Goal: Task Accomplishment & Management: Manage account settings

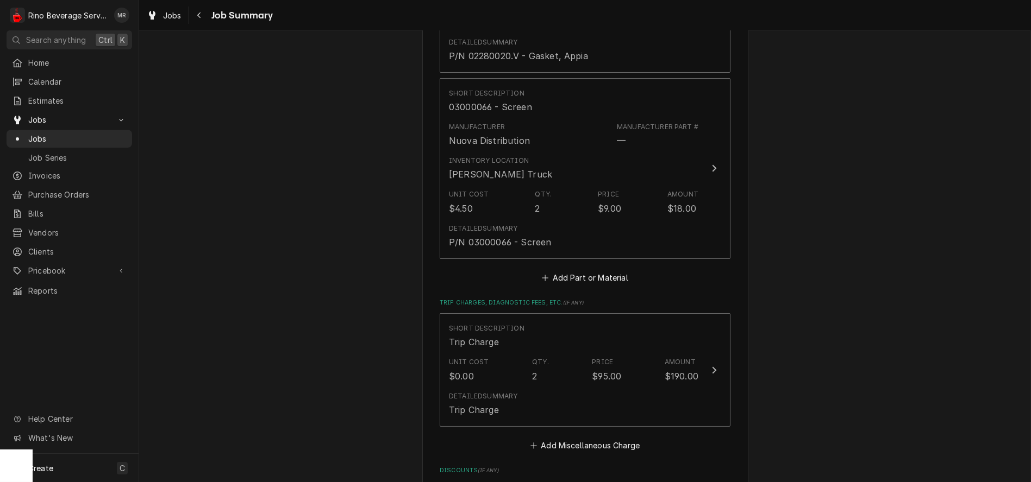
scroll to position [905, 0]
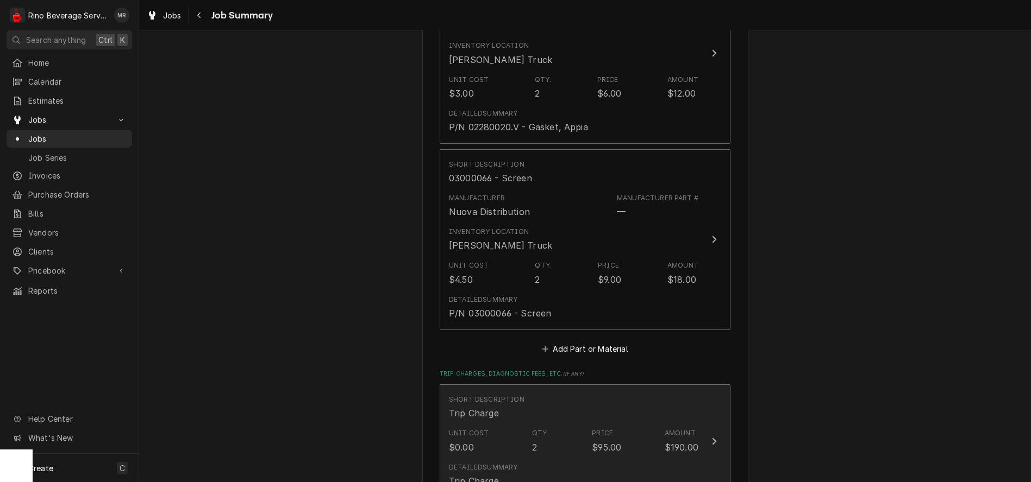
click at [541, 417] on div "Short Description Trip Charge" at bounding box center [573, 408] width 249 height 34
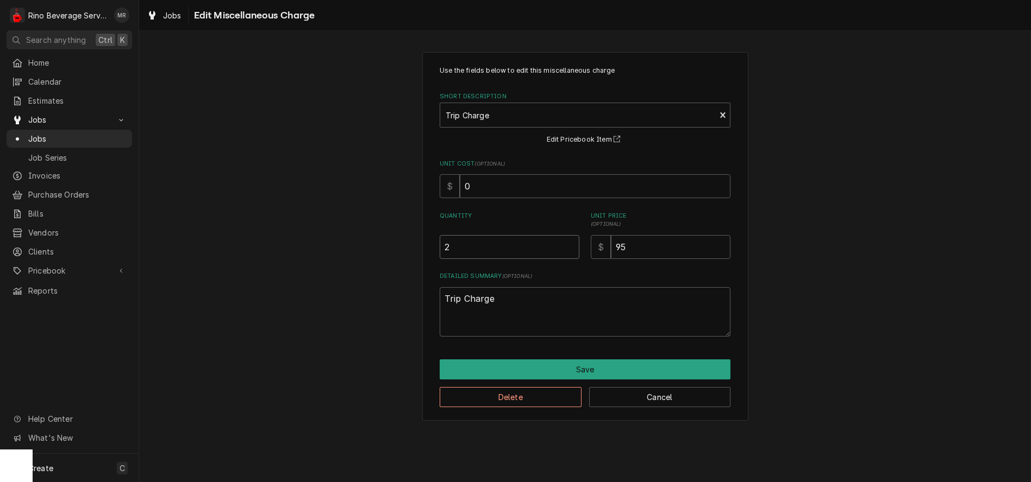
click at [471, 244] on input "2" at bounding box center [510, 247] width 140 height 24
type textarea "x"
type input "1"
type textarea "x"
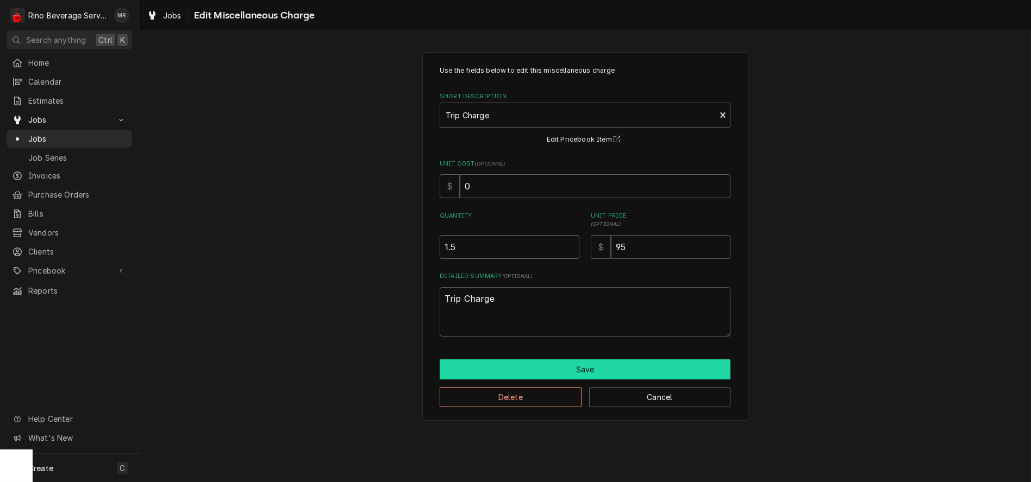
type input "1.5"
click at [567, 365] on button "Save" at bounding box center [585, 370] width 291 height 20
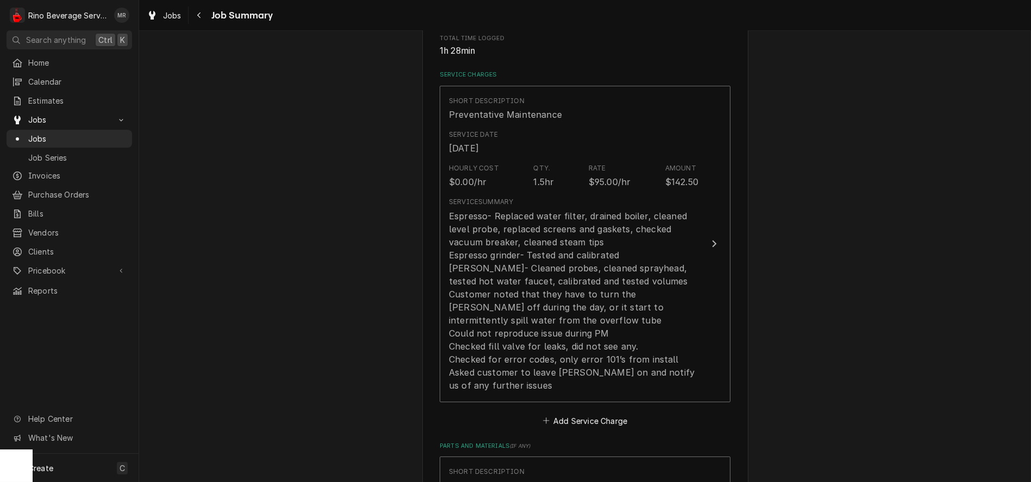
scroll to position [241, 0]
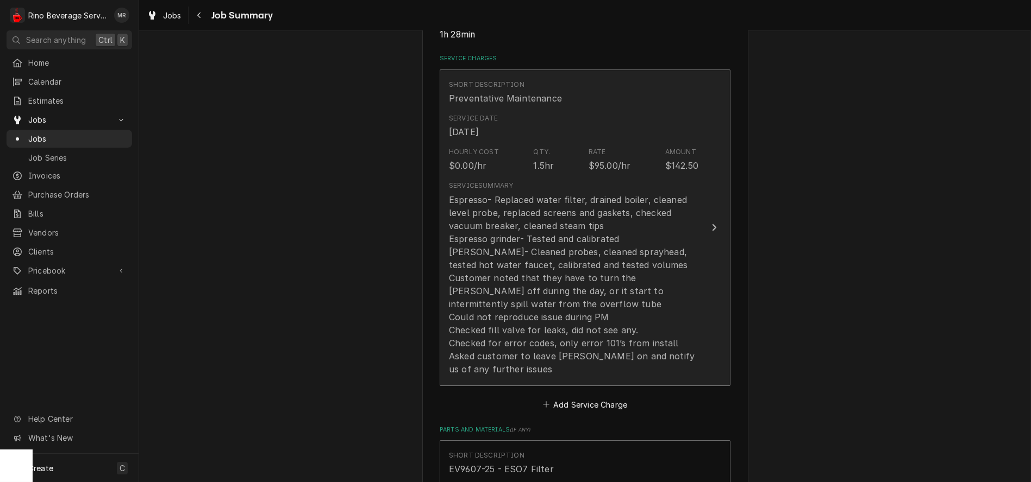
click at [518, 162] on div "Hourly Cost $0.00/hr Qty. 1.5hr Rate $95.00/hr Amount $142.50" at bounding box center [573, 160] width 249 height 34
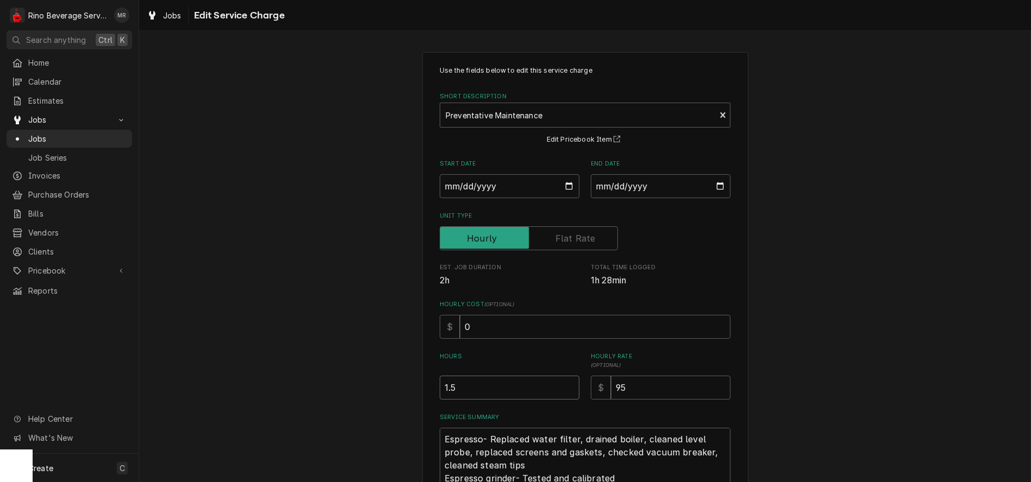
click at [445, 388] on input "1.5" at bounding box center [510, 388] width 140 height 24
type textarea "x"
type input "1.25"
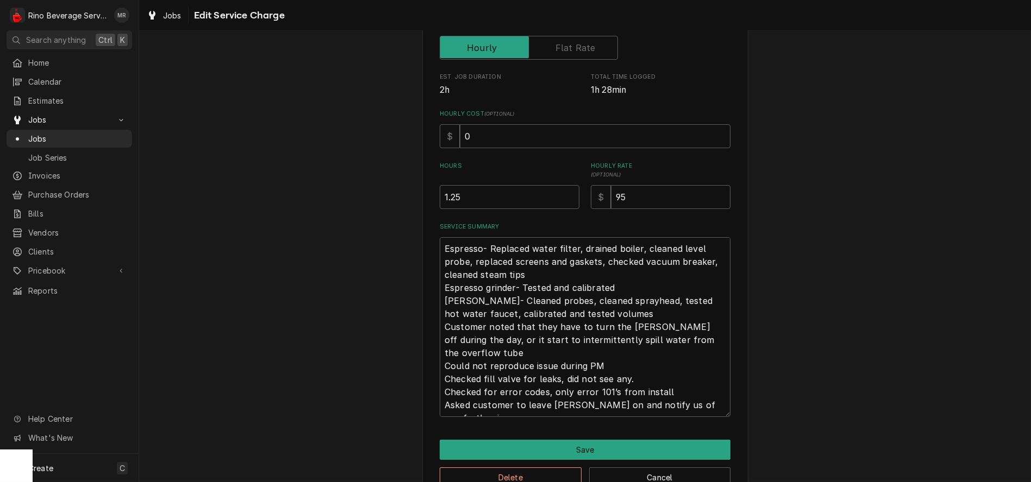
scroll to position [220, 0]
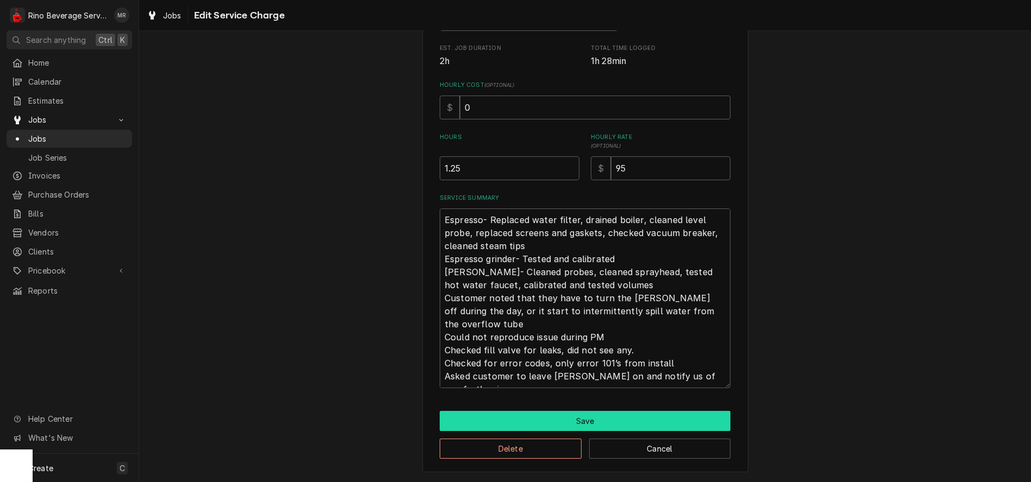
click at [556, 423] on button "Save" at bounding box center [585, 421] width 291 height 20
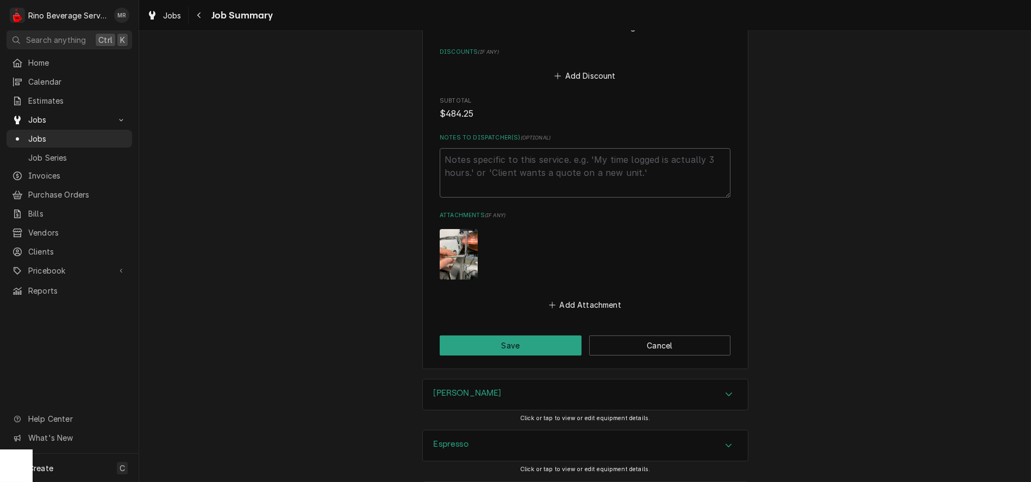
scroll to position [1405, 0]
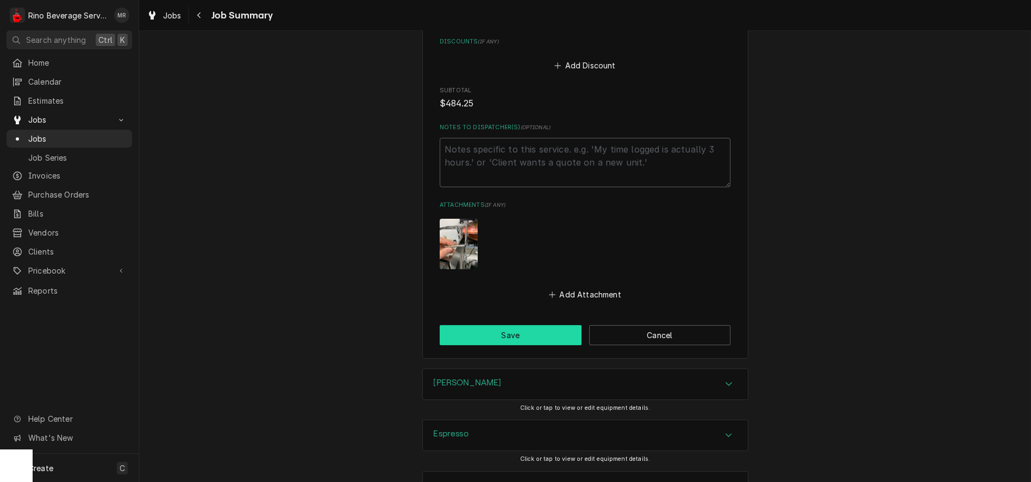
click at [526, 325] on button "Save" at bounding box center [511, 335] width 142 height 20
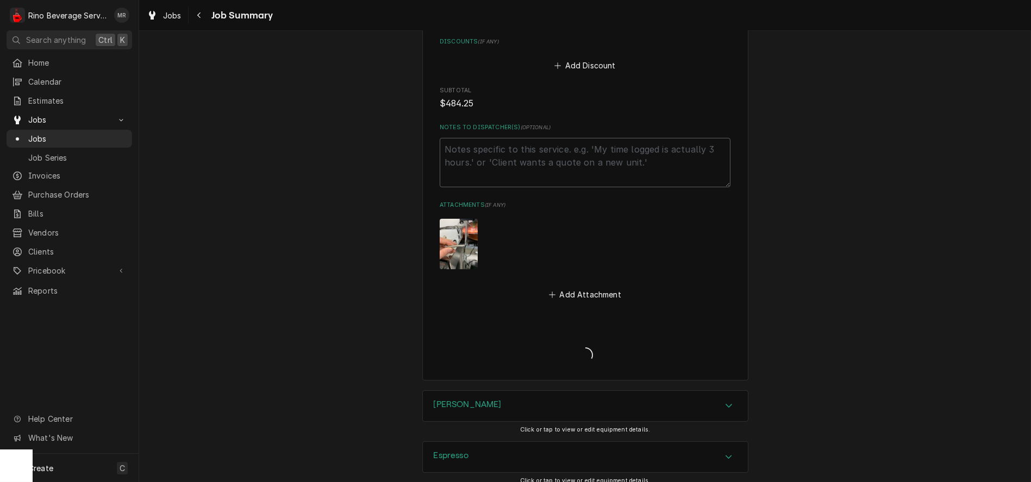
type textarea "x"
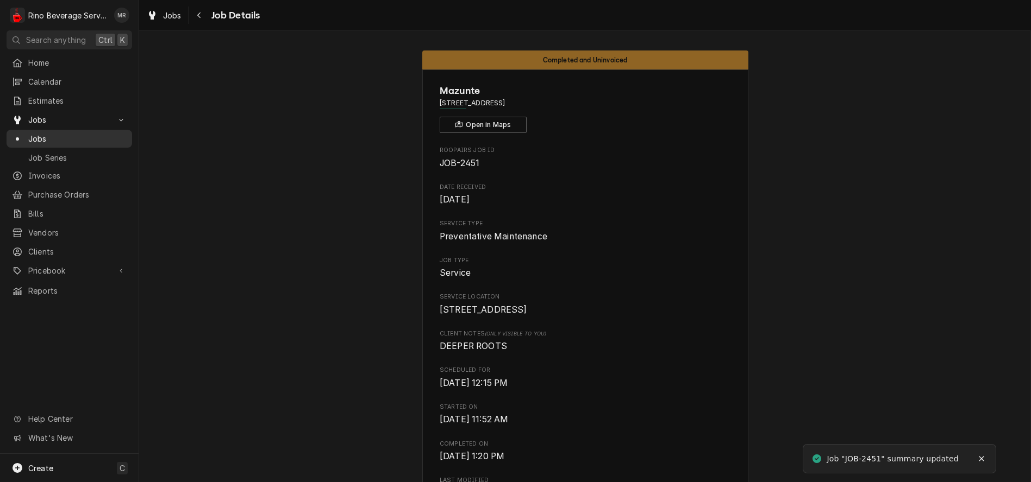
click at [59, 137] on span "Jobs" at bounding box center [77, 138] width 98 height 11
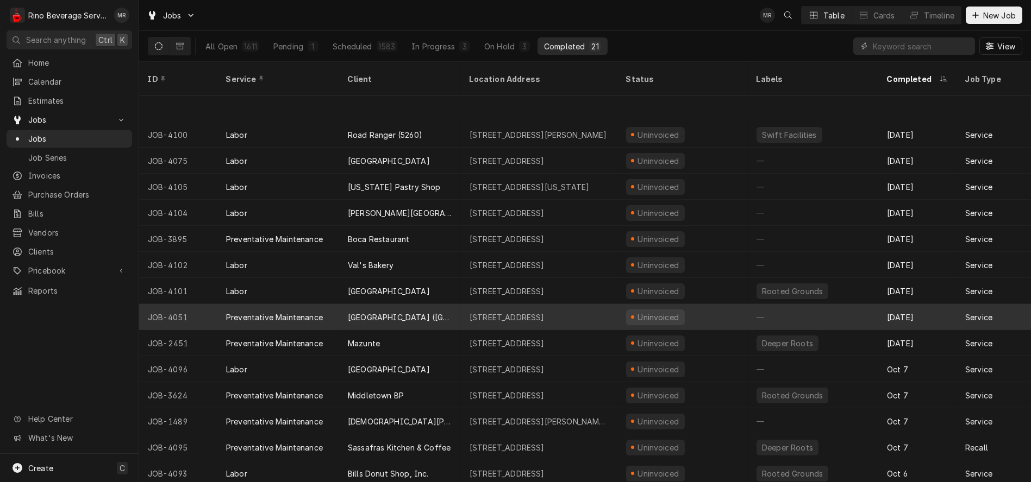
scroll to position [156, 0]
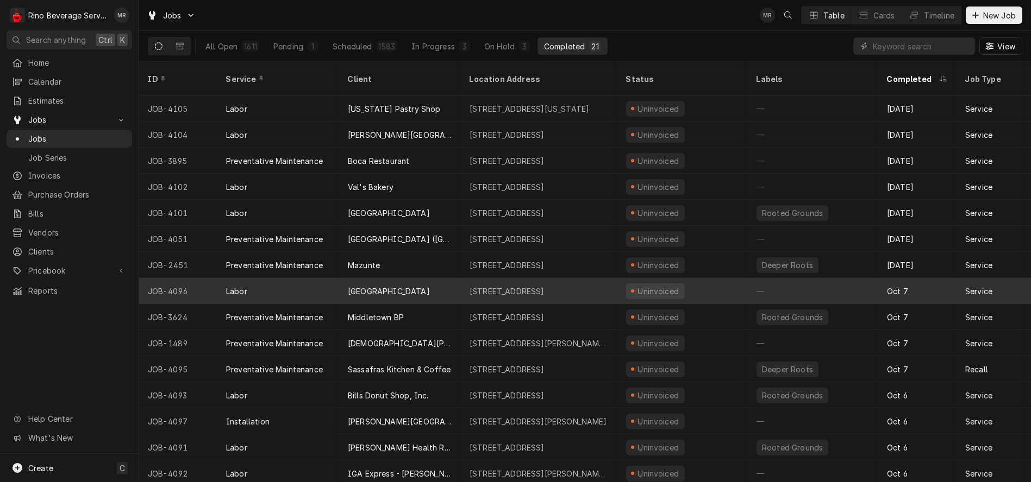
click at [450, 278] on div "White Oak Coffee House" at bounding box center [400, 291] width 122 height 26
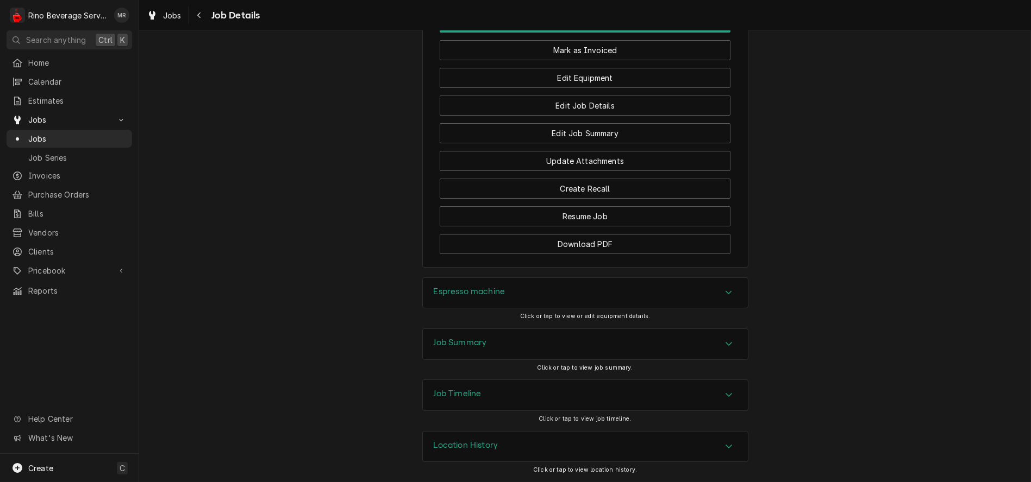
scroll to position [917, 0]
click at [538, 133] on button "Edit Job Summary" at bounding box center [585, 133] width 291 height 20
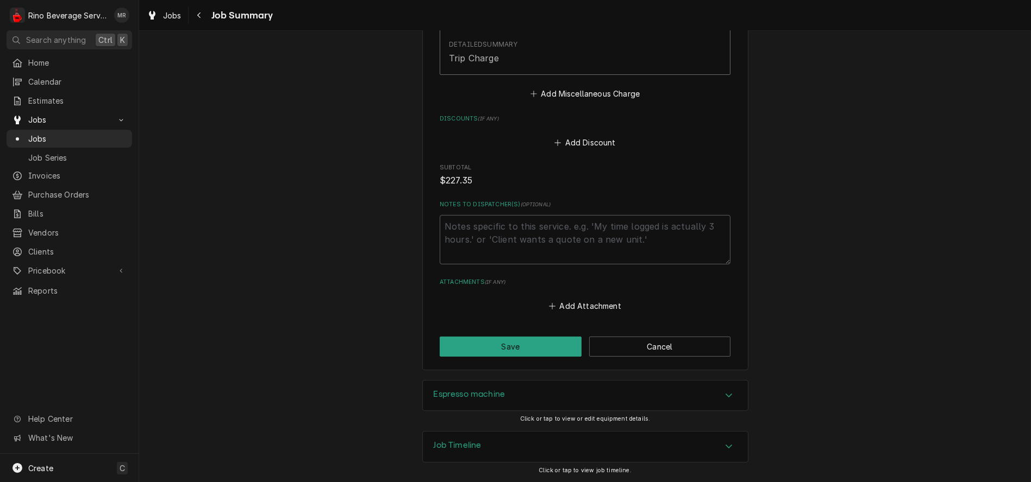
scroll to position [839, 0]
click at [518, 341] on button "Save" at bounding box center [511, 347] width 142 height 20
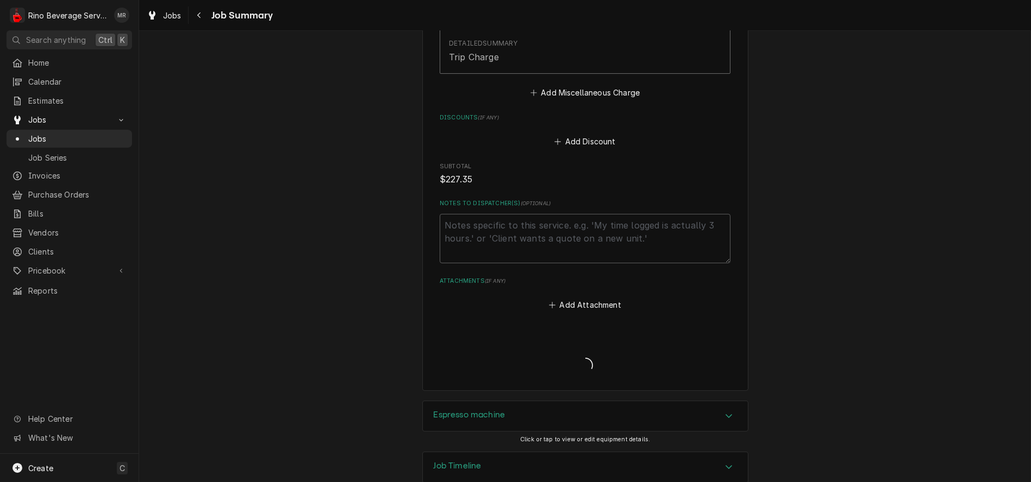
type textarea "x"
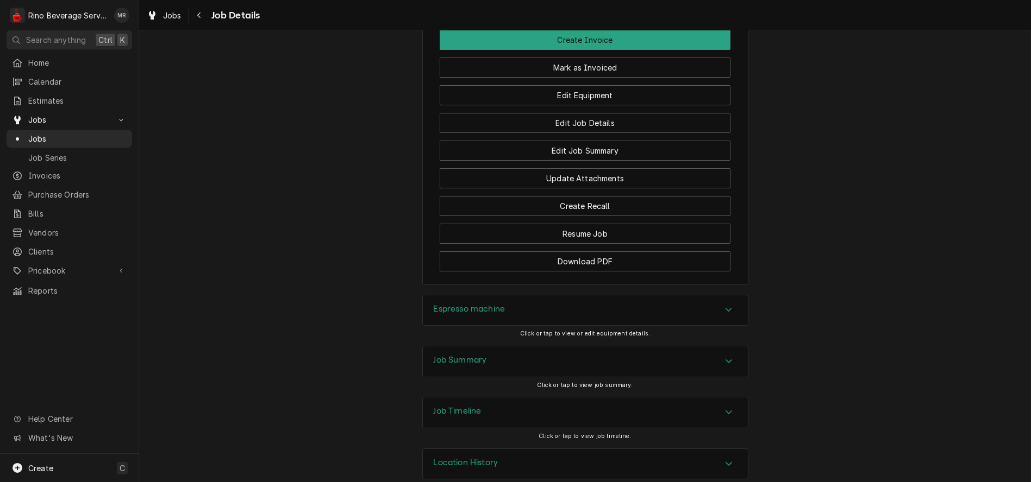
scroll to position [917, 0]
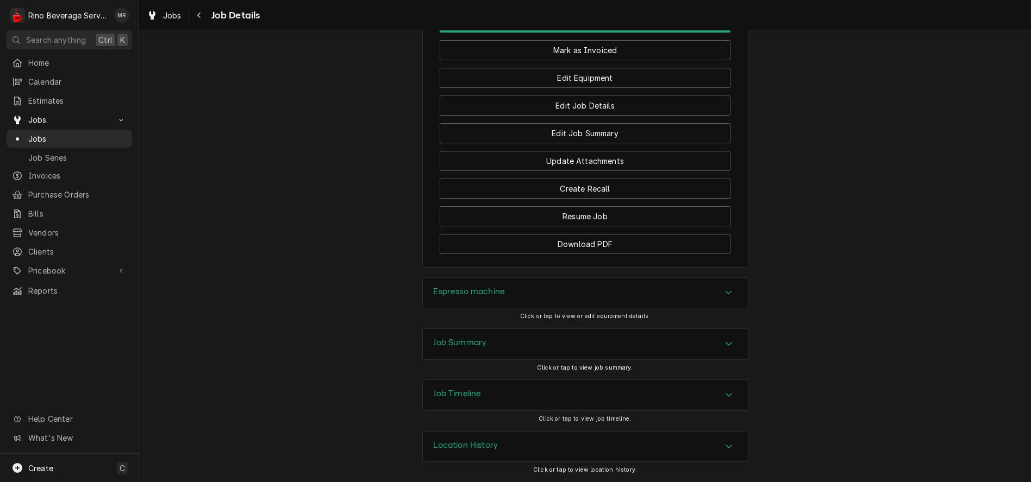
click at [476, 340] on h3 "Job Summary" at bounding box center [460, 343] width 53 height 10
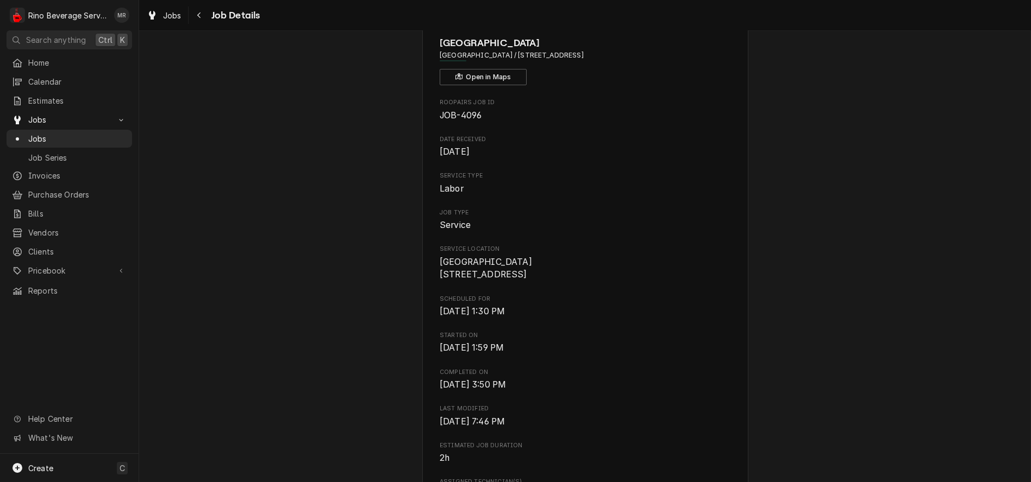
scroll to position [0, 0]
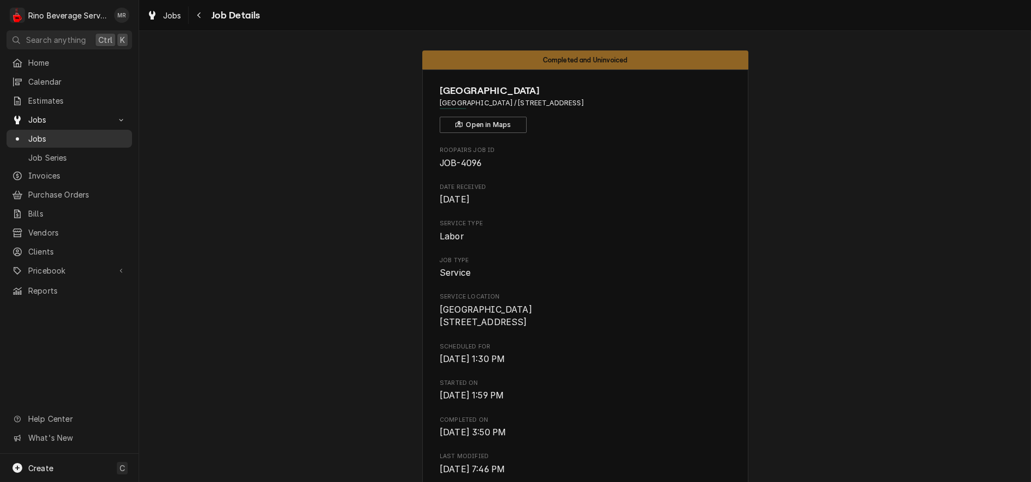
click at [54, 136] on span "Jobs" at bounding box center [77, 138] width 98 height 11
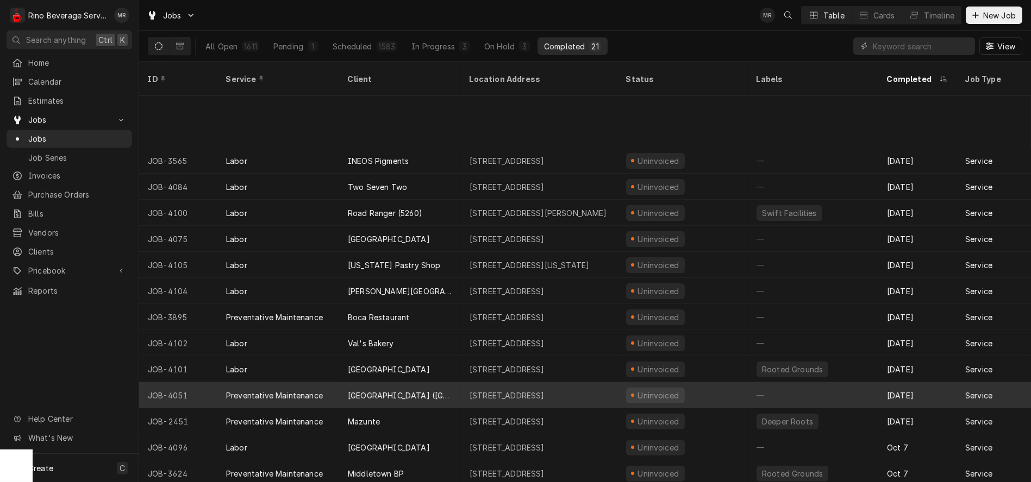
scroll to position [78, 0]
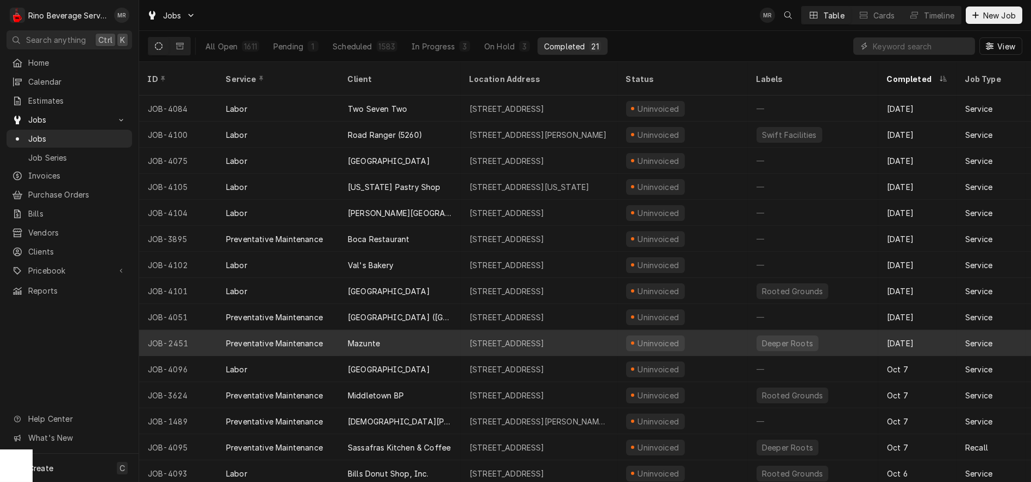
click at [422, 330] on div "Mazunte" at bounding box center [400, 343] width 122 height 26
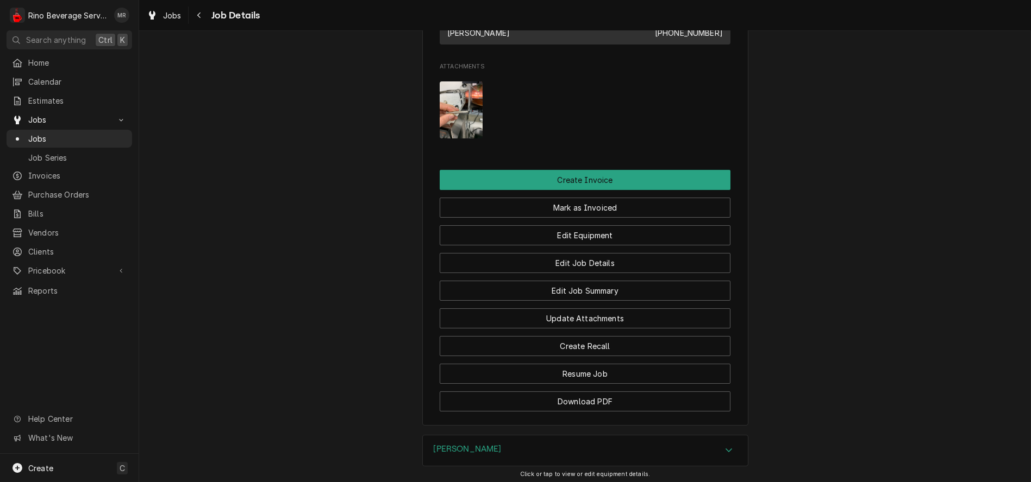
scroll to position [784, 0]
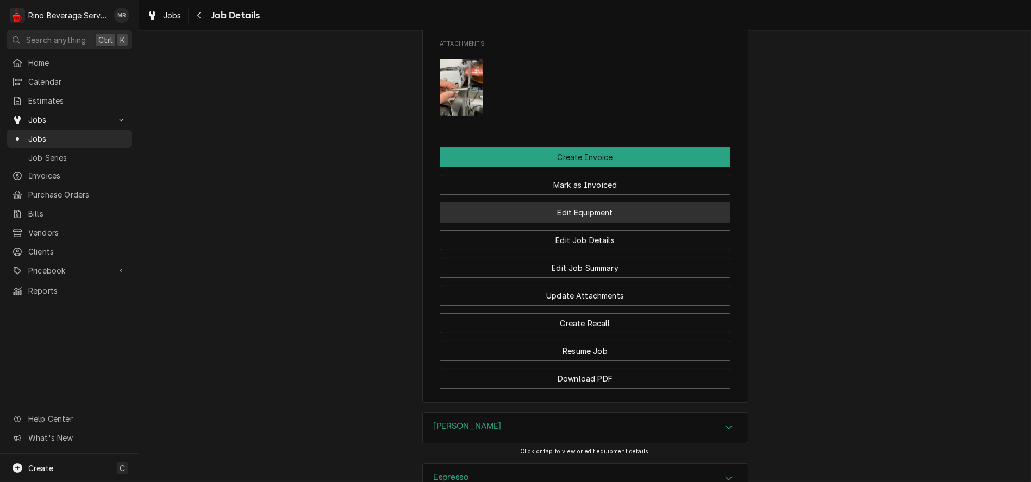
click at [505, 223] on button "Edit Equipment" at bounding box center [585, 213] width 291 height 20
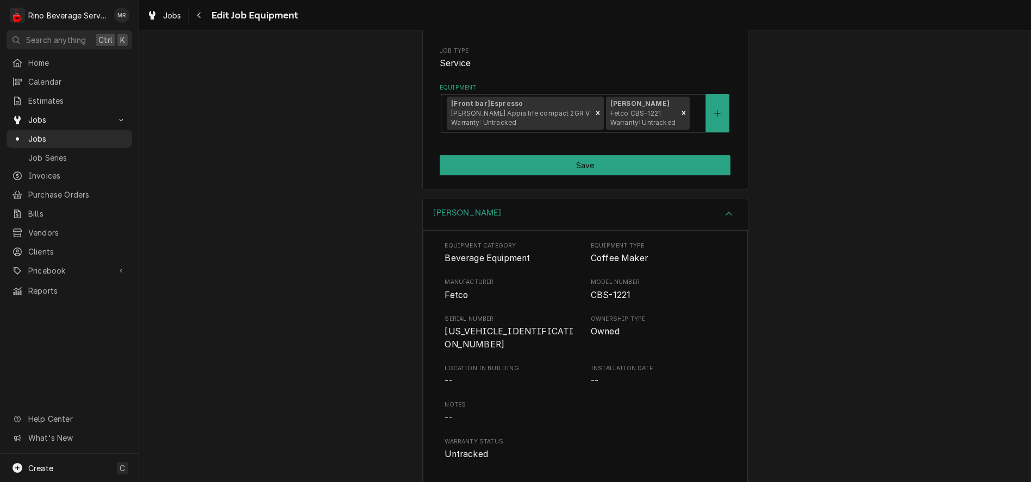
scroll to position [101, 0]
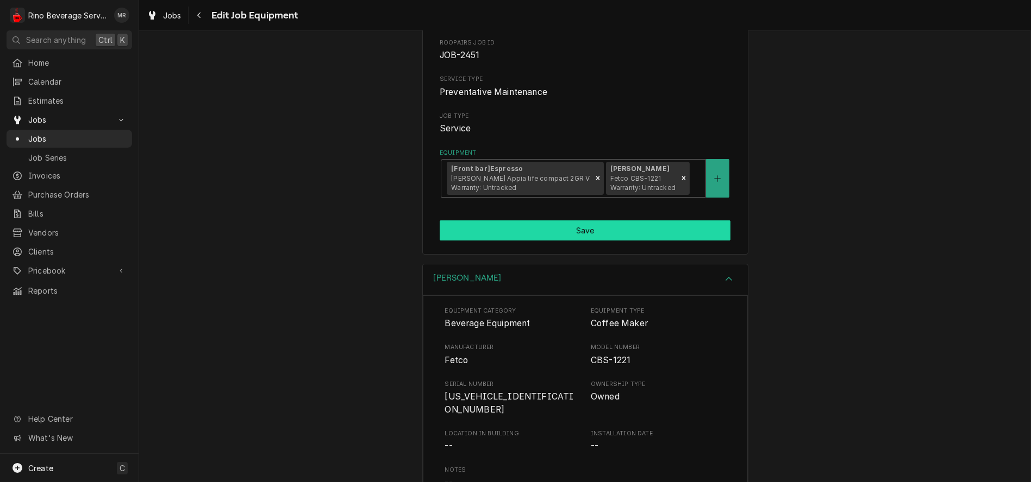
click at [600, 235] on button "Save" at bounding box center [585, 231] width 291 height 20
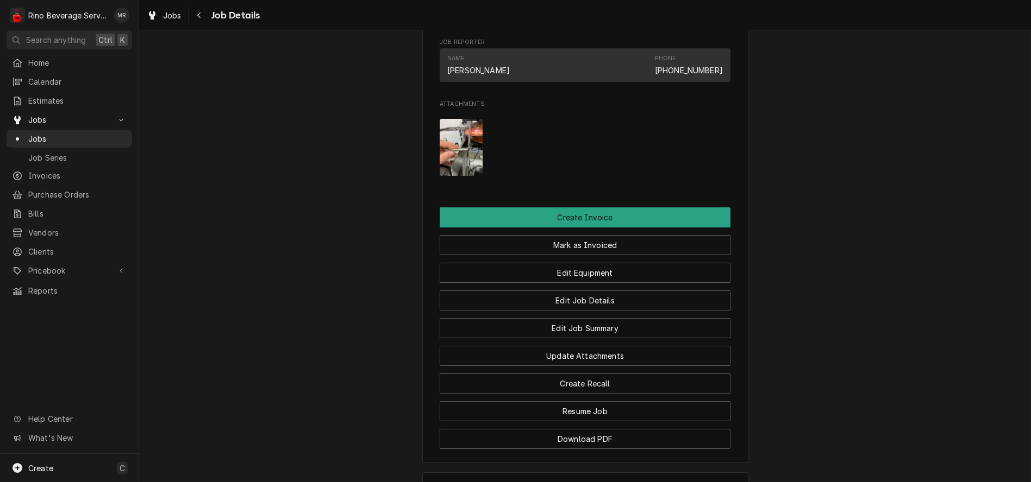
scroll to position [784, 0]
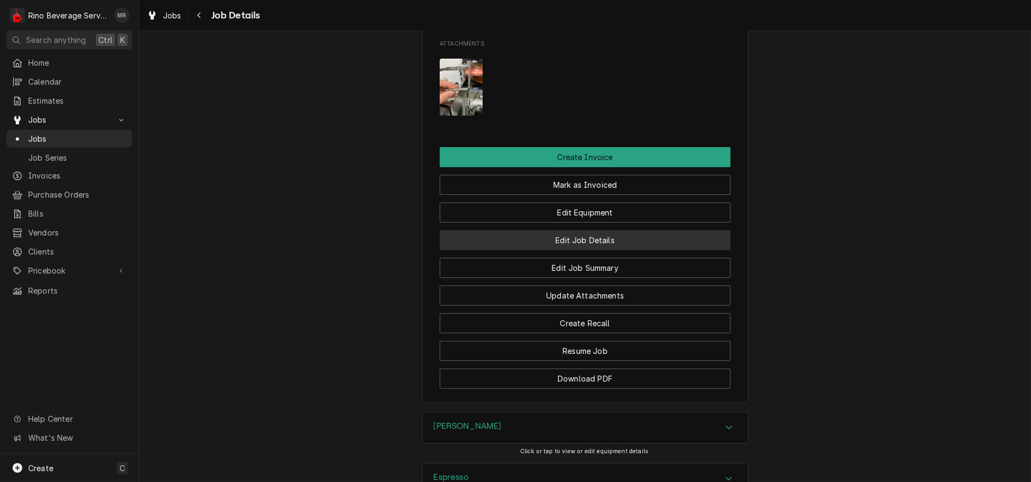
click at [534, 250] on button "Edit Job Details" at bounding box center [585, 240] width 291 height 20
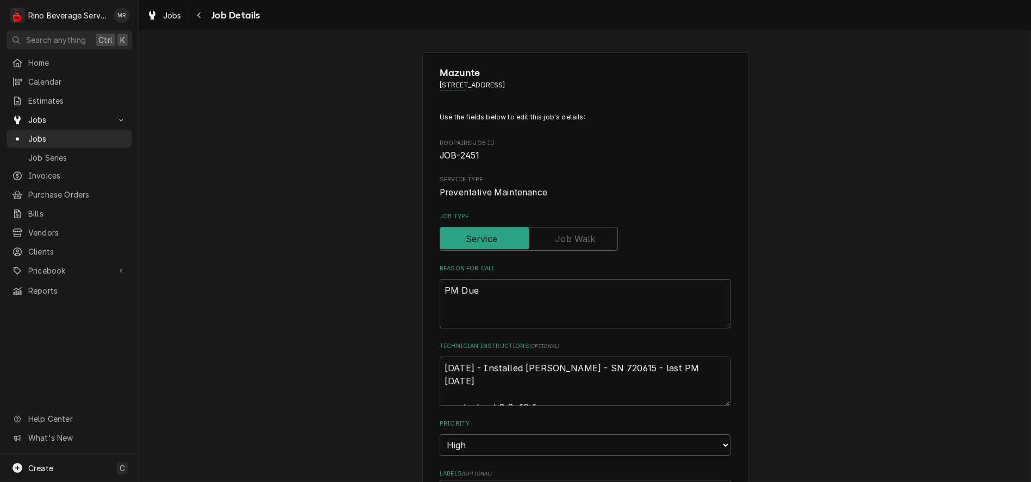
type textarea "x"
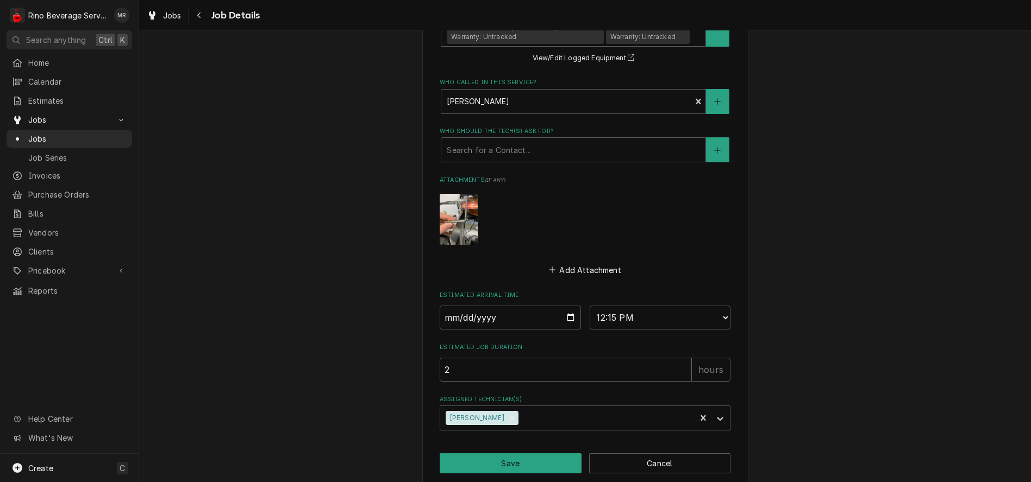
scroll to position [579, 0]
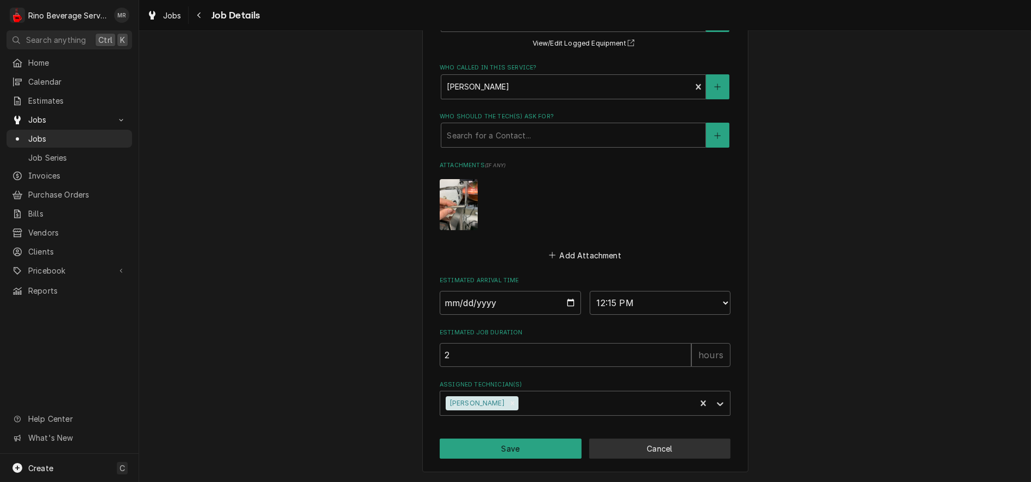
click at [628, 449] on button "Cancel" at bounding box center [660, 449] width 142 height 20
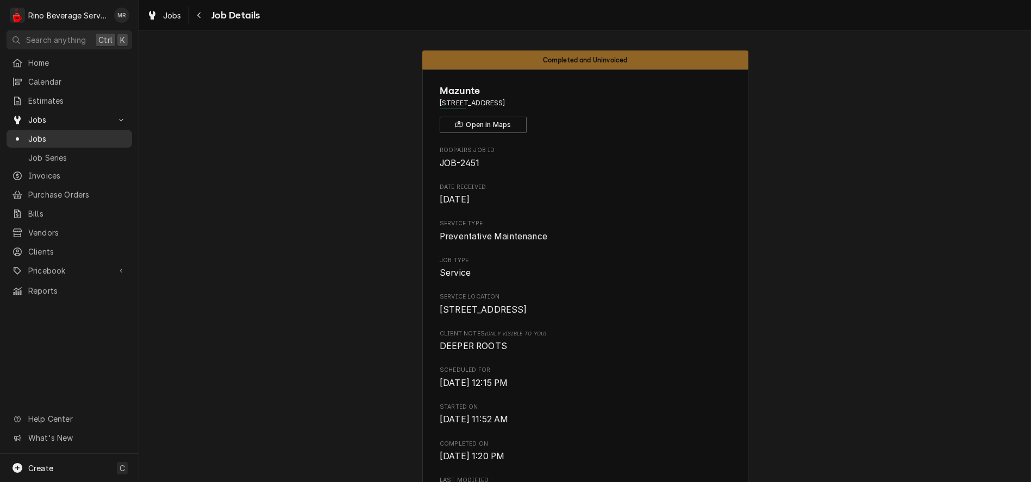
click at [59, 134] on span "Jobs" at bounding box center [77, 138] width 98 height 11
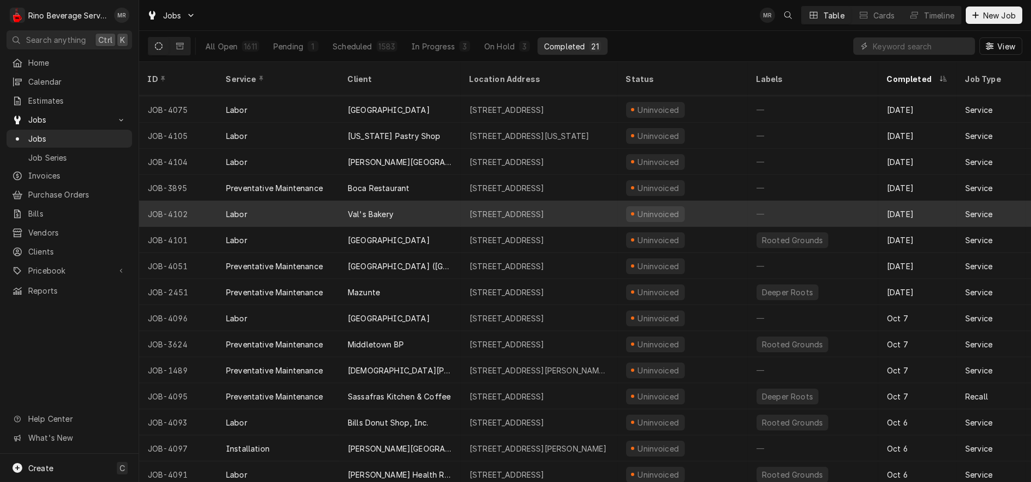
scroll to position [156, 0]
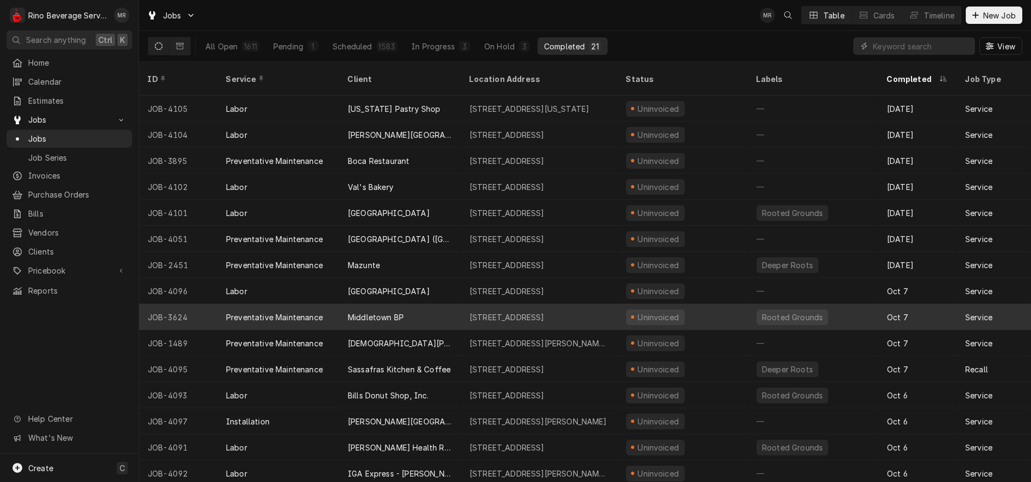
click at [429, 305] on div "Middletown BP" at bounding box center [400, 317] width 122 height 26
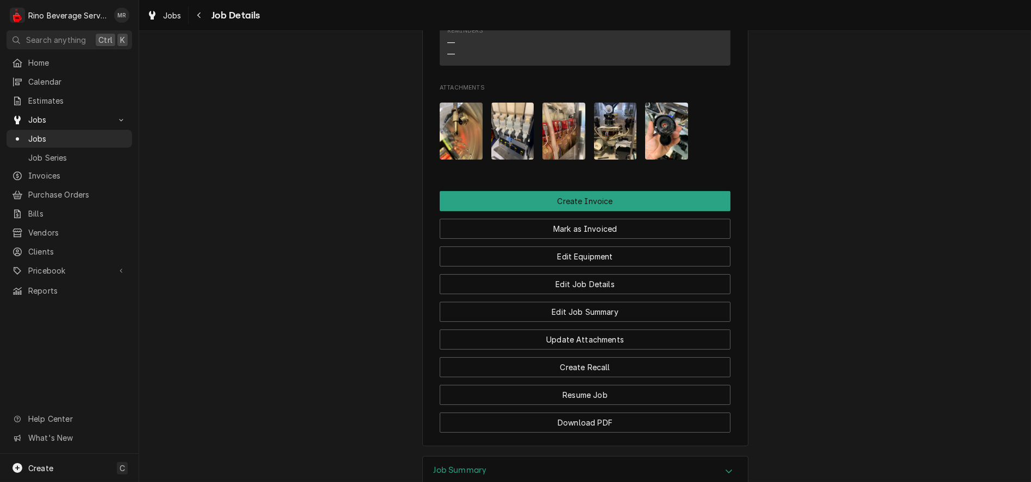
scroll to position [965, 0]
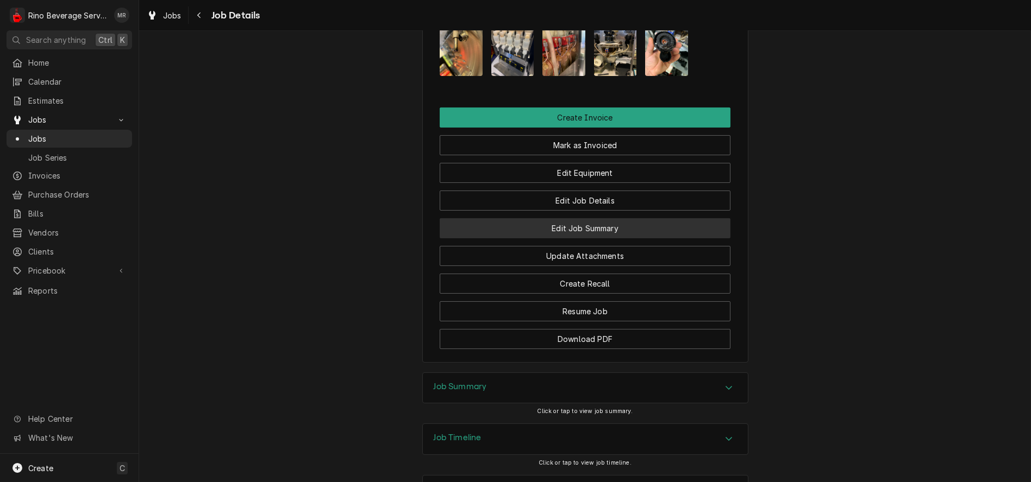
click at [514, 238] on button "Edit Job Summary" at bounding box center [585, 228] width 291 height 20
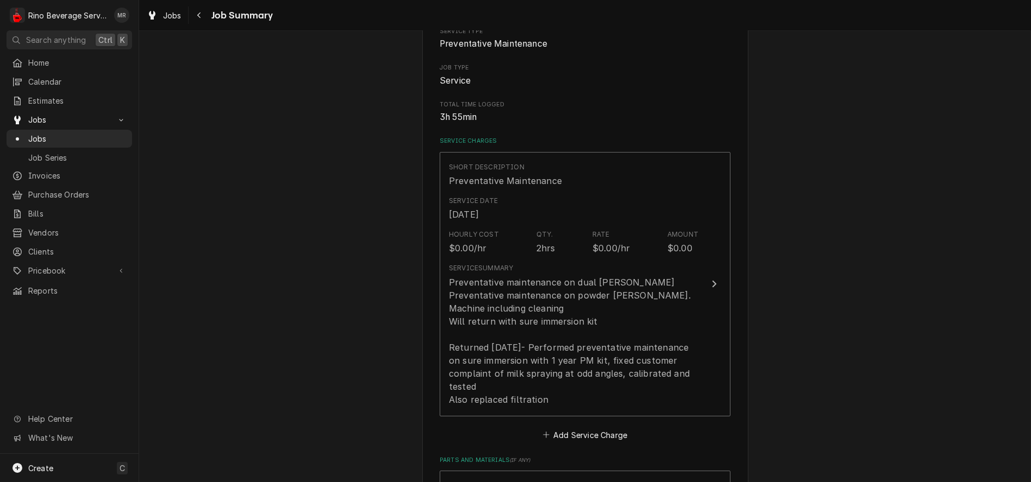
scroll to position [181, 0]
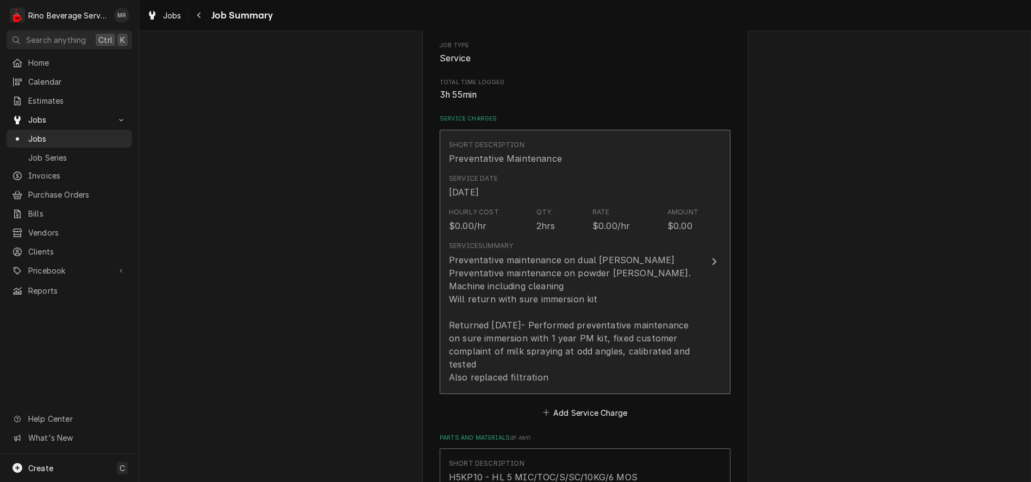
click at [639, 281] on div "Preventative maintenance on dual [PERSON_NAME] Preventative maintenance on powd…" at bounding box center [573, 319] width 249 height 130
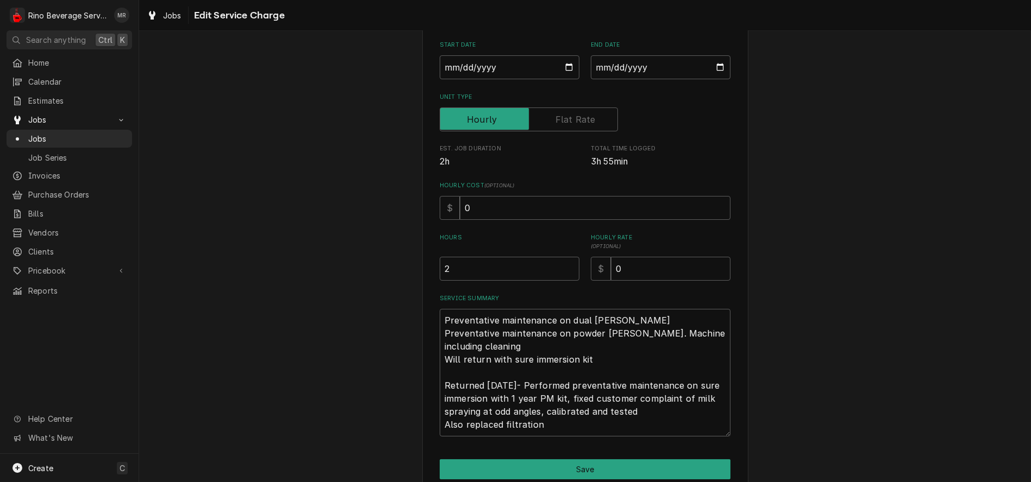
scroll to position [168, 0]
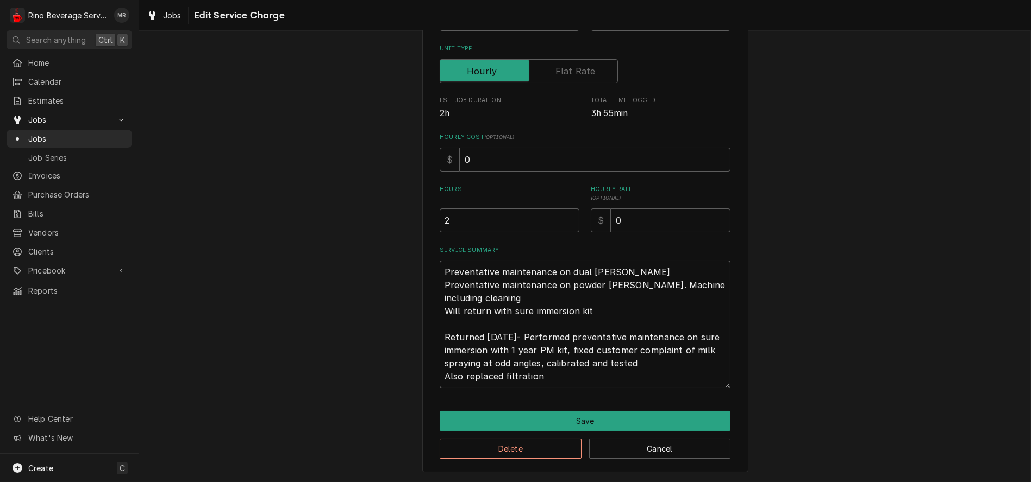
drag, startPoint x: 437, startPoint y: 336, endPoint x: 696, endPoint y: 384, distance: 263.6
click at [696, 384] on textarea "Preventative maintenance on dual [PERSON_NAME] Preventative maintenance on powd…" at bounding box center [585, 325] width 291 height 128
type textarea "x"
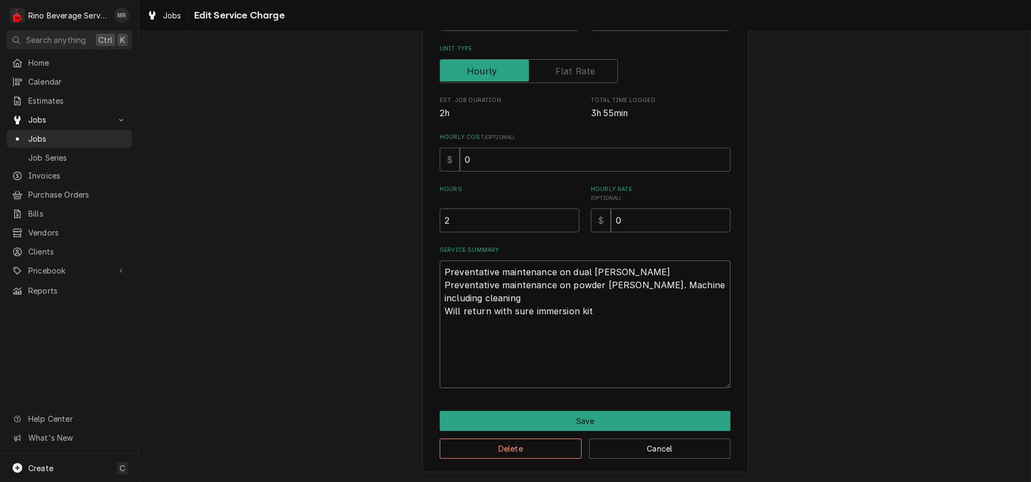
scroll to position [129, 0]
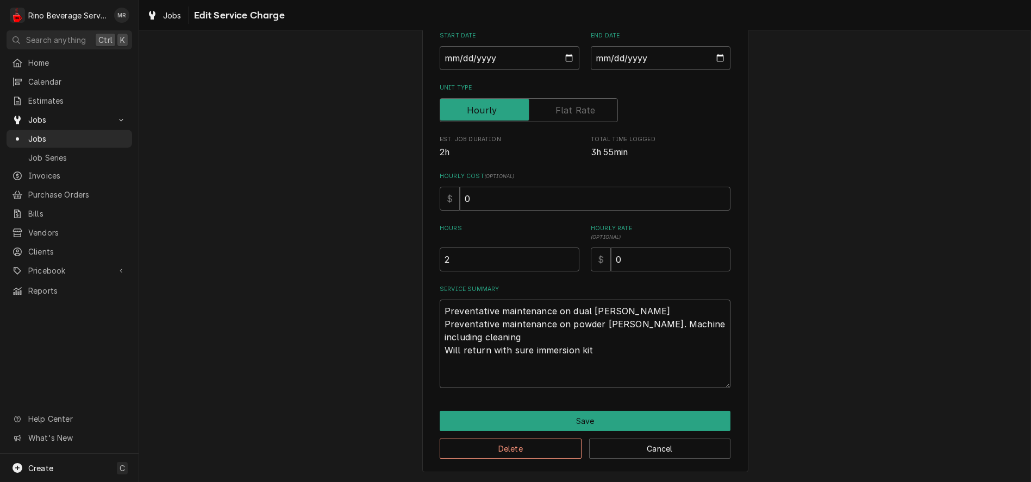
type textarea "Preventative maintenance on dual [PERSON_NAME] Preventative maintenance on powd…"
click at [573, 108] on label "Unit Type" at bounding box center [529, 110] width 178 height 24
click at [573, 108] on input "Unit Type" at bounding box center [528, 110] width 168 height 24
checkbox input "true"
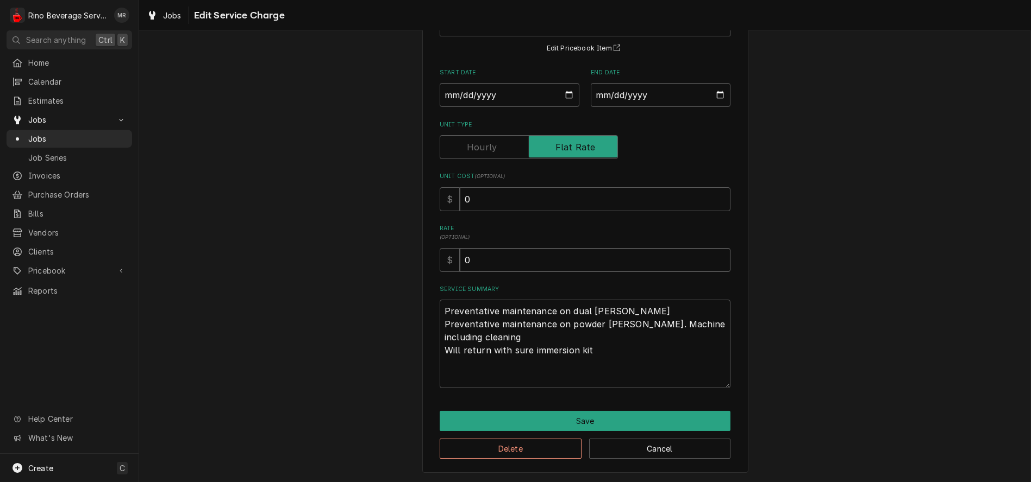
click at [495, 261] on input "0" at bounding box center [595, 260] width 271 height 24
type textarea "x"
type input "1"
type textarea "x"
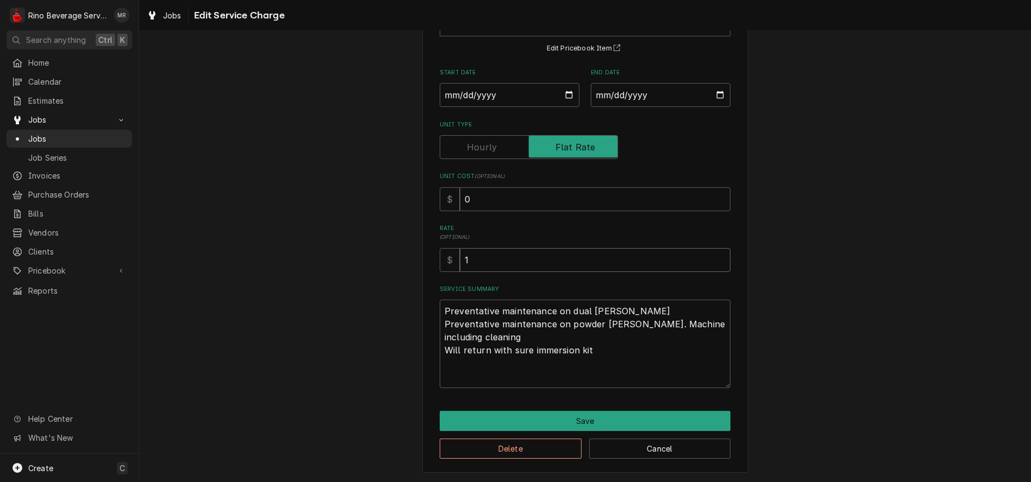
type input "15"
type textarea "x"
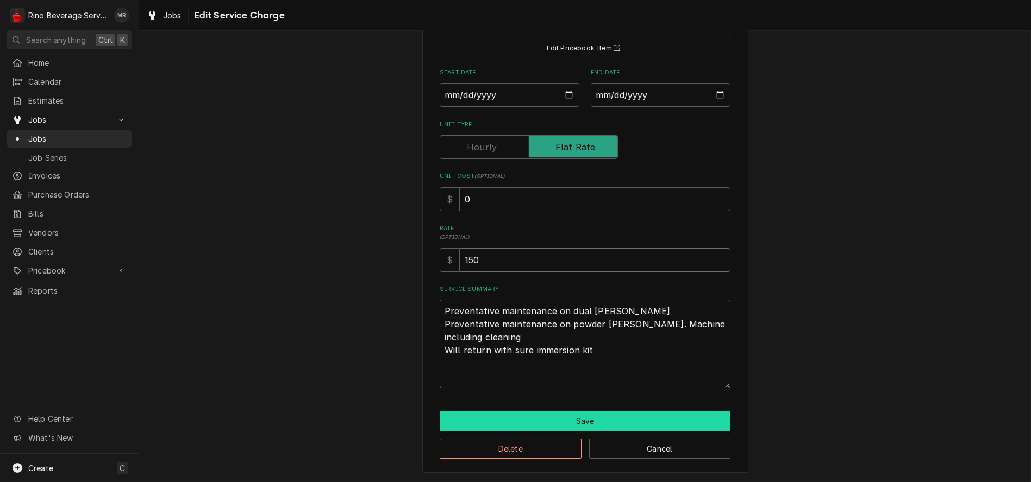
type input "150"
click at [559, 416] on button "Save" at bounding box center [585, 421] width 291 height 20
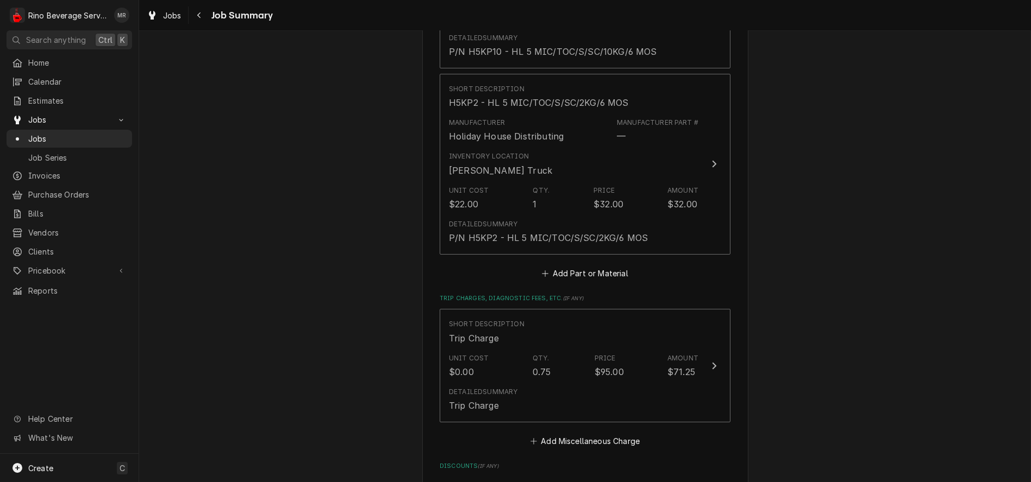
scroll to position [724, 0]
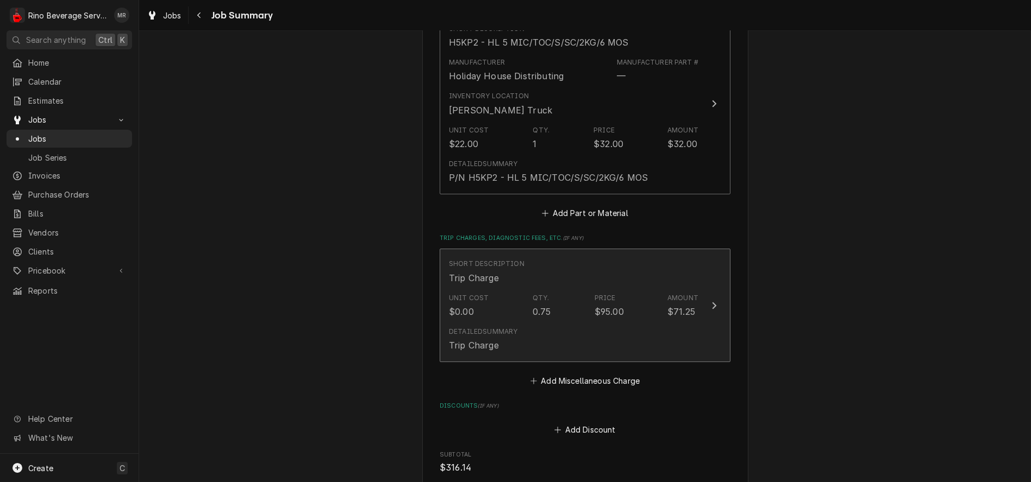
click at [594, 303] on div "Price" at bounding box center [604, 298] width 21 height 10
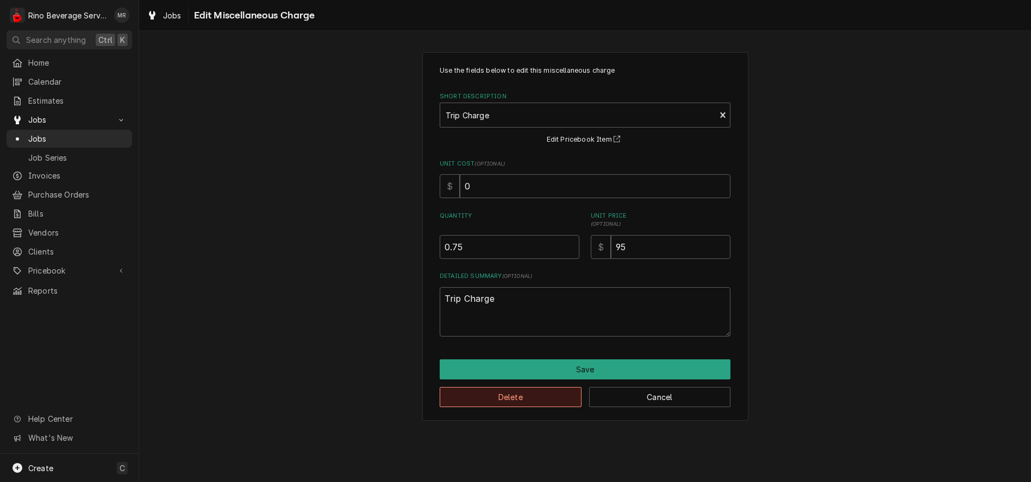
click at [553, 401] on button "Delete" at bounding box center [511, 397] width 142 height 20
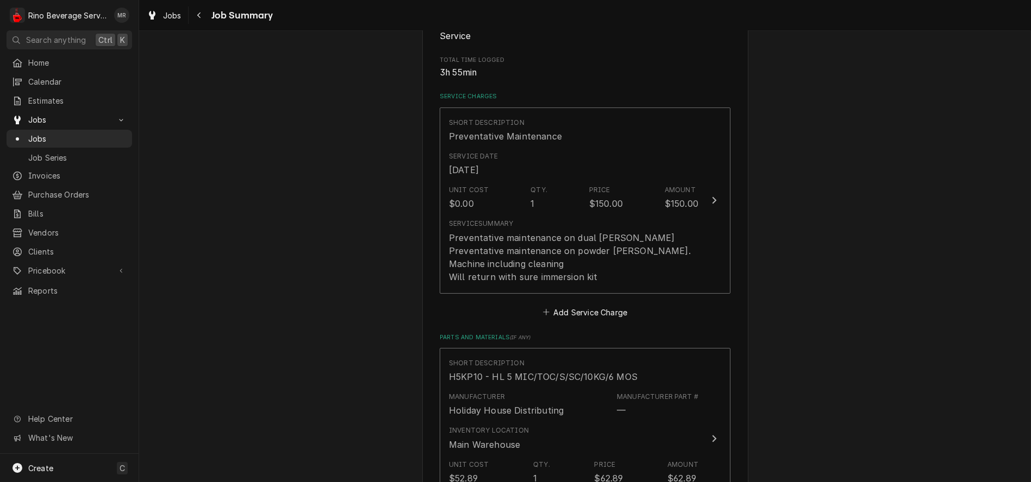
scroll to position [121, 0]
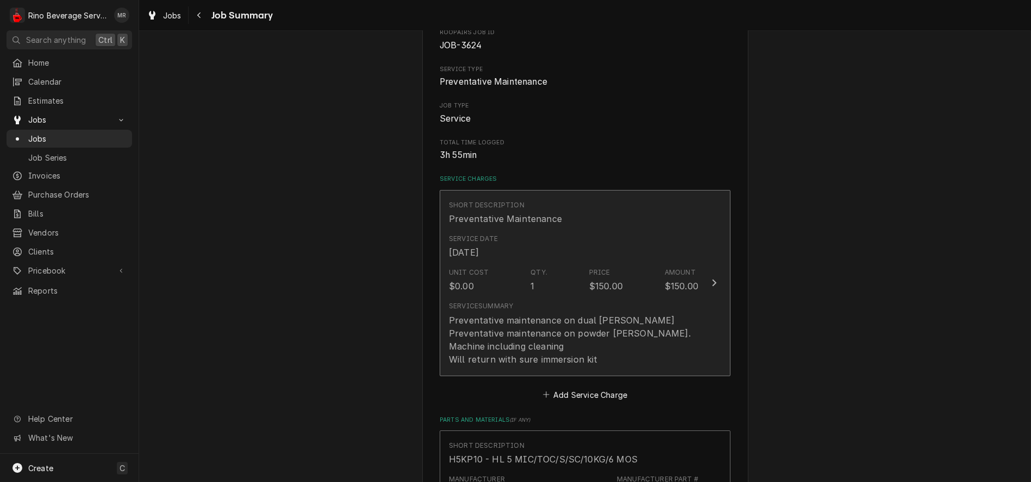
click at [596, 287] on div "$150.00" at bounding box center [606, 286] width 34 height 13
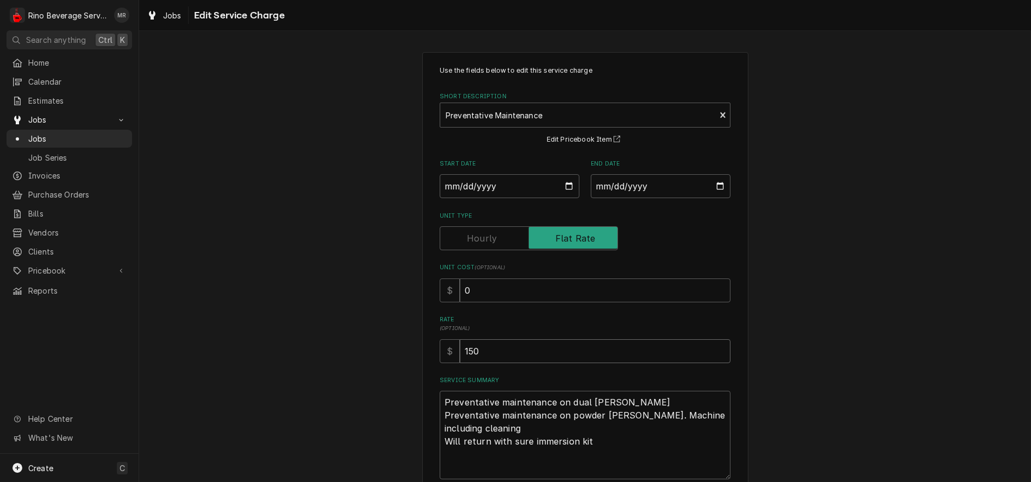
click at [486, 356] on input "150" at bounding box center [595, 352] width 271 height 24
type textarea "x"
type input "15"
type textarea "x"
type input "1"
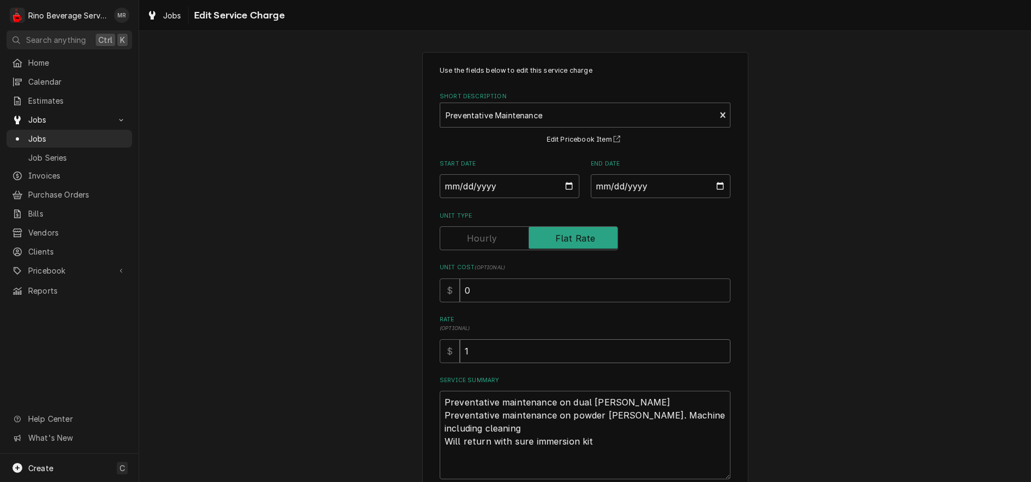
type textarea "x"
type input "2"
type textarea "x"
type input "22"
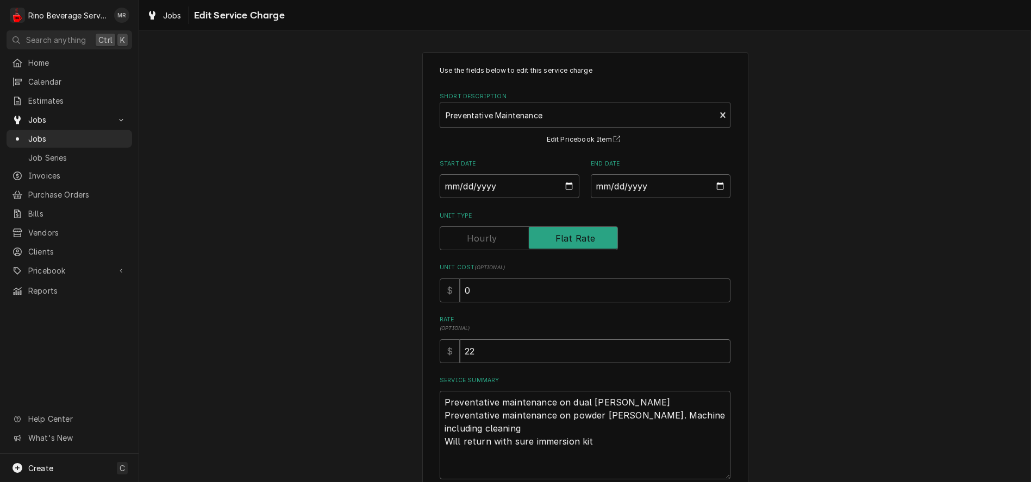
type textarea "x"
type input "225"
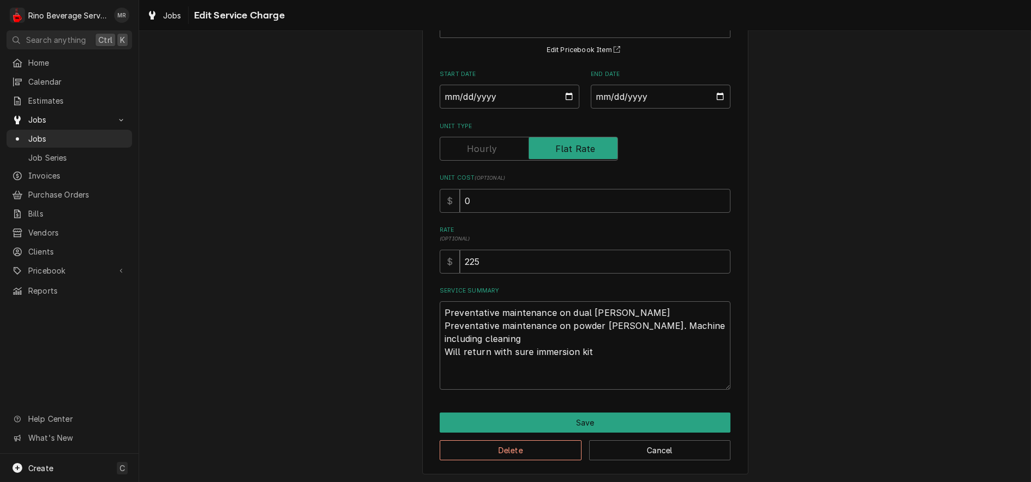
scroll to position [92, 0]
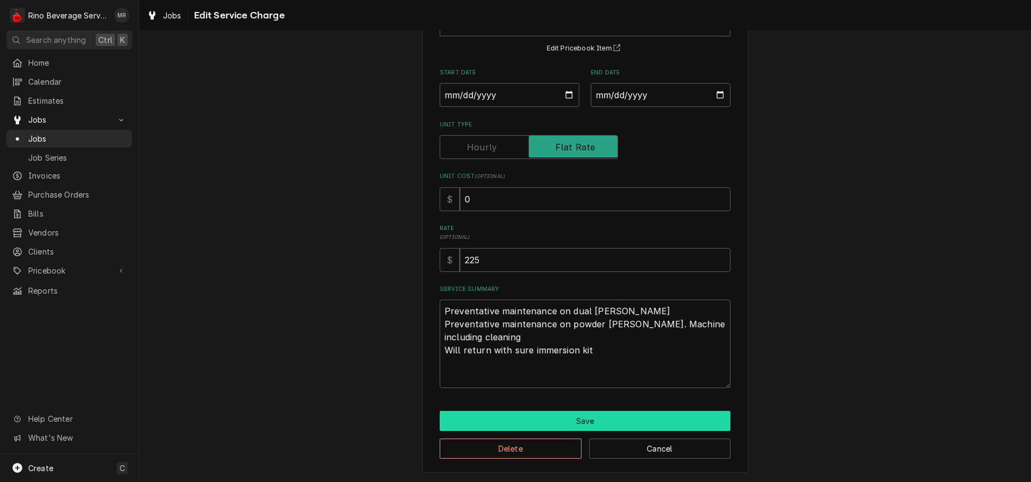
click at [587, 417] on button "Save" at bounding box center [585, 421] width 291 height 20
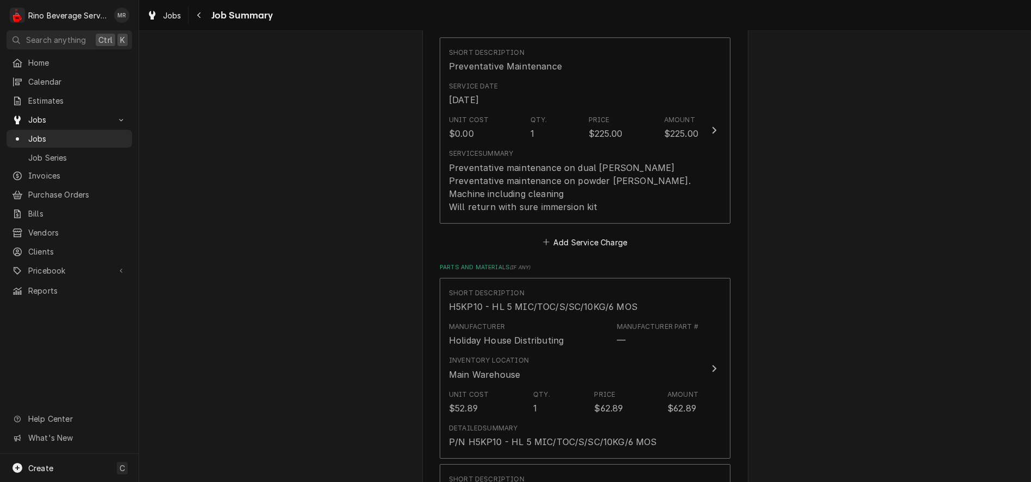
scroll to position [302, 0]
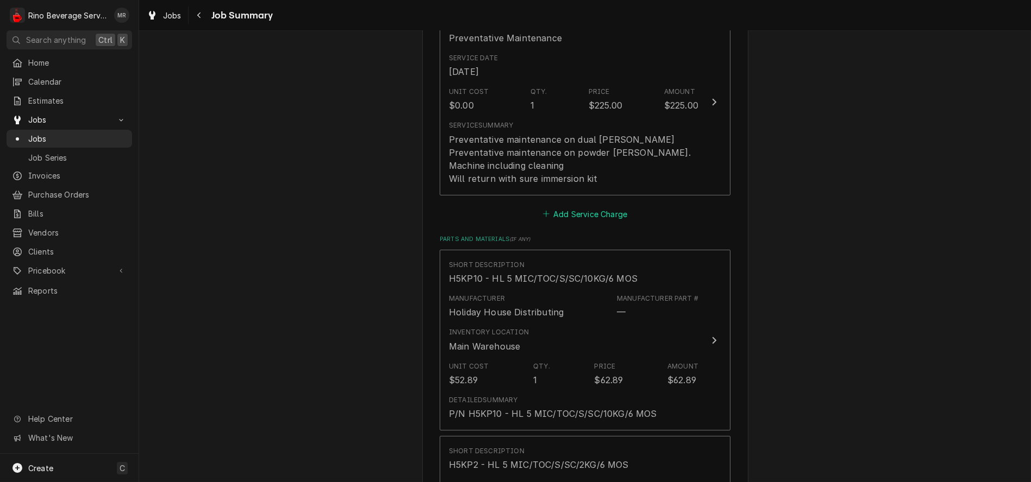
click at [580, 222] on button "Add Service Charge" at bounding box center [585, 213] width 88 height 15
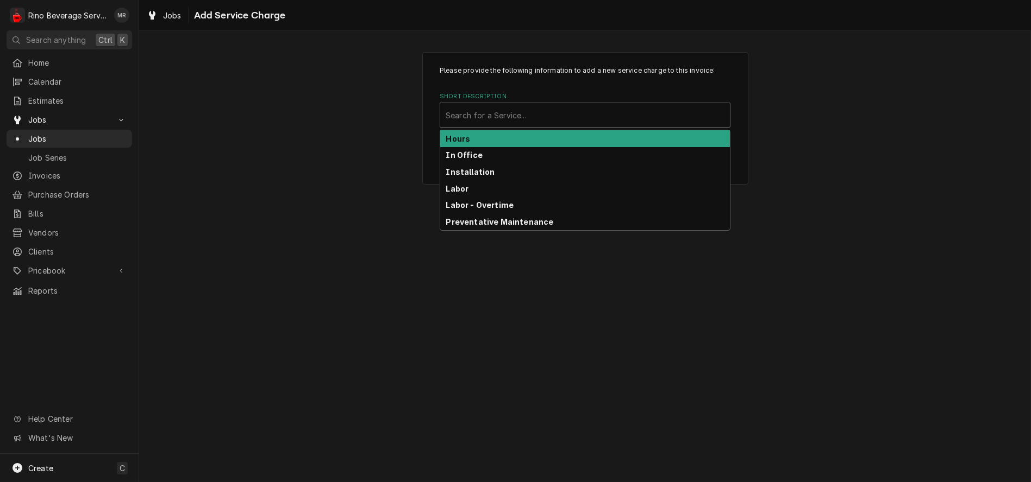
click at [532, 114] on div "Short Description" at bounding box center [584, 115] width 279 height 20
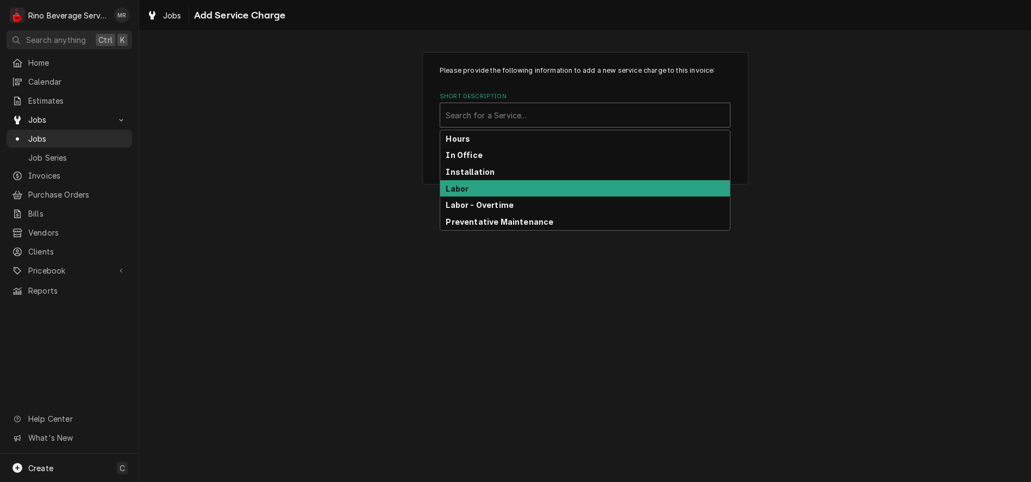
click at [466, 187] on strong "Labor" at bounding box center [457, 188] width 23 height 9
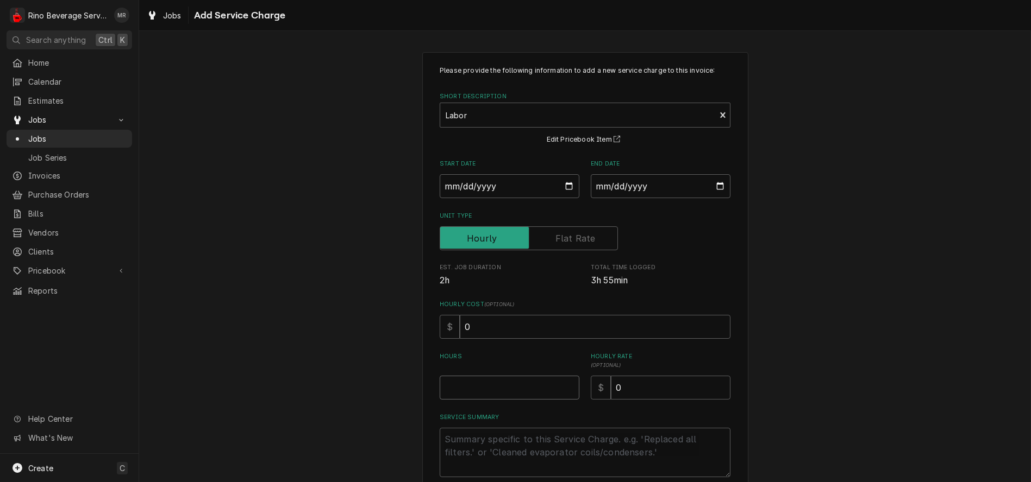
type textarea "x"
type input "0.5"
click at [565, 384] on input "0.5" at bounding box center [510, 388] width 140 height 24
type textarea "x"
type input "1"
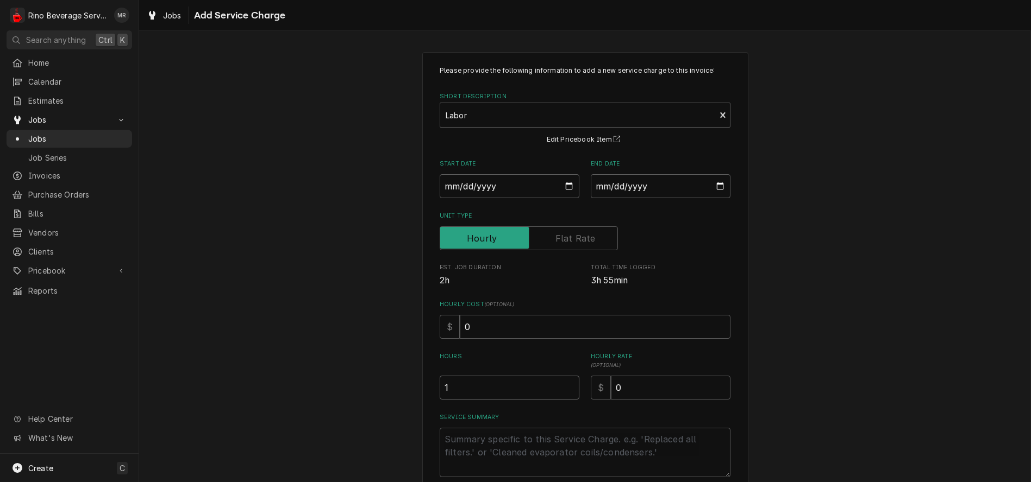
click at [565, 384] on input "1" at bounding box center [510, 388] width 140 height 24
click at [619, 388] on input "0" at bounding box center [671, 388] width 120 height 24
type textarea "x"
type input "9"
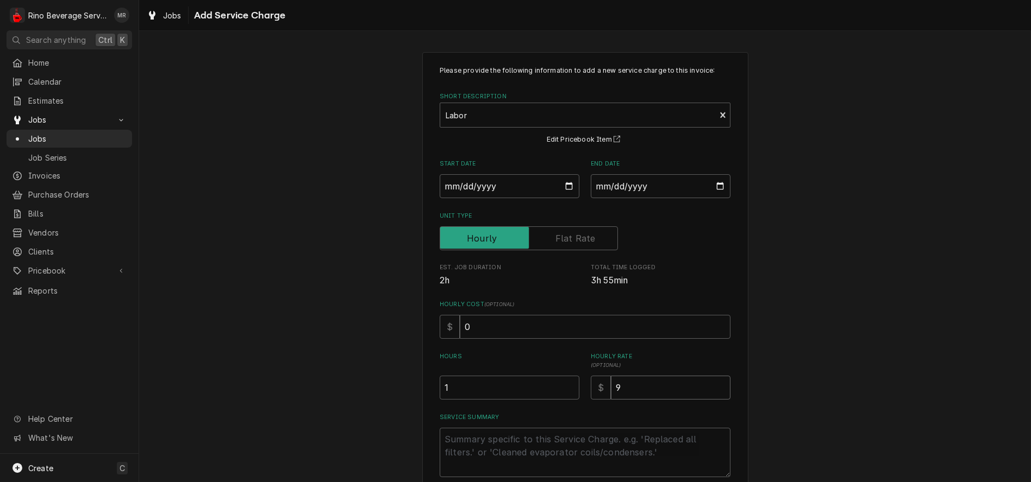
type textarea "x"
type input "95"
paste textarea "Returned 10/7/25- Performed preventative maintenance on sure immersion with 1 y…"
type textarea "x"
type textarea "Returned 10/7/25- Performed preventative maintenance on sure immersion with 1 y…"
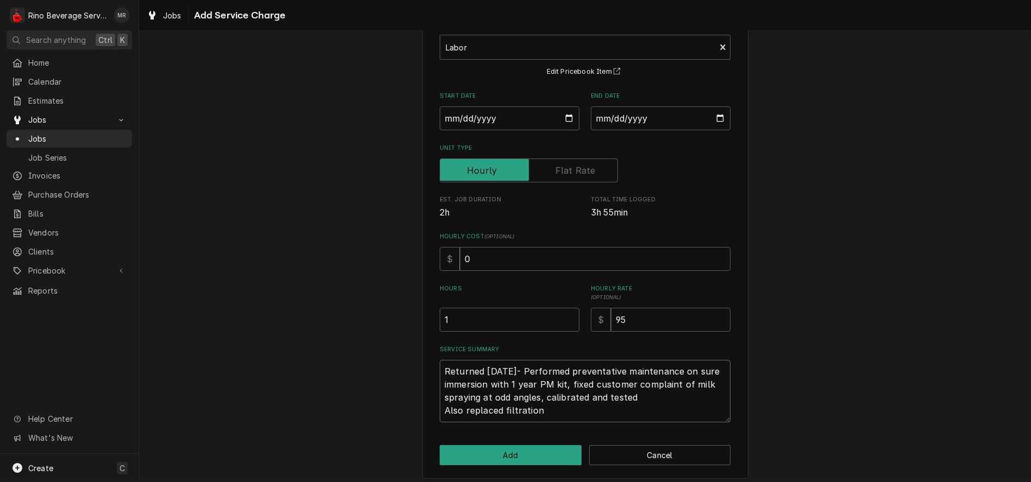
scroll to position [74, 0]
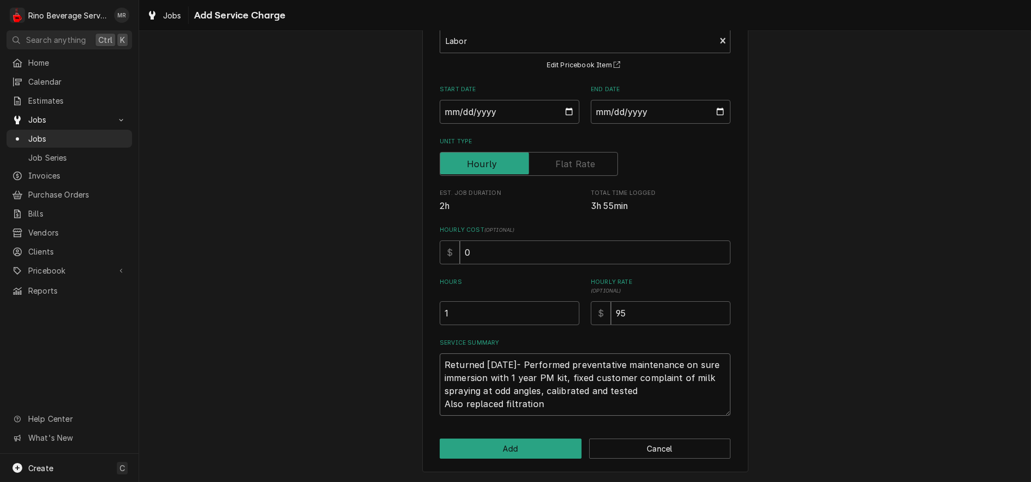
click at [560, 406] on textarea "Returned 10/7/25- Performed preventative maintenance on sure immersion with 1 y…" at bounding box center [585, 385] width 291 height 62
type textarea "x"
type textarea "Returned 10/7/25- Performed preventative maintenance on sure immersion with 1 y…"
type textarea "x"
type textarea "Returned 10/7/25- Performed preventative maintenance on sure immersion with 1 y…"
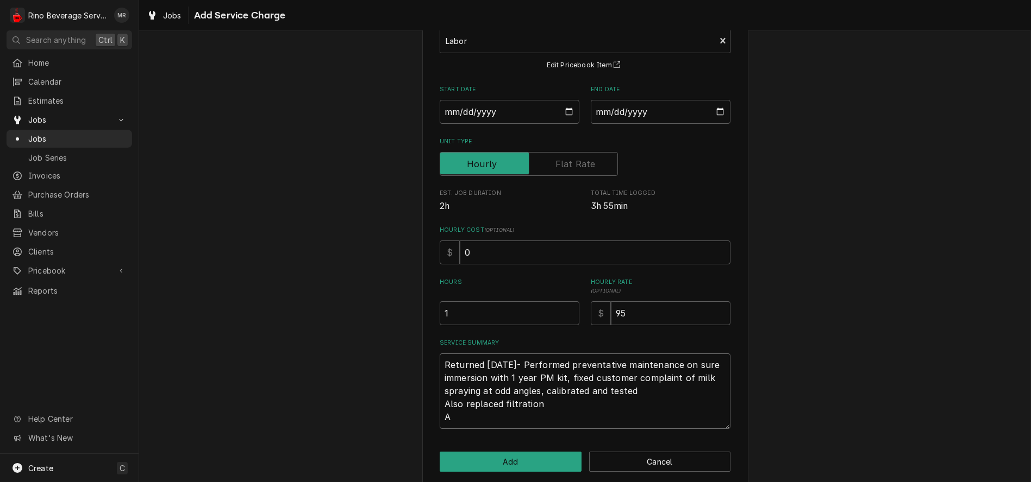
type textarea "x"
type textarea "Returned 10/7/25- Performed preventative maintenance on sure immersion with 1 y…"
type textarea "x"
type textarea "Returned 10/7/25- Performed preventative maintenance on sure immersion with 1 y…"
type textarea "x"
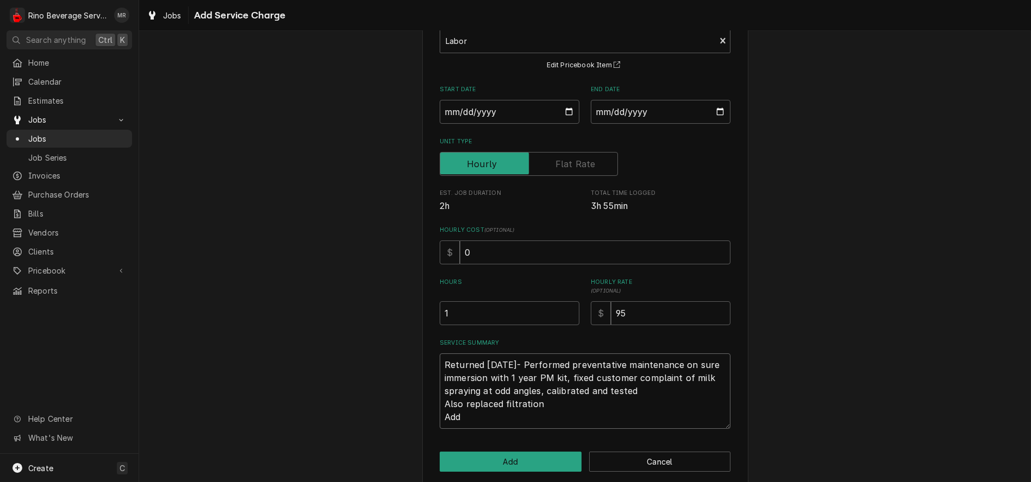
type textarea "Returned 10/7/25- Performed preventative maintenance on sure immersion with 1 y…"
type textarea "x"
type textarea "Returned 10/7/25- Performed preventative maintenance on sure immersion with 1 y…"
type textarea "x"
type textarea "Returned 10/7/25- Performed preventative maintenance on sure immersion with 1 y…"
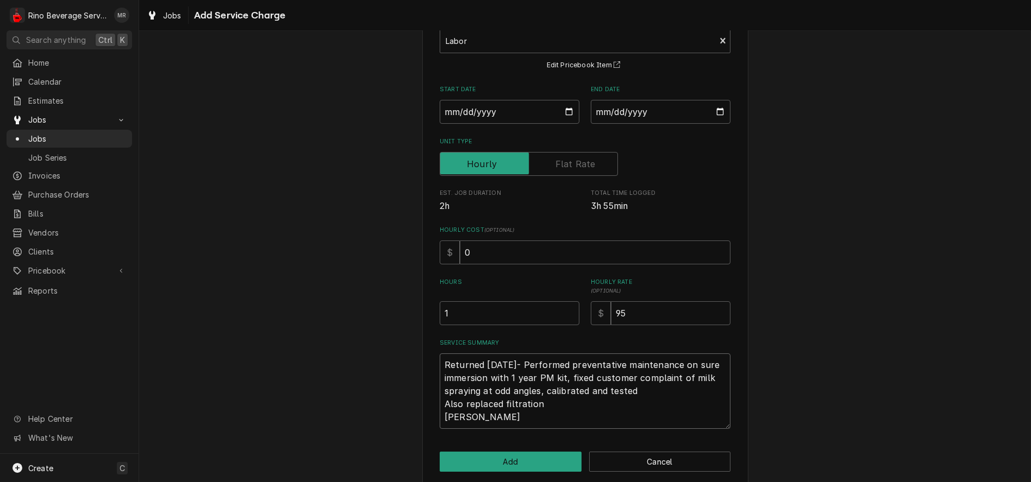
type textarea "x"
type textarea "Returned 10/7/25- Performed preventative maintenance on sure immersion with 1 y…"
type textarea "x"
type textarea "Returned 10/7/25- Performed preventative maintenance on sure immersion with 1 y…"
type textarea "x"
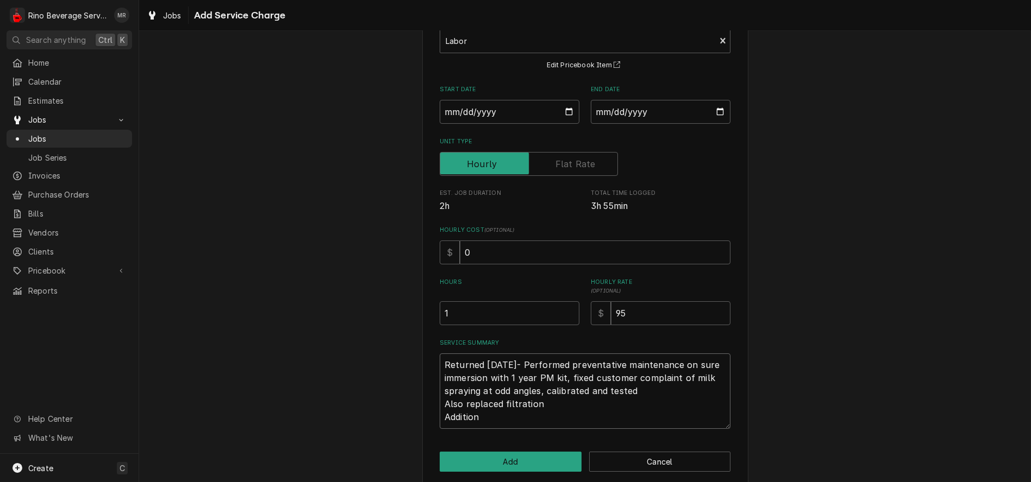
type textarea "Returned 10/7/25- Performed preventative maintenance on sure immersion with 1 y…"
type textarea "x"
type textarea "Returned 10/7/25- Performed preventative maintenance on sure immersion with 1 y…"
type textarea "x"
type textarea "Returned 10/7/25- Performed preventative maintenance on sure immersion with 1 y…"
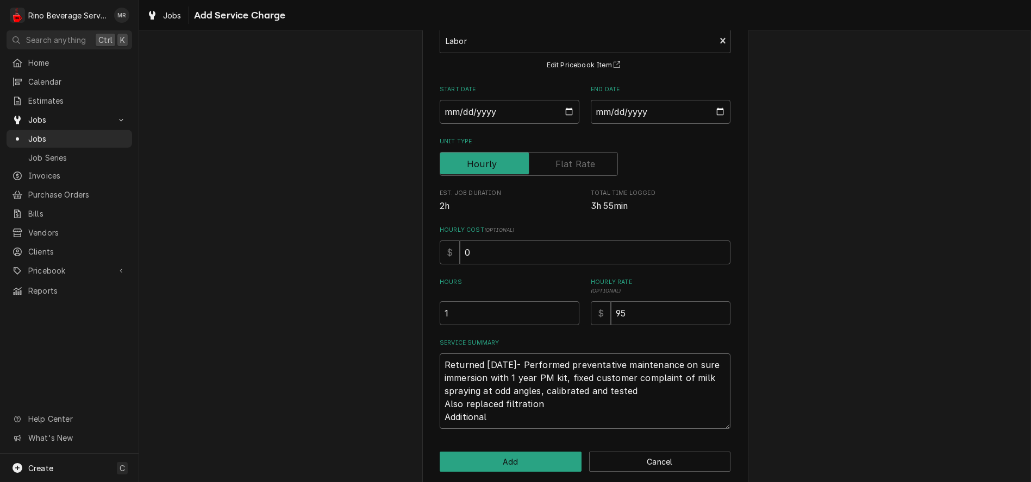
type textarea "x"
type textarea "Returned 10/7/25- Performed preventative maintenance on sure immersion with 1 y…"
type textarea "x"
type textarea "Returned 10/7/25- Performed preventative maintenance on sure immersion with 1 y…"
type textarea "x"
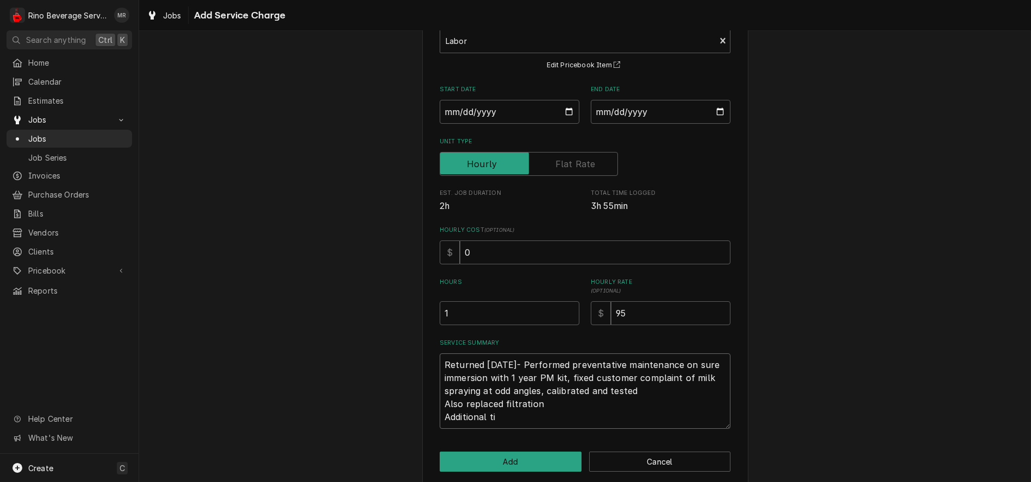
type textarea "Returned 10/7/25- Performed preventative maintenance on sure immersion with 1 y…"
type textarea "x"
type textarea "Returned 10/7/25- Performed preventative maintenance on sure immersion with 1 y…"
type textarea "x"
type textarea "Returned 10/7/25- Performed preventative maintenance on sure immersion with 1 y…"
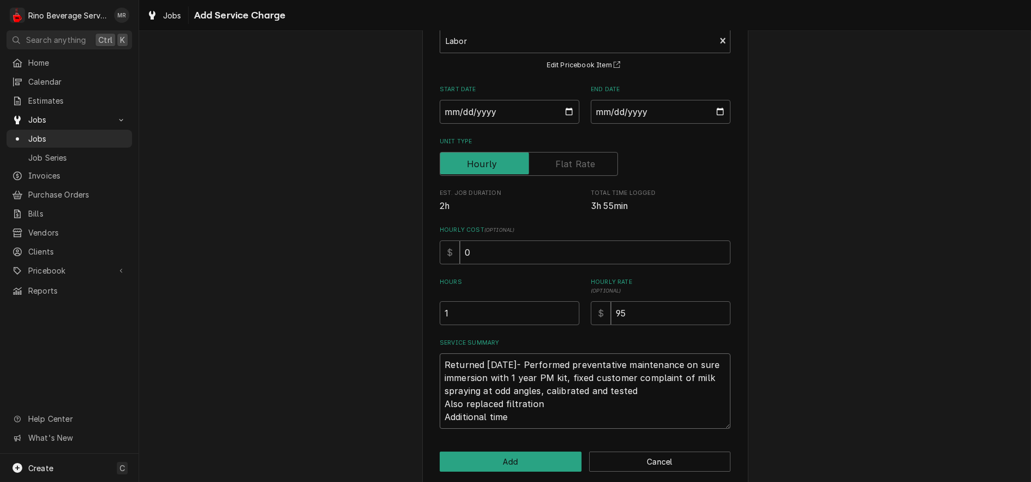
type textarea "x"
type textarea "Returned 10/7/25- Performed preventative maintenance on sure immersion with 1 y…"
type textarea "x"
type textarea "Returned 10/7/25- Performed preventative maintenance on sure immersion with 1 y…"
type textarea "x"
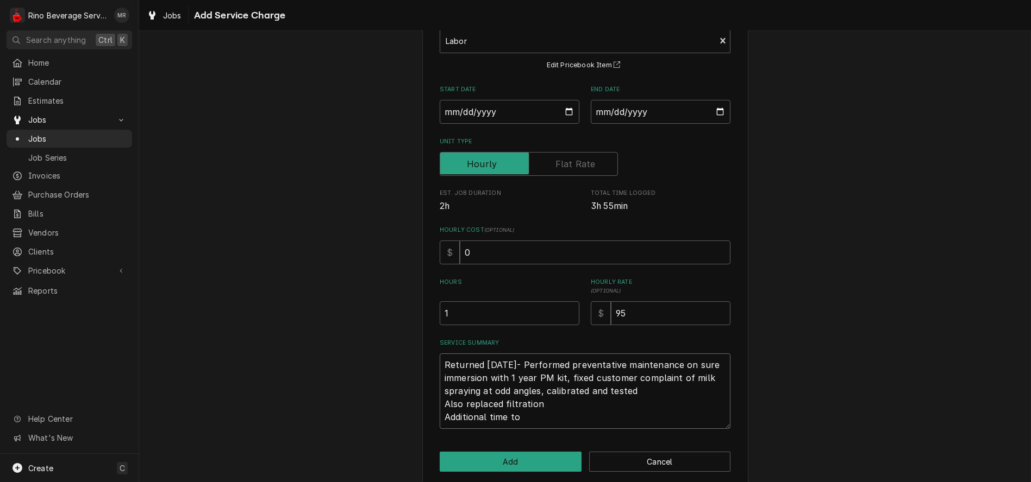
type textarea "Returned 10/7/25- Performed preventative maintenance on sure immersion with 1 y…"
type textarea "x"
type textarea "Returned 10/7/25- Performed preventative maintenance on sure immersion with 1 y…"
type textarea "x"
type textarea "Returned 10/7/25- Performed preventative maintenance on sure immersion with 1 y…"
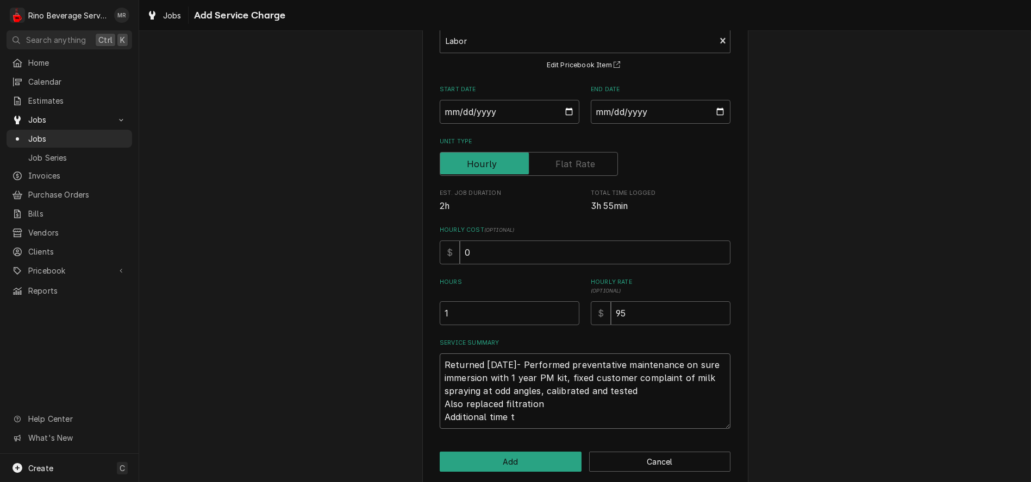
type textarea "x"
type textarea "Returned 10/7/25- Performed preventative maintenance on sure immersion with 1 y…"
type textarea "x"
type textarea "Returned 10/7/25- Performed preventative maintenance on sure immersion with 1 y…"
type textarea "x"
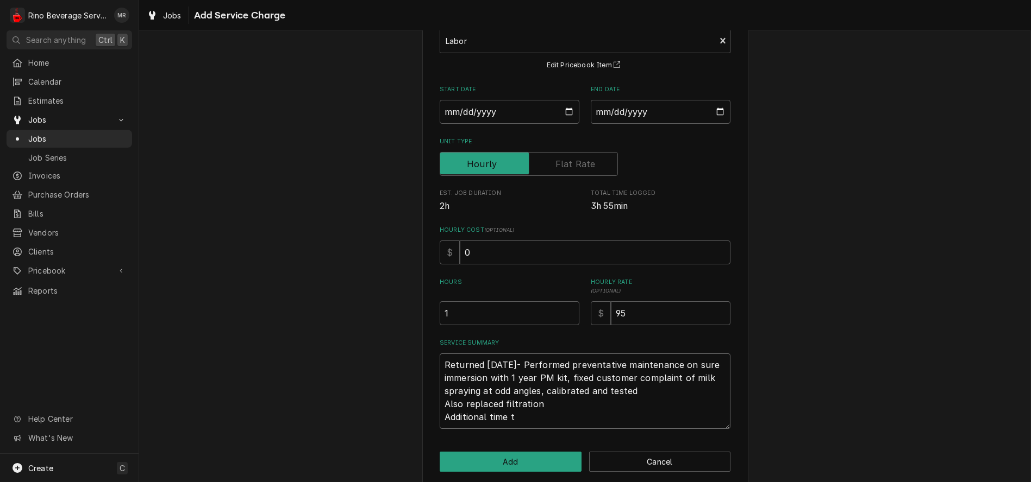
type textarea "Returned 10/7/25- Performed preventative maintenance on sure immersion with 1 y…"
type textarea "x"
type textarea "Returned 10/7/25- Performed preventative maintenance on sure immersion with 1 y…"
type textarea "x"
type textarea "Returned 10/7/25- Performed preventative maintenance on sure immersion with 1 y…"
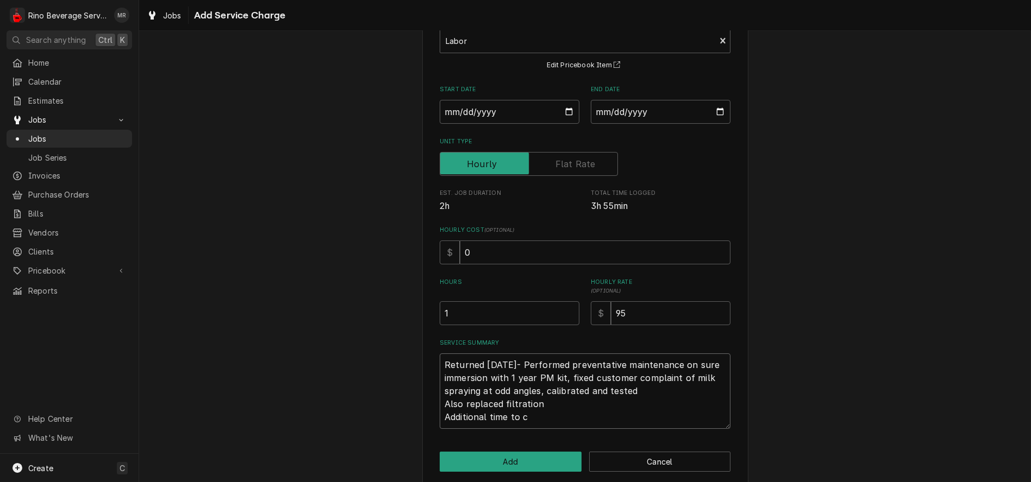
type textarea "x"
type textarea "Returned 10/7/25- Performed preventative maintenance on sure immersion with 1 y…"
type textarea "x"
type textarea "Returned 10/7/25- Performed preventative maintenance on sure immersion with 1 y…"
type textarea "x"
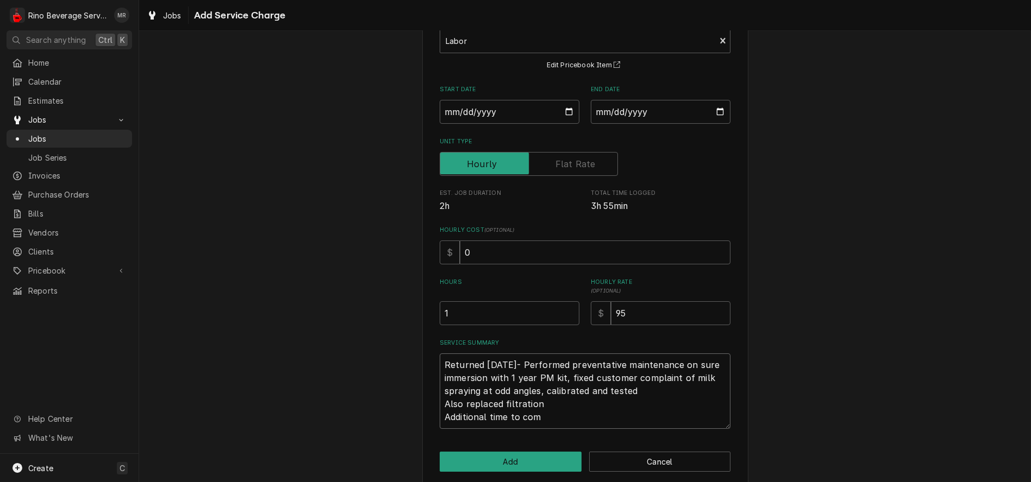
type textarea "Returned 10/7/25- Performed preventative maintenance on sure immersion with 1 y…"
type textarea "x"
type textarea "Returned 10/7/25- Performed preventative maintenance on sure immersion with 1 y…"
type textarea "x"
type textarea "Returned 10/7/25- Performed preventative maintenance on sure immersion with 1 y…"
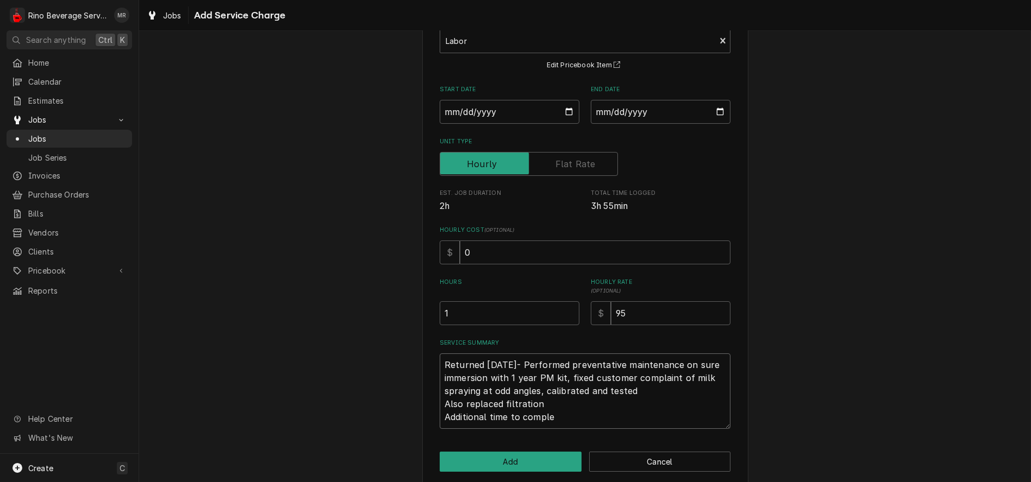
type textarea "x"
type textarea "Returned 10/7/25- Performed preventative maintenance on sure immersion with 1 y…"
type textarea "x"
type textarea "Returned 10/7/25- Performed preventative maintenance on sure immersion with 1 y…"
type textarea "x"
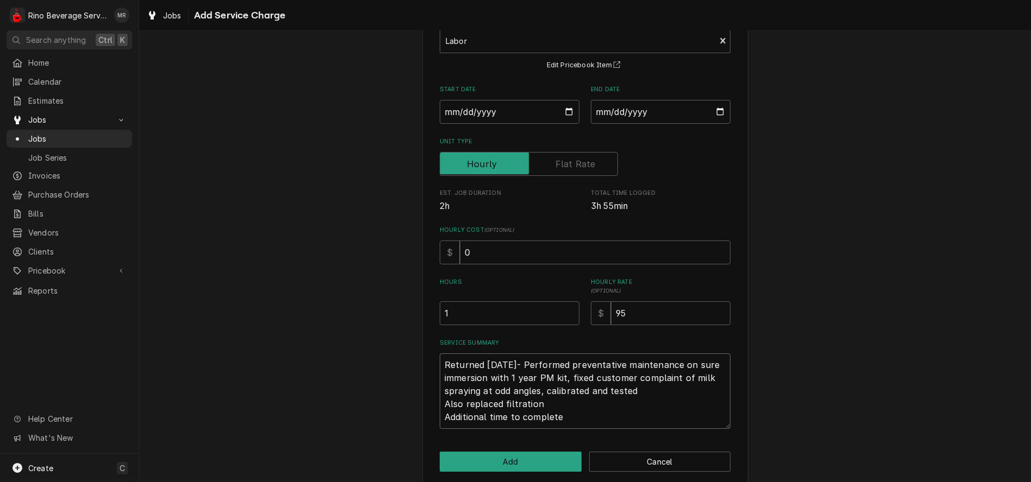
type textarea "Returned 10/7/25- Performed preventative maintenance on sure immersion with 1 y…"
type textarea "x"
type textarea "Returned 10/7/25- Performed preventative maintenance on sure immersion with 1 y…"
type textarea "x"
type textarea "Returned 10/7/25- Performed preventative maintenance on sure immersion with 1 y…"
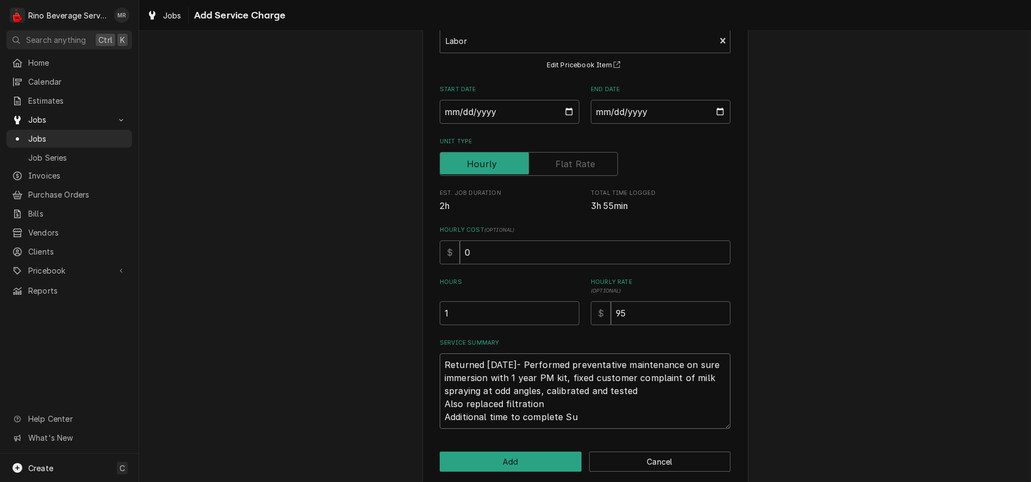
type textarea "x"
type textarea "Returned 10/7/25- Performed preventative maintenance on sure immersion with 1 y…"
type textarea "x"
type textarea "Returned 10/7/25- Performed preventative maintenance on sure immersion with 1 y…"
type textarea "x"
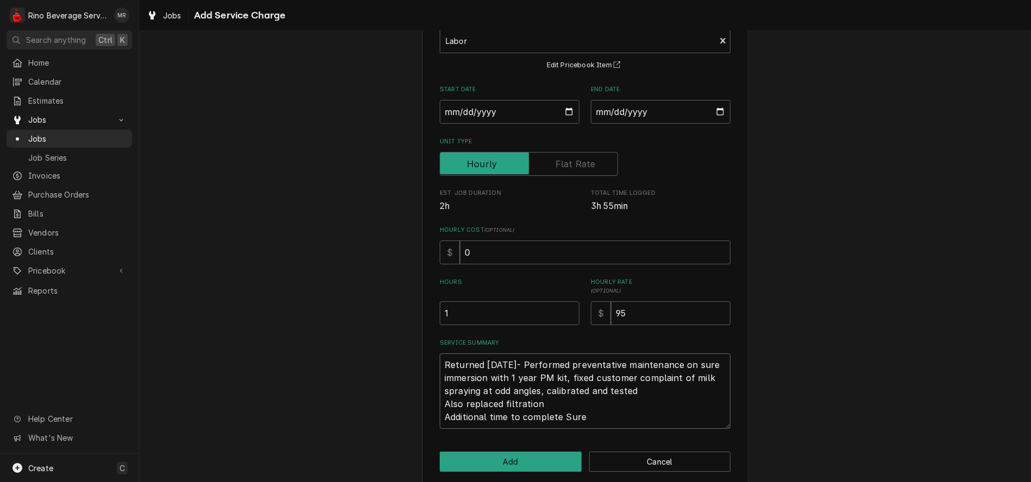
type textarea "Returned 10/7/25- Performed preventative maintenance on sure immersion with 1 y…"
type textarea "x"
type textarea "Returned 10/7/25- Performed preventative maintenance on sure immersion with 1 y…"
type textarea "x"
type textarea "Returned 10/7/25- Performed preventative maintenance on sure immersion with 1 y…"
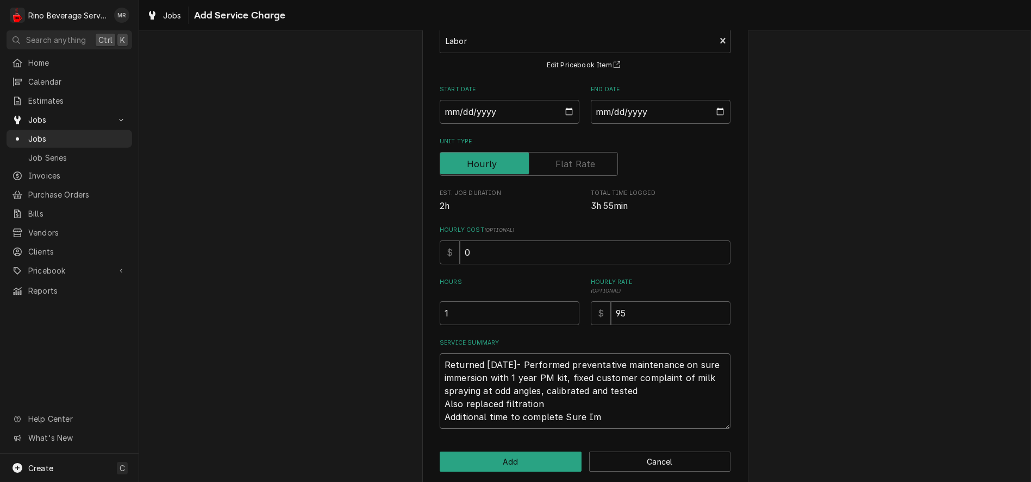
type textarea "x"
type textarea "Returned 10/7/25- Performed preventative maintenance on sure immersion with 1 y…"
type textarea "x"
type textarea "Returned 10/7/25- Performed preventative maintenance on sure immersion with 1 y…"
type textarea "x"
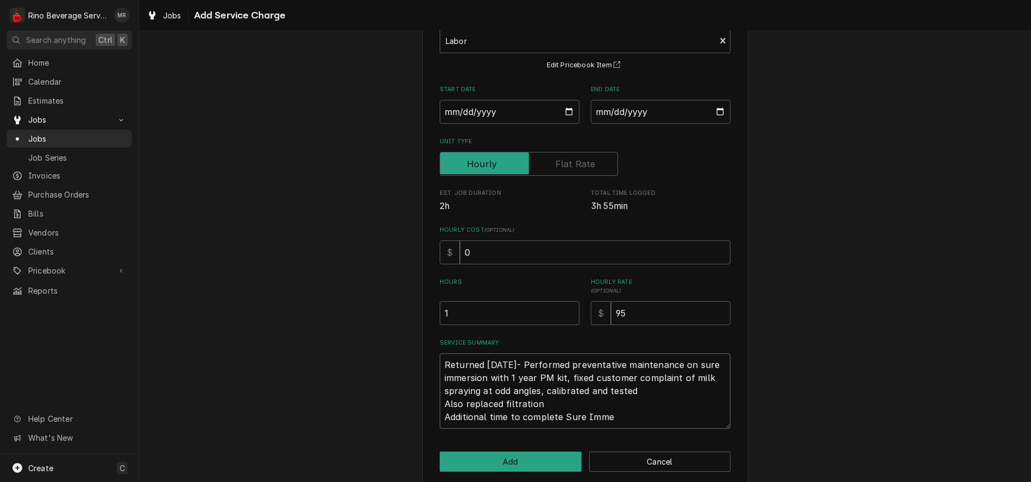
type textarea "Returned 10/7/25- Performed preventative maintenance on sure immersion with 1 y…"
type textarea "x"
type textarea "Returned 10/7/25- Performed preventative maintenance on sure immersion with 1 y…"
type textarea "x"
type textarea "Returned 10/7/25- Performed preventative maintenance on sure immersion with 1 y…"
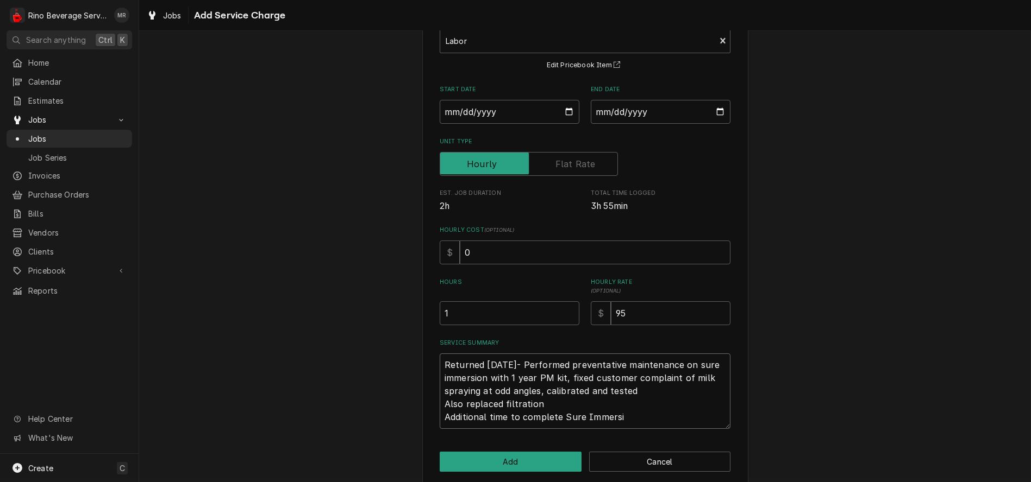
type textarea "x"
type textarea "Returned 10/7/25- Performed preventative maintenance on sure immersion with 1 y…"
type textarea "x"
type textarea "Returned 10/7/25- Performed preventative maintenance on sure immersion with 1 y…"
type textarea "x"
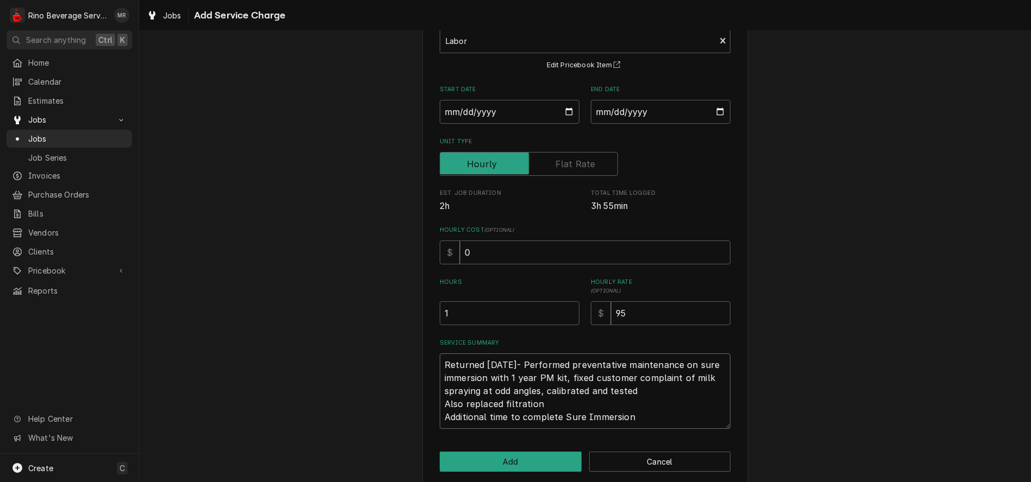
type textarea "Returned 10/7/25- Performed preventative maintenance on sure immersion with 1 y…"
type textarea "x"
type textarea "Returned 10/7/25- Performed preventative maintenance on sure immersion with 1 y…"
type textarea "x"
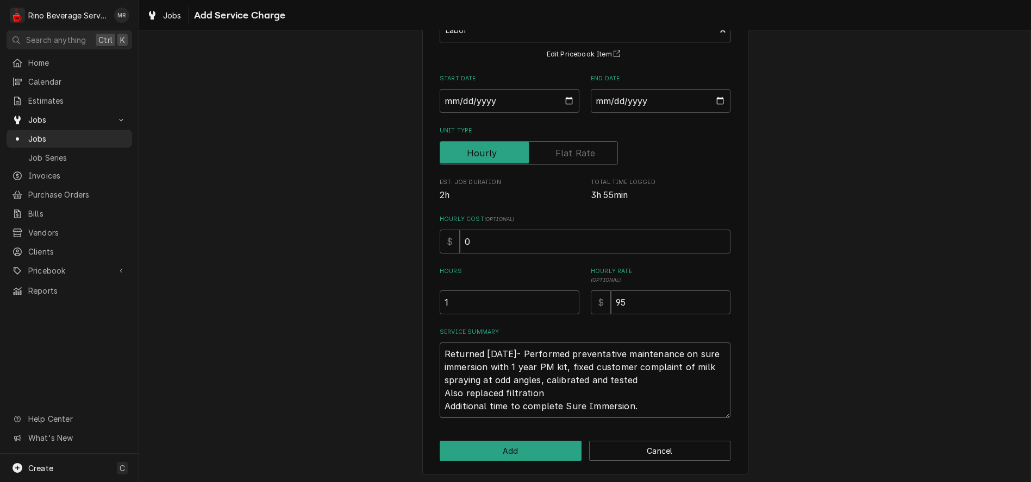
scroll to position [88, 0]
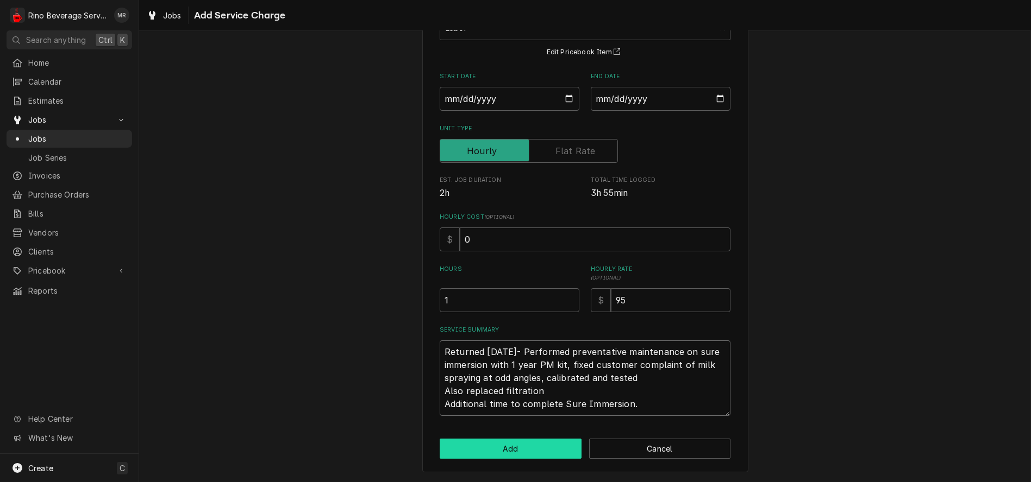
type textarea "Returned 10/7/25- Performed preventative maintenance on sure immersion with 1 y…"
click at [495, 444] on button "Add" at bounding box center [511, 449] width 142 height 20
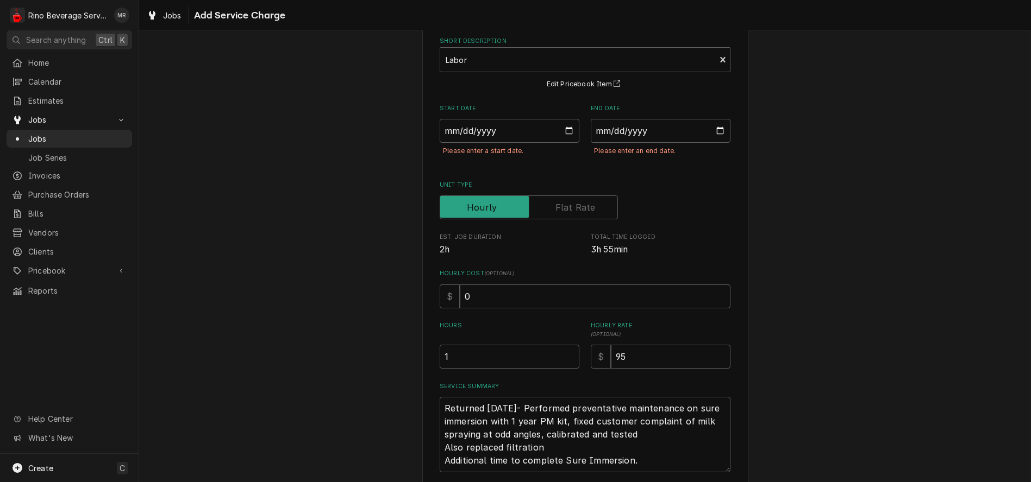
scroll to position [0, 0]
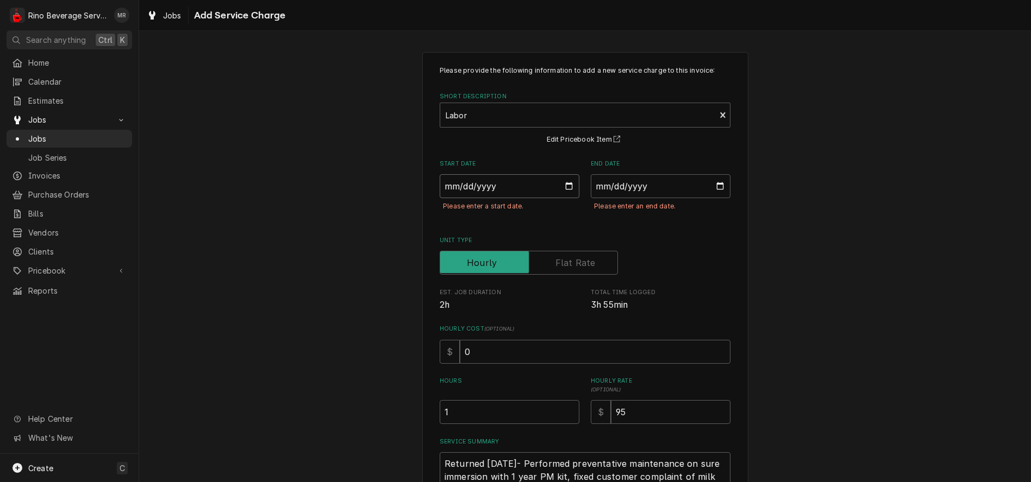
click at [562, 186] on input "Start Date" at bounding box center [510, 186] width 140 height 24
type textarea "x"
type input "2025-09-29"
click at [714, 187] on input "End Date" at bounding box center [661, 186] width 140 height 24
type textarea "x"
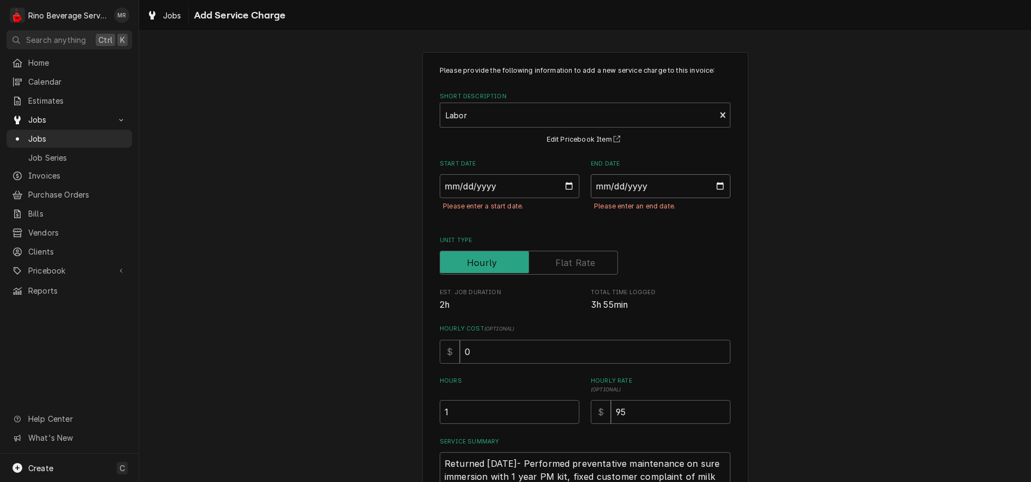
type input "2025-09-11"
type textarea "x"
type input "2025-09-29"
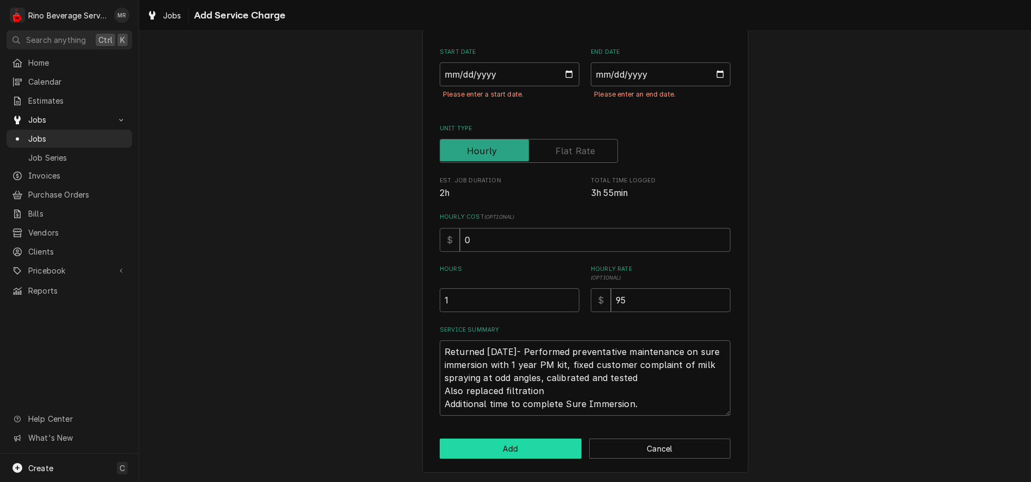
click at [509, 444] on button "Add" at bounding box center [511, 449] width 142 height 20
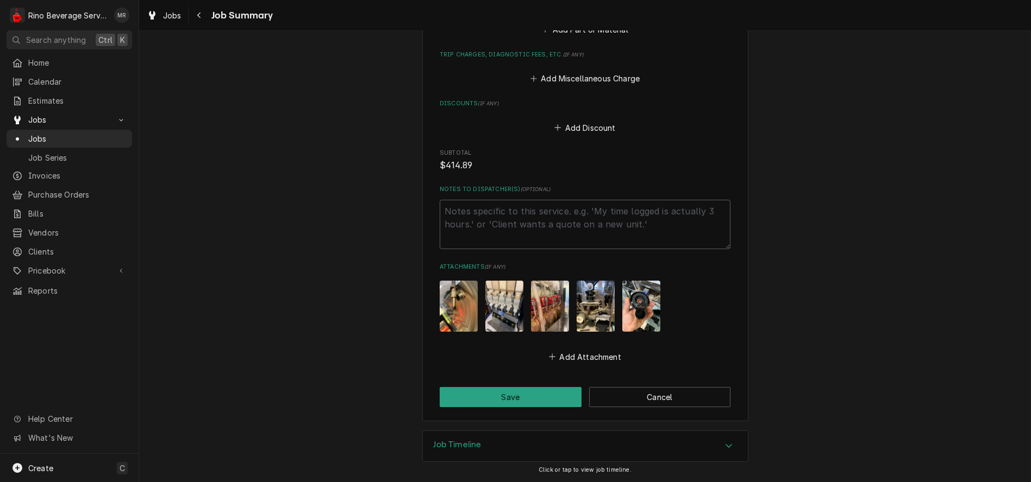
scroll to position [1140, 0]
click at [525, 395] on button "Save" at bounding box center [511, 397] width 142 height 20
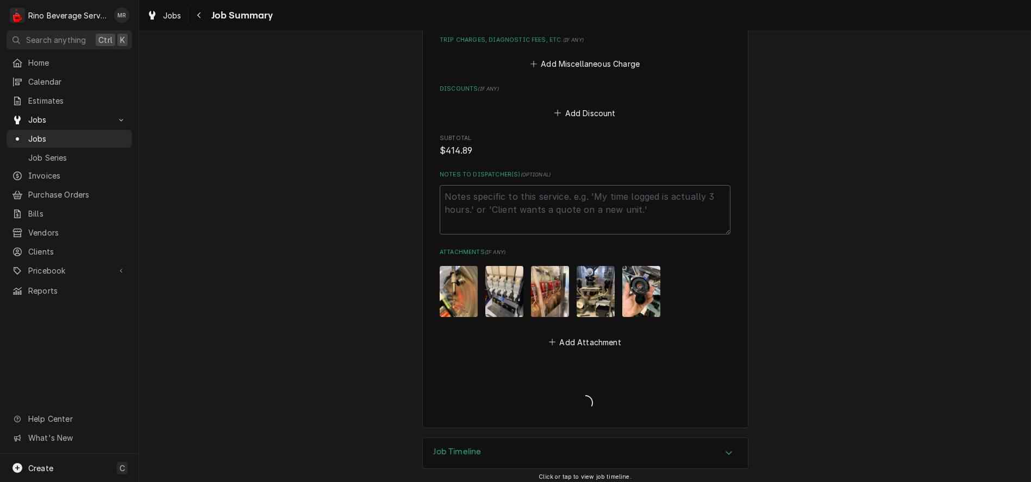
type textarea "x"
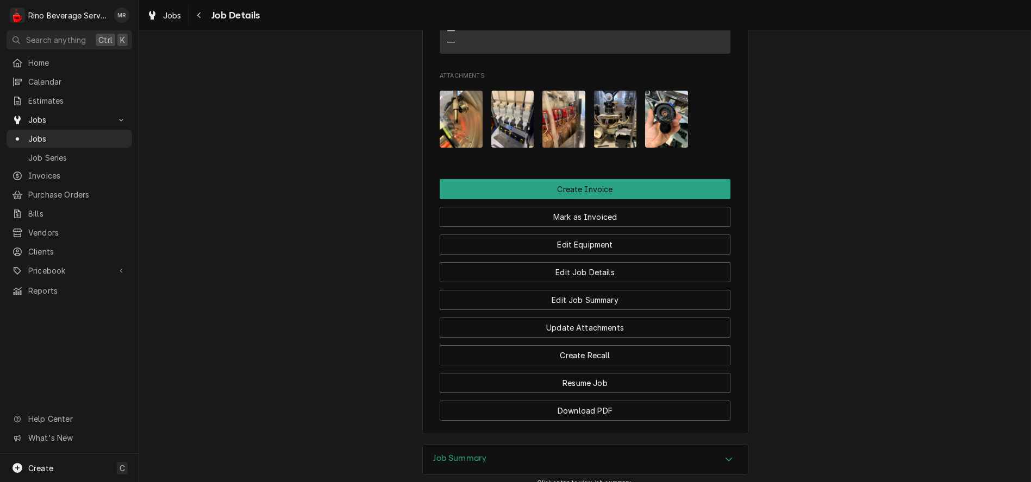
scroll to position [905, 0]
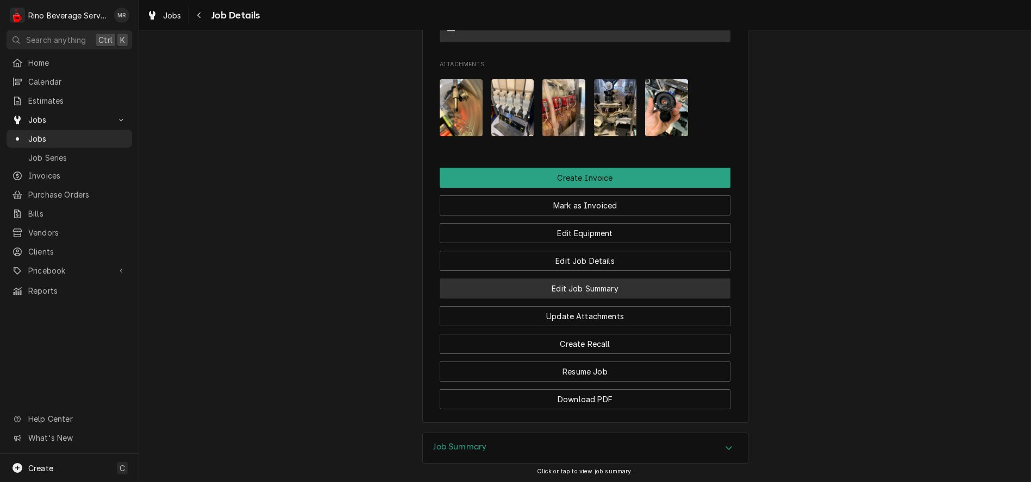
click at [543, 299] on button "Edit Job Summary" at bounding box center [585, 289] width 291 height 20
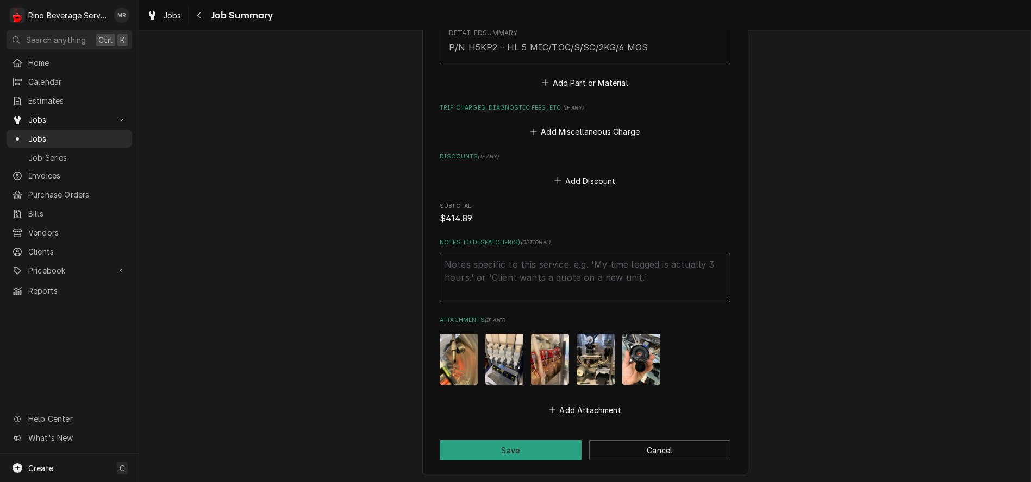
scroll to position [1127, 0]
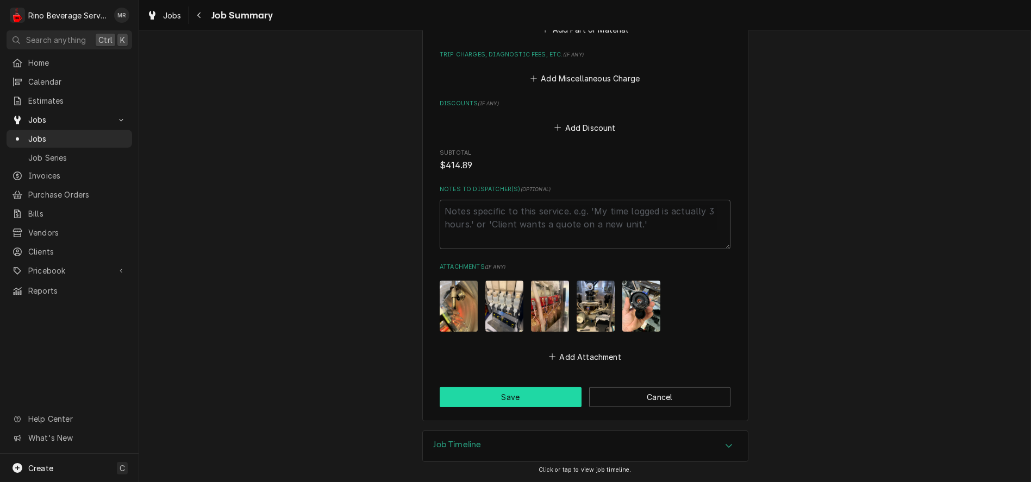
click at [541, 399] on button "Save" at bounding box center [511, 397] width 142 height 20
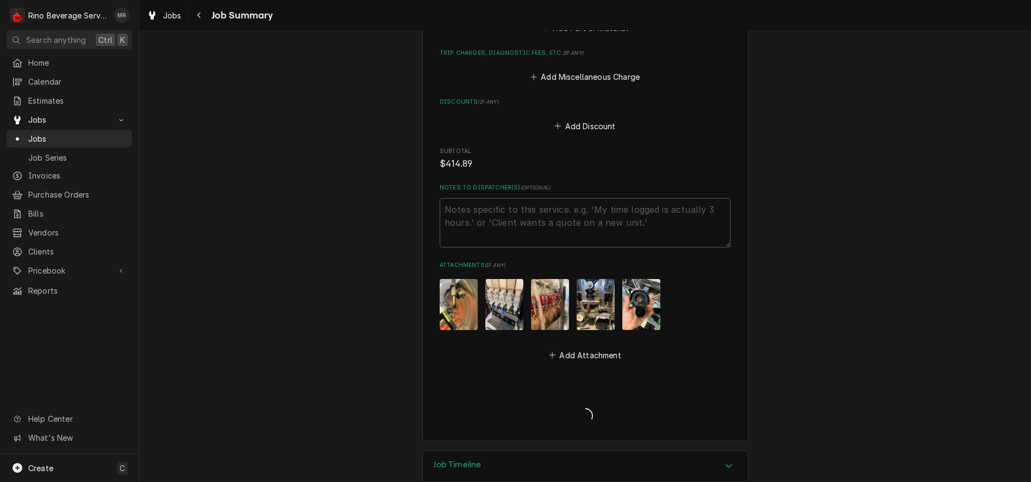
type textarea "x"
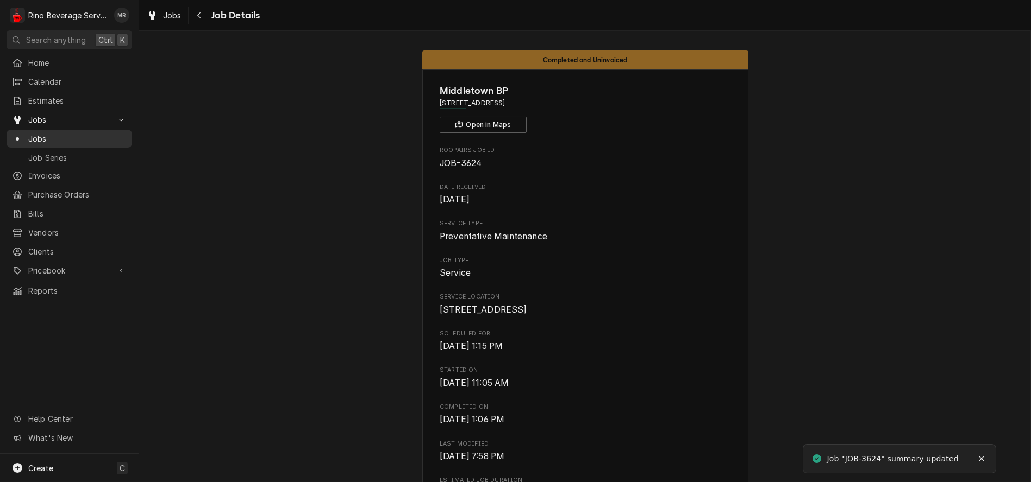
click at [58, 134] on span "Jobs" at bounding box center [77, 138] width 98 height 11
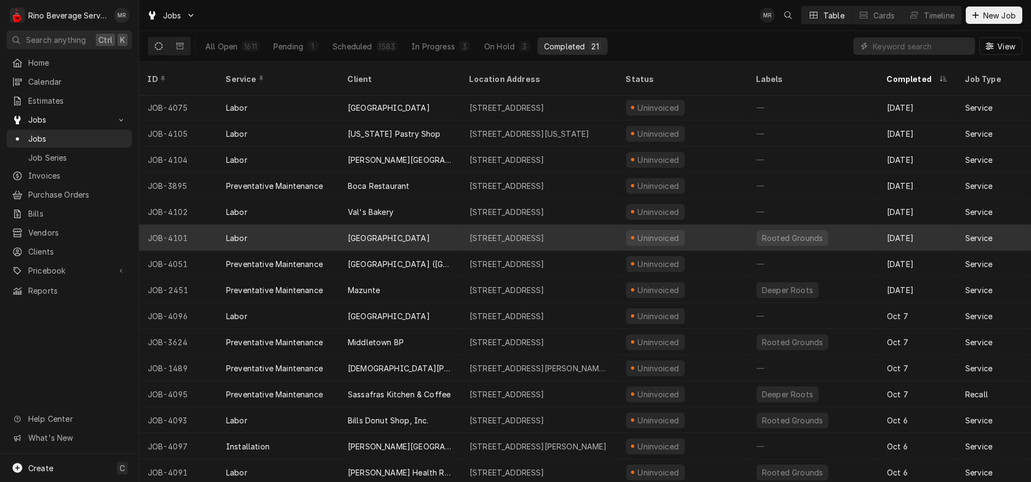
scroll to position [156, 0]
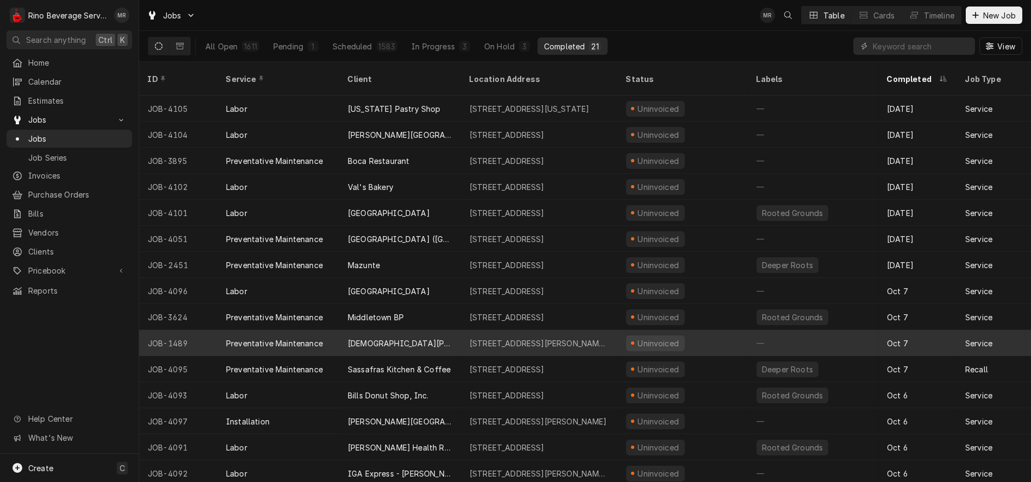
click at [426, 330] on div "[DEMOGRAPHIC_DATA][PERSON_NAME]" at bounding box center [400, 343] width 122 height 26
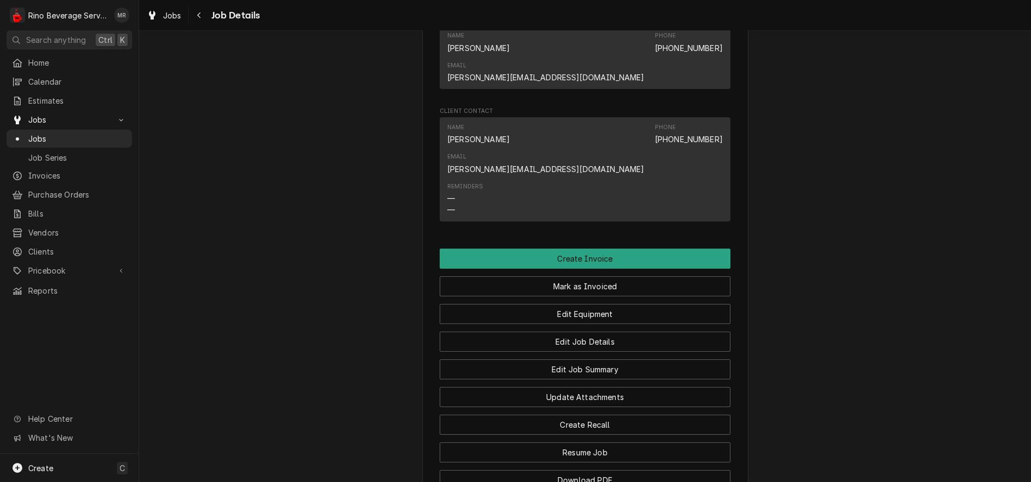
scroll to position [784, 0]
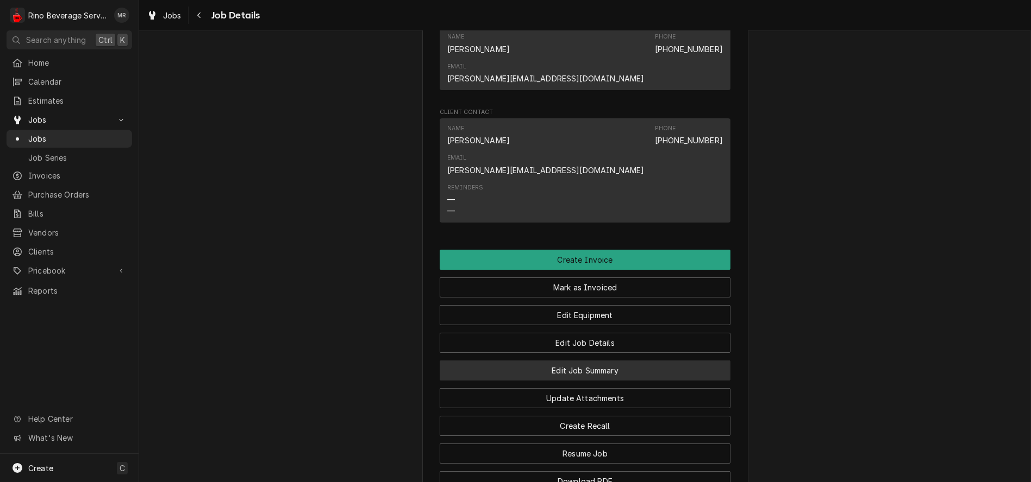
click at [530, 361] on button "Edit Job Summary" at bounding box center [585, 371] width 291 height 20
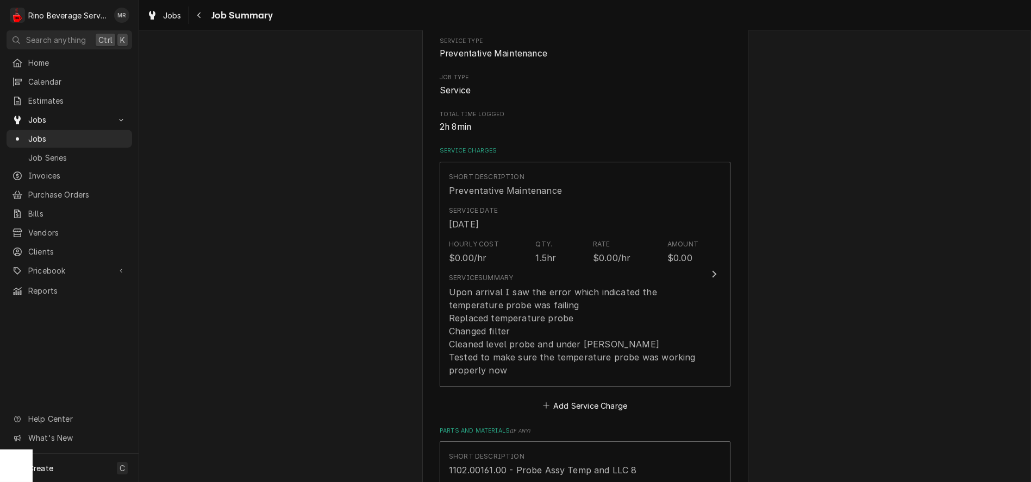
scroll to position [121, 0]
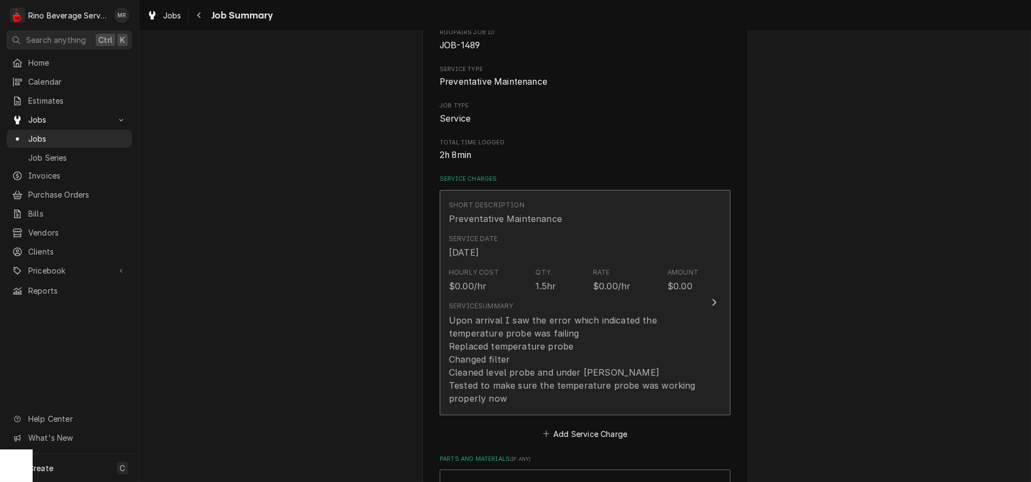
click at [652, 319] on div "Upon arrival I saw the error which indicated the temperature probe was failing …" at bounding box center [573, 359] width 249 height 91
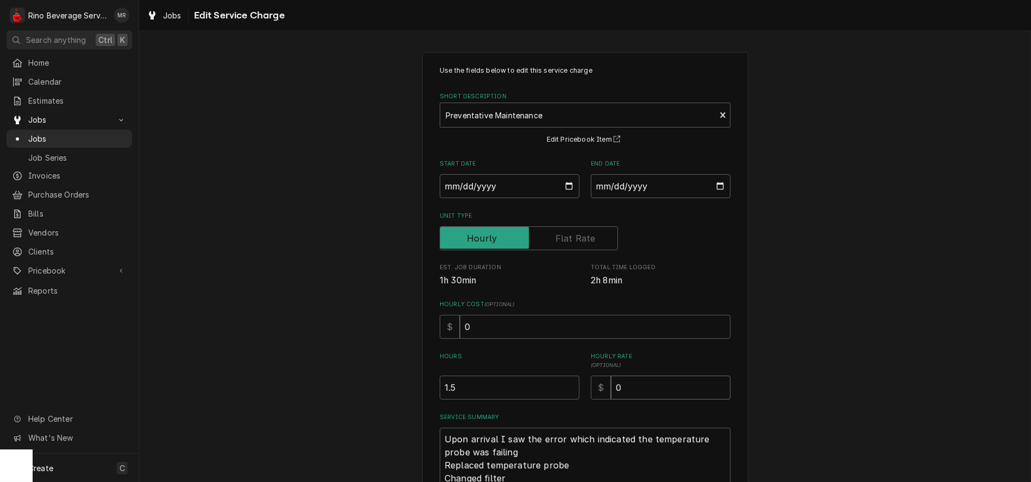
click at [623, 391] on input "0" at bounding box center [671, 388] width 120 height 24
type textarea "x"
type input "9"
type textarea "x"
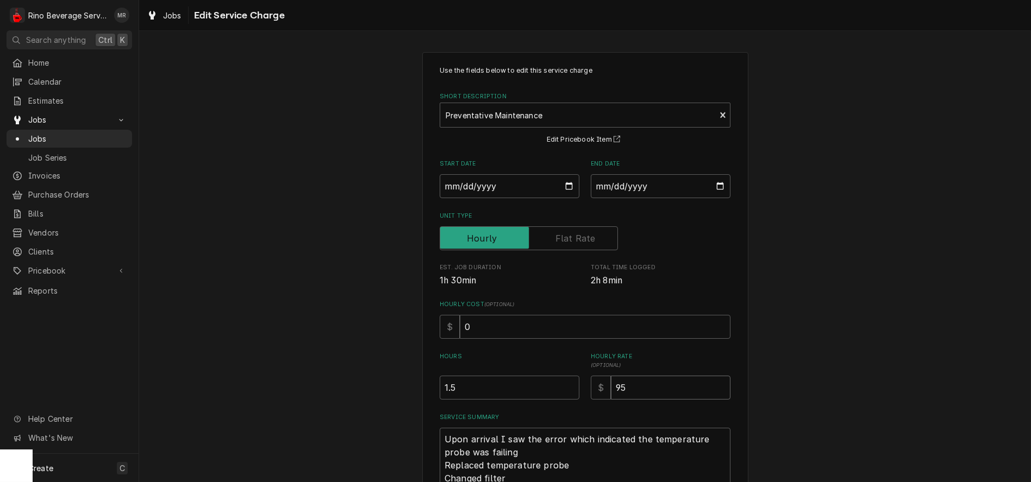
type input "95"
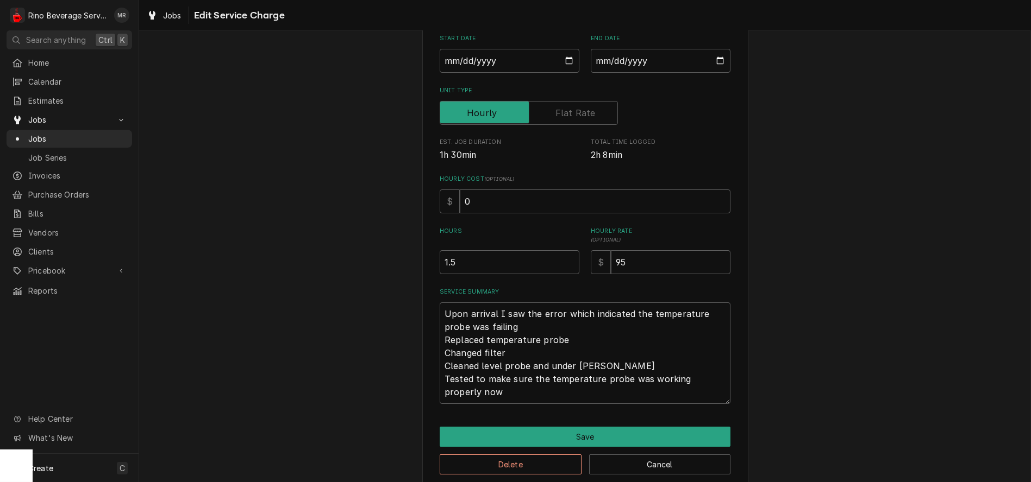
scroll to position [142, 0]
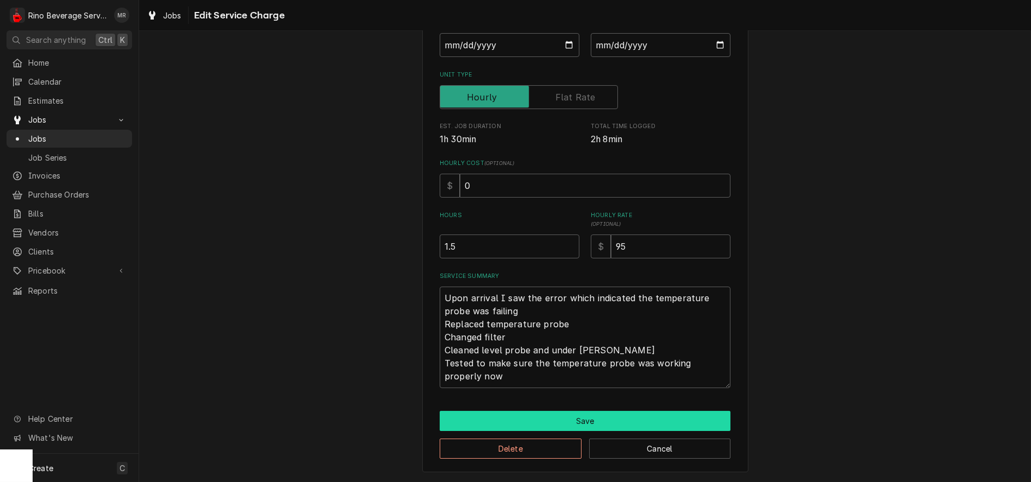
click at [582, 415] on button "Save" at bounding box center [585, 421] width 291 height 20
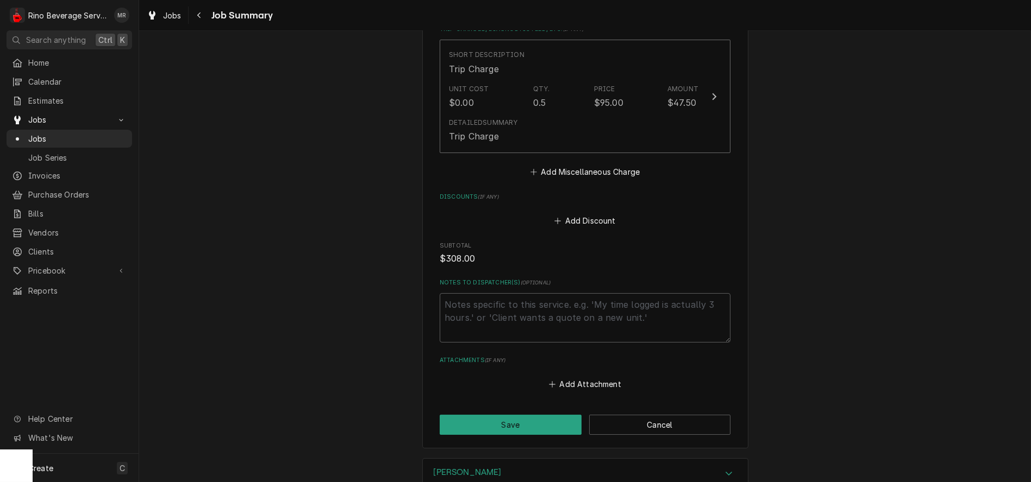
scroll to position [1116, 0]
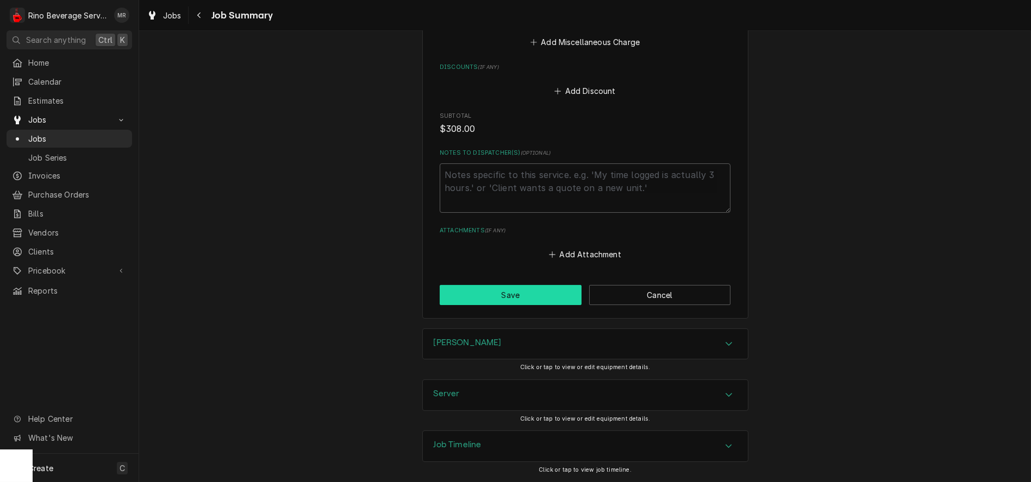
click at [517, 296] on button "Save" at bounding box center [511, 295] width 142 height 20
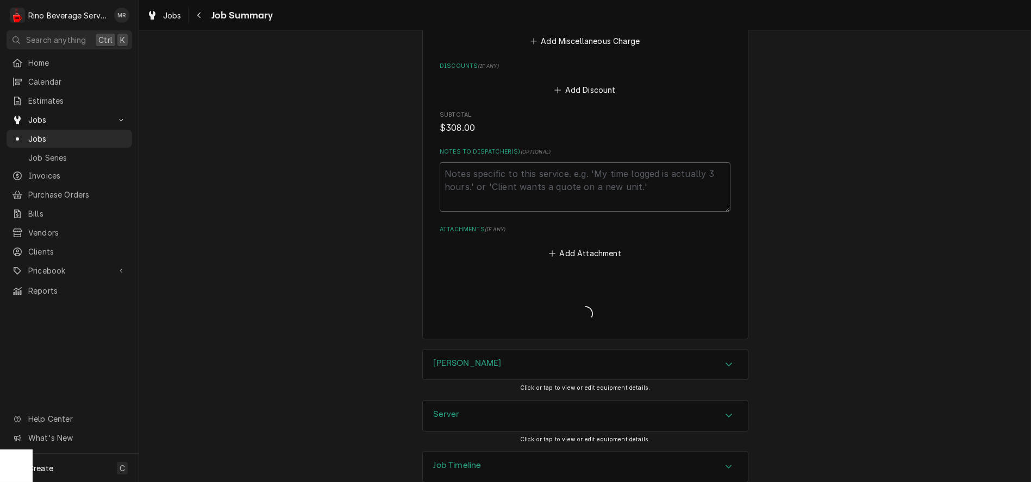
type textarea "x"
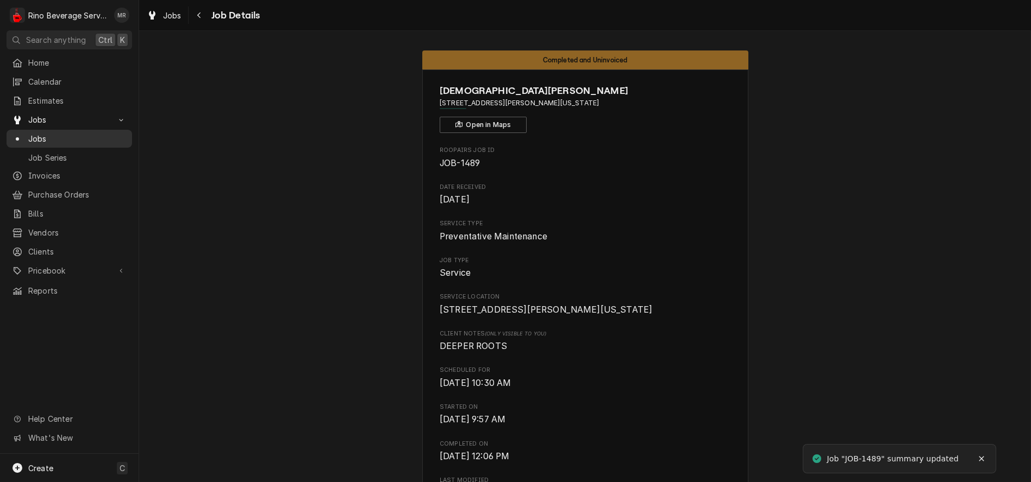
click at [42, 136] on span "Jobs" at bounding box center [77, 138] width 98 height 11
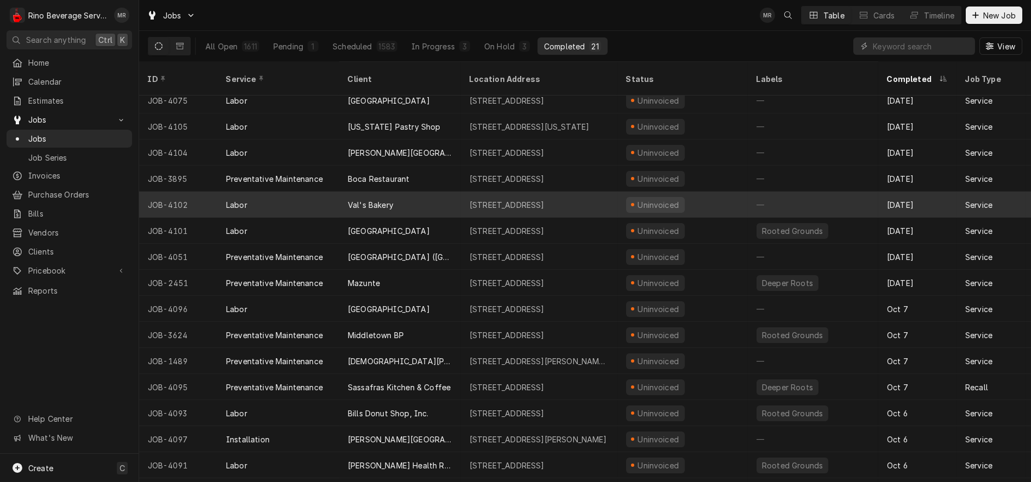
scroll to position [156, 0]
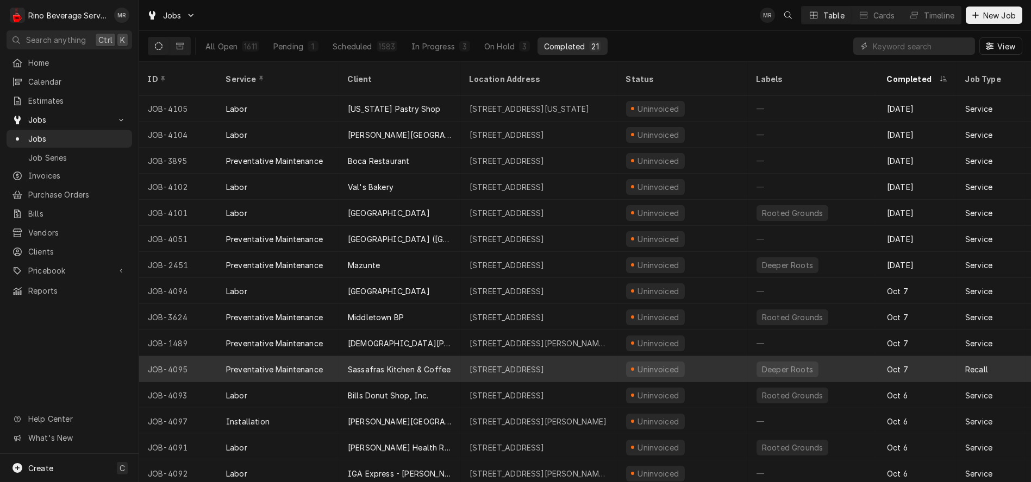
click at [456, 356] on div "Sassafras Kitchen & Coffee" at bounding box center [400, 369] width 122 height 26
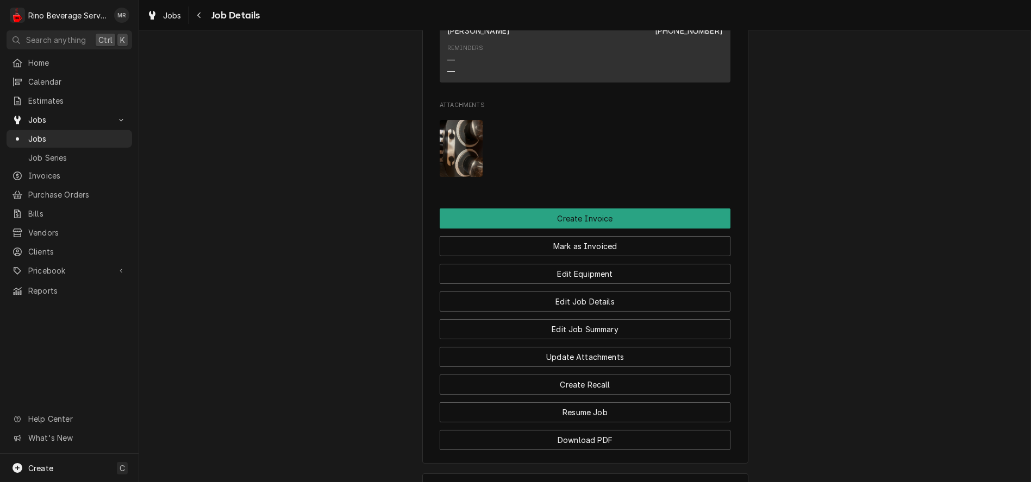
scroll to position [965, 0]
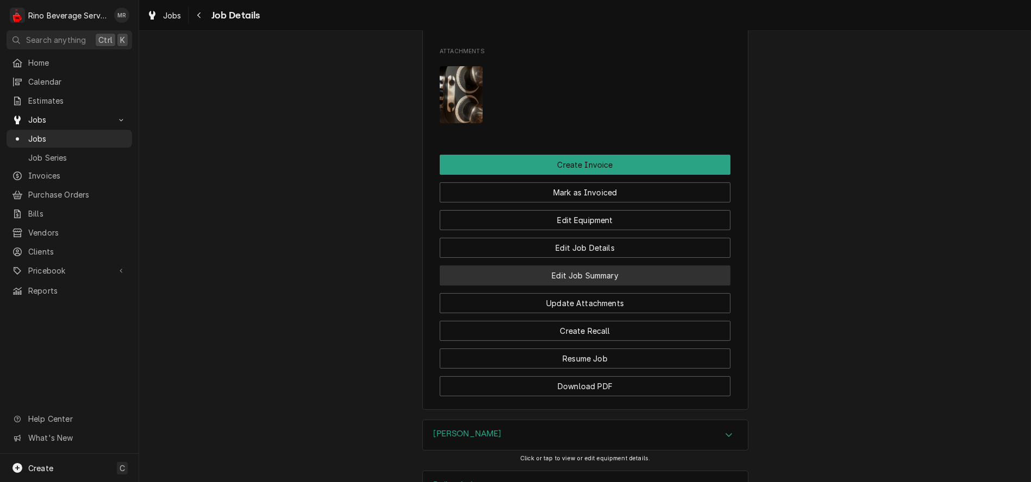
click at [533, 286] on button "Edit Job Summary" at bounding box center [585, 276] width 291 height 20
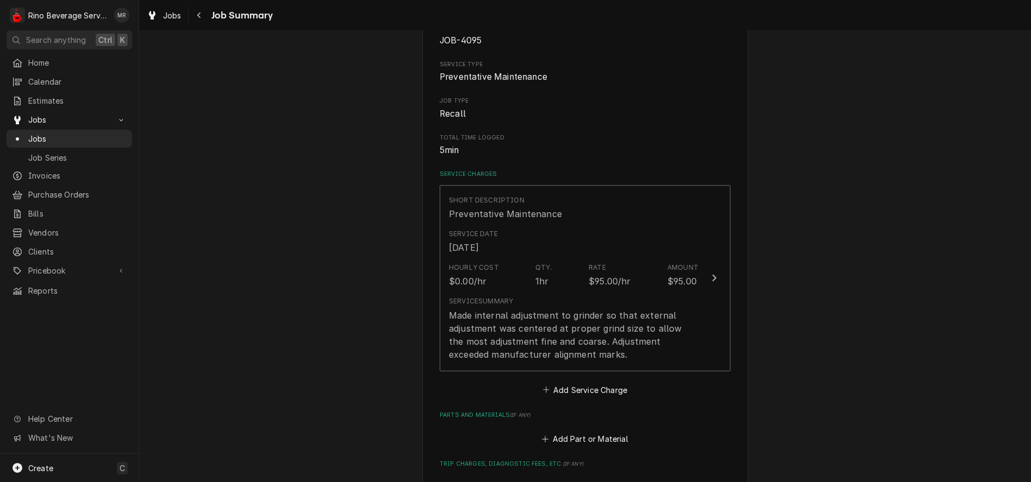
scroll to position [60, 0]
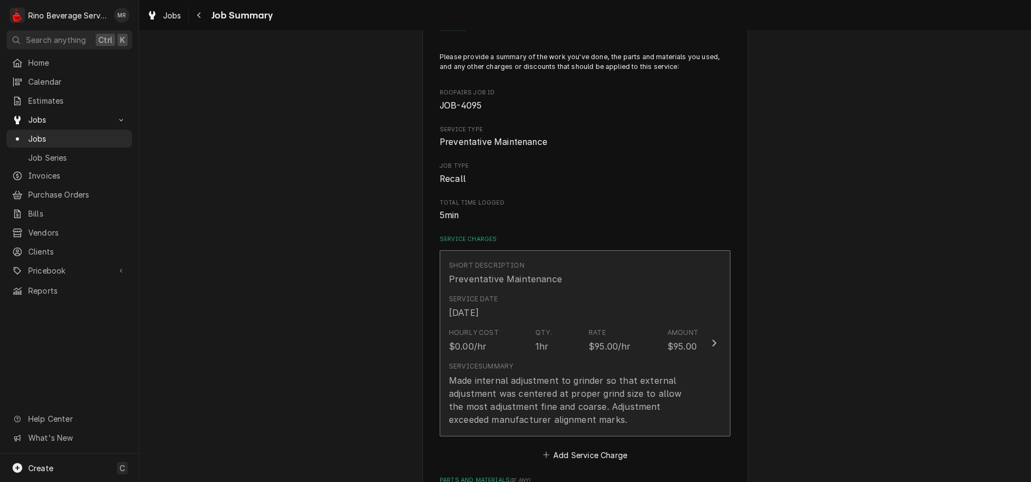
click at [662, 345] on div "Hourly Cost $0.00/hr Qty. 1hr Rate $95.00/hr Amount $95.00" at bounding box center [573, 341] width 249 height 34
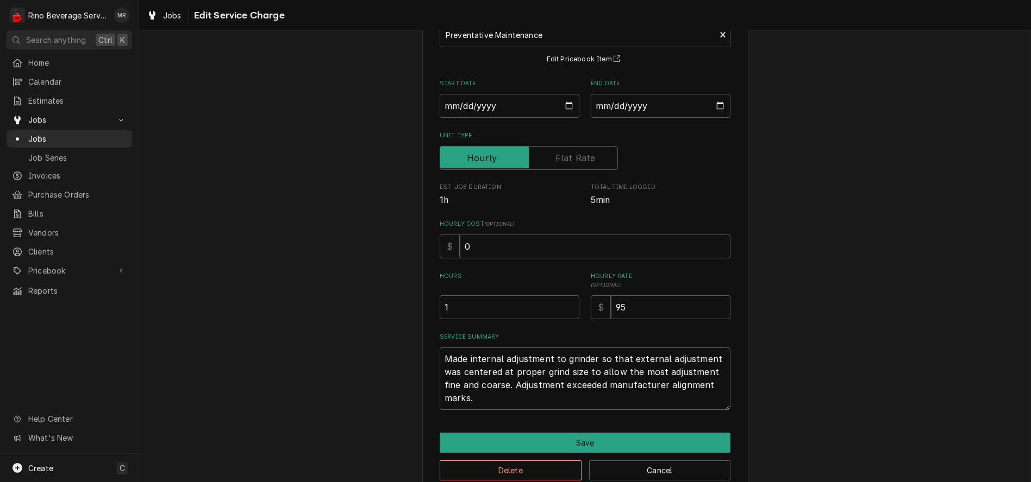
scroll to position [103, 0]
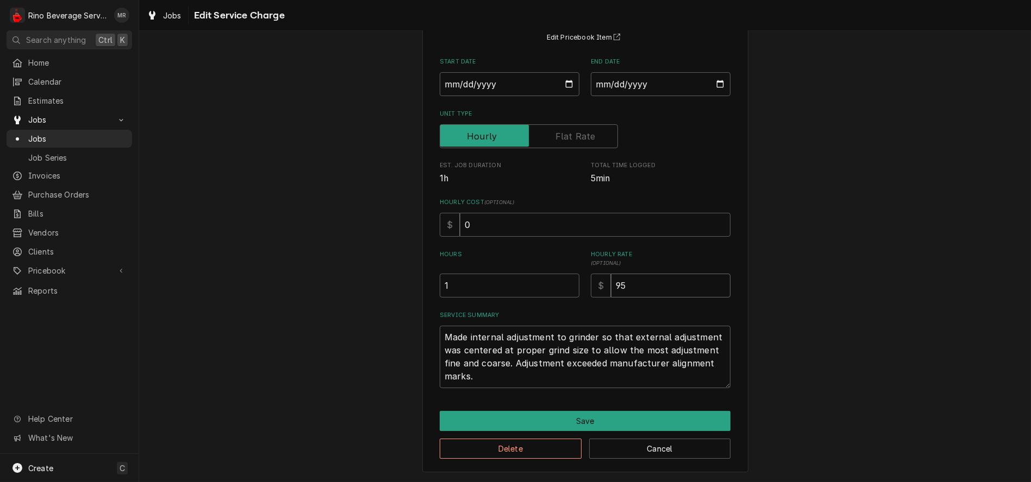
click at [636, 285] on input "95" at bounding box center [671, 286] width 120 height 24
type textarea "x"
type input "9"
type textarea "x"
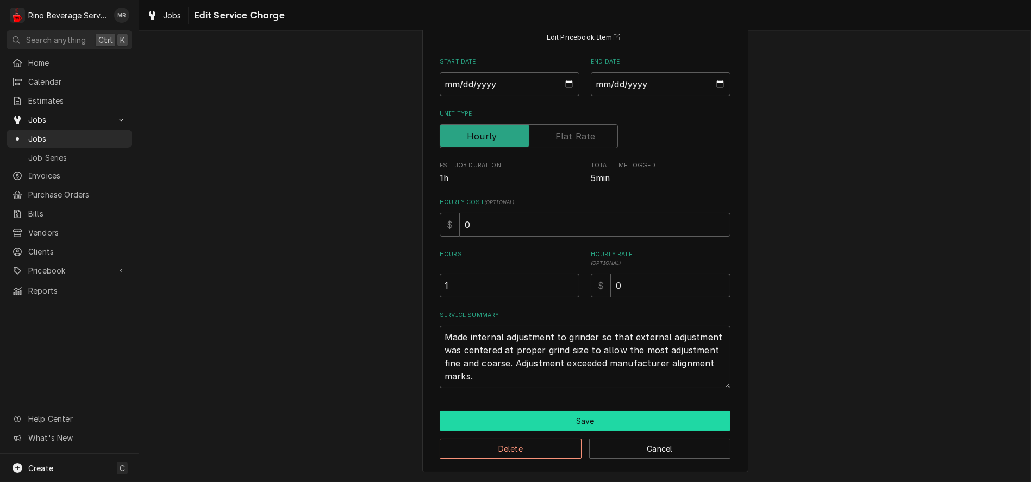
type input "0"
click at [583, 417] on button "Save" at bounding box center [585, 421] width 291 height 20
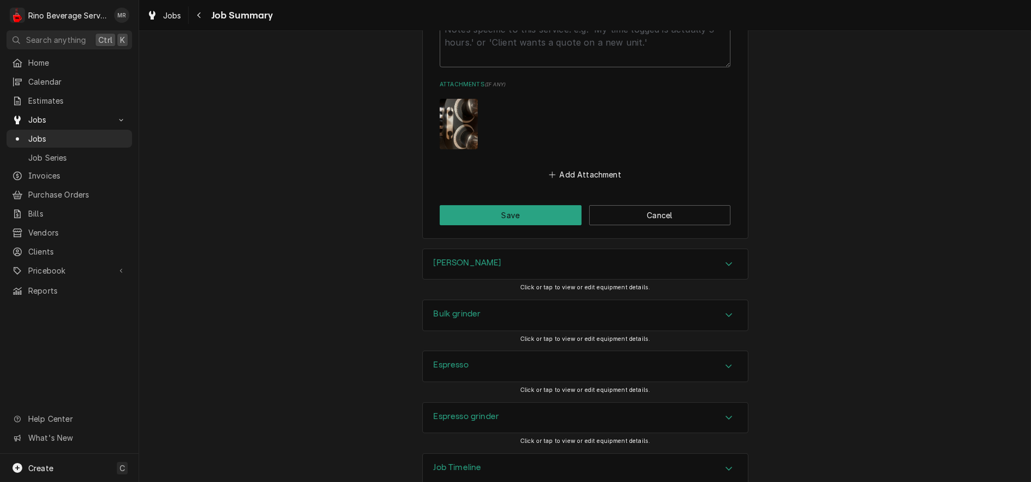
scroll to position [724, 0]
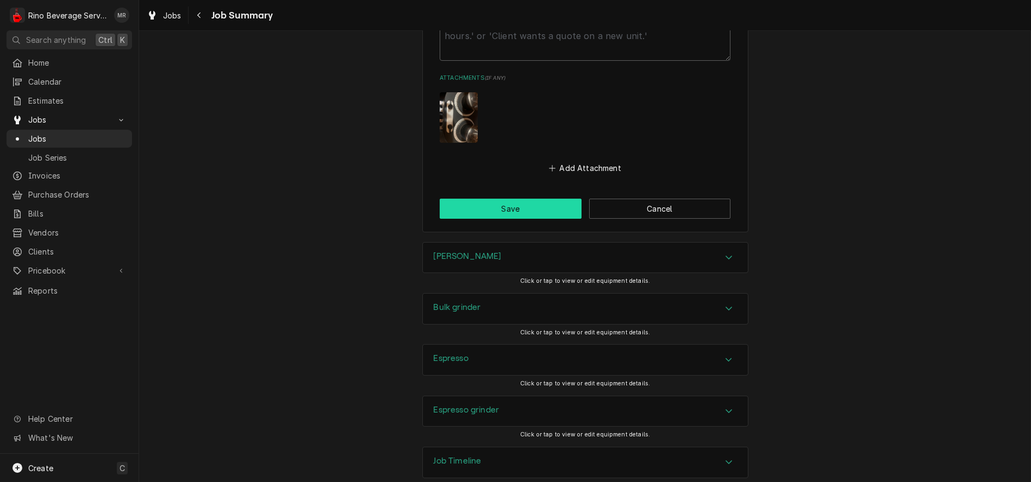
click at [533, 210] on button "Save" at bounding box center [511, 209] width 142 height 20
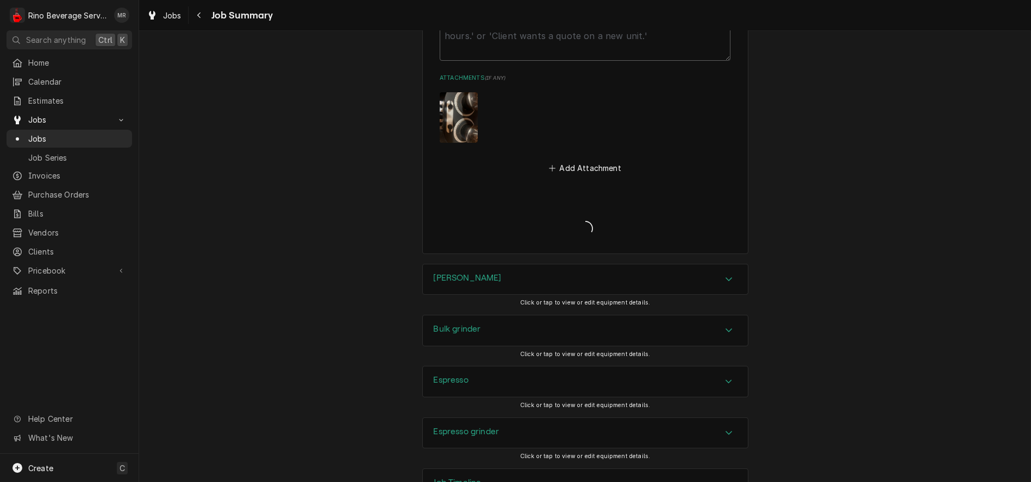
type textarea "x"
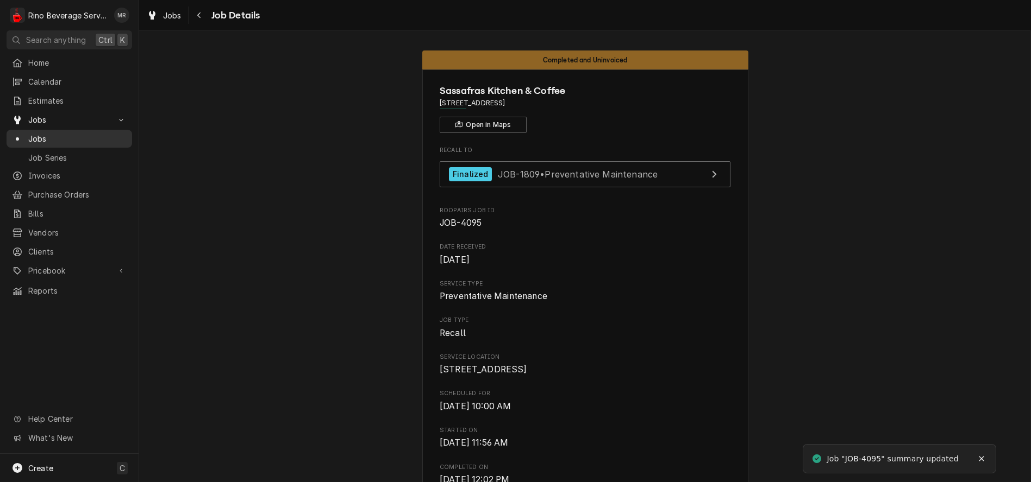
click at [83, 133] on span "Jobs" at bounding box center [77, 138] width 98 height 11
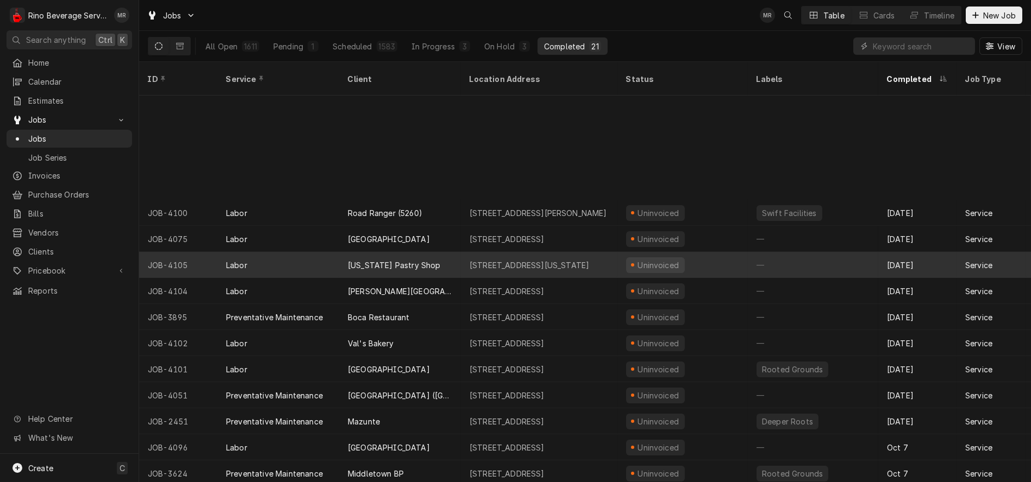
scroll to position [156, 0]
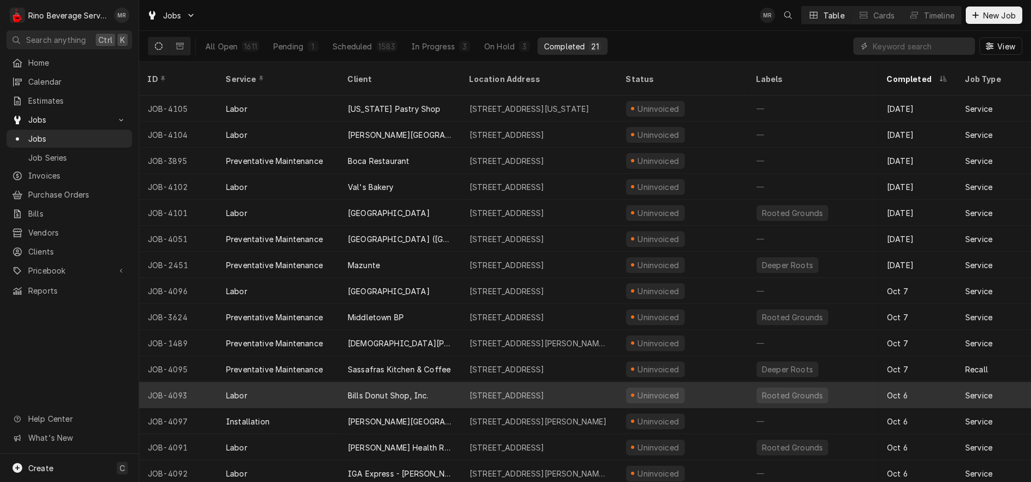
click at [447, 382] on div "Bills Donut Shop, Inc." at bounding box center [400, 395] width 122 height 26
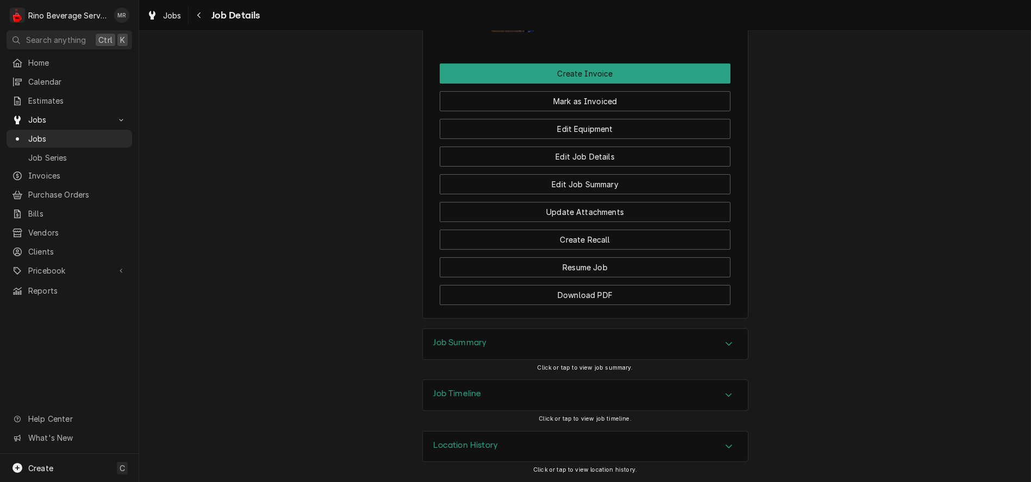
scroll to position [729, 0]
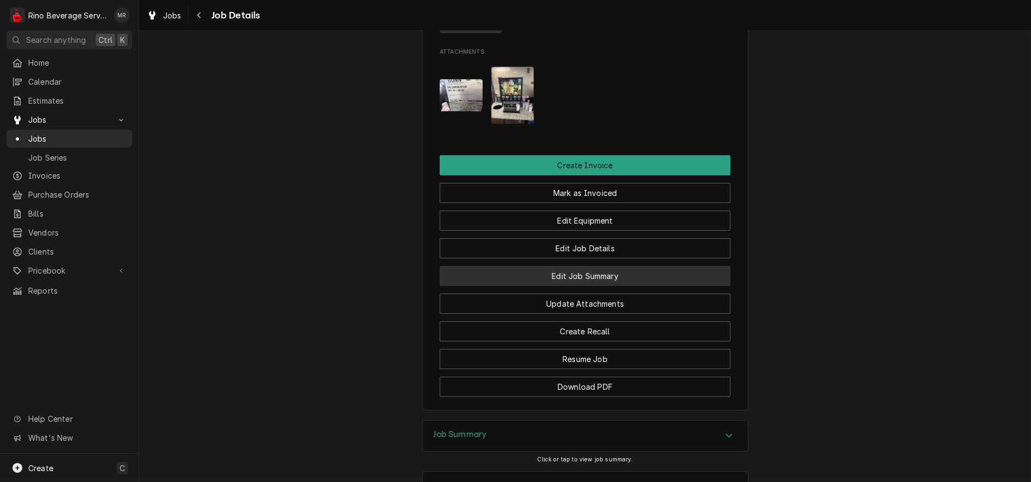
click at [495, 286] on button "Edit Job Summary" at bounding box center [585, 276] width 291 height 20
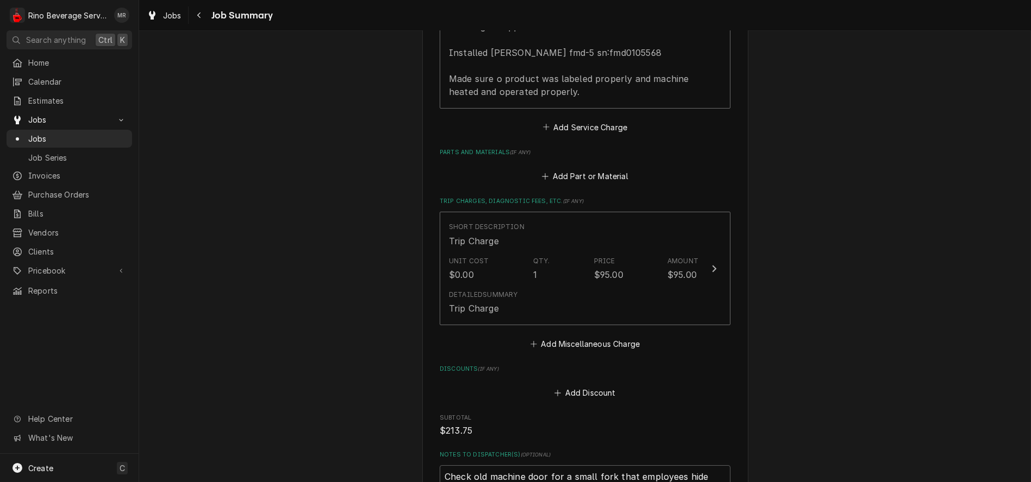
scroll to position [422, 0]
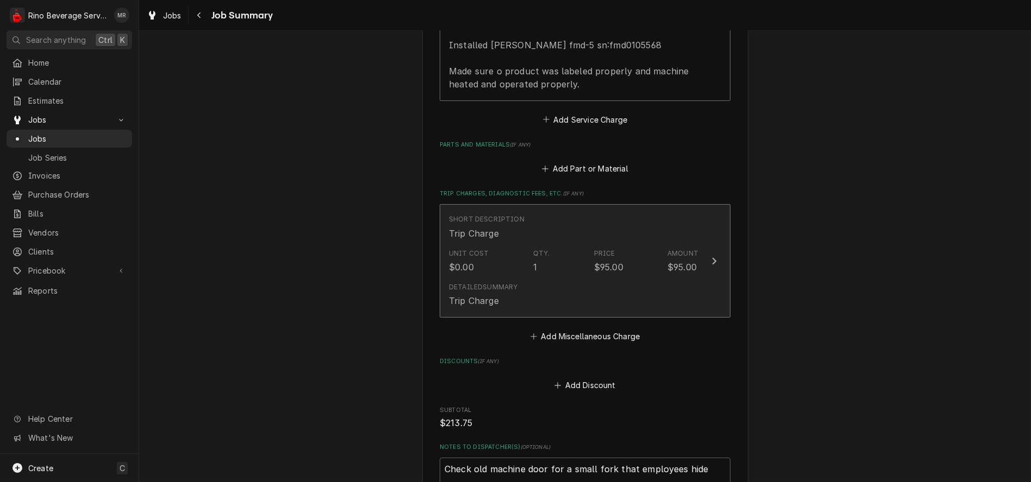
click at [524, 275] on div "Unit Cost $0.00 Qty. 1 Price $95.00 Amount $95.00" at bounding box center [573, 261] width 249 height 34
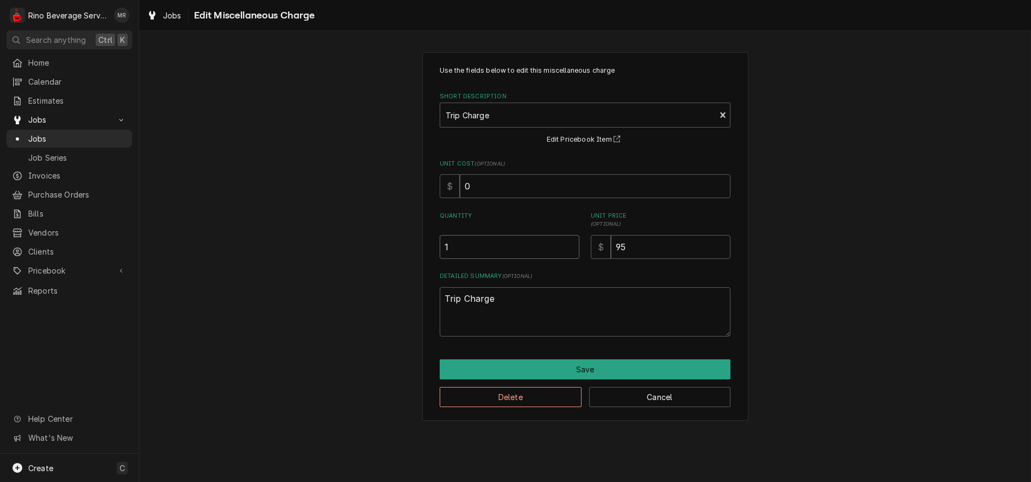
click at [462, 247] on input "1" at bounding box center [510, 247] width 140 height 24
type textarea "x"
type input ".7"
type textarea "x"
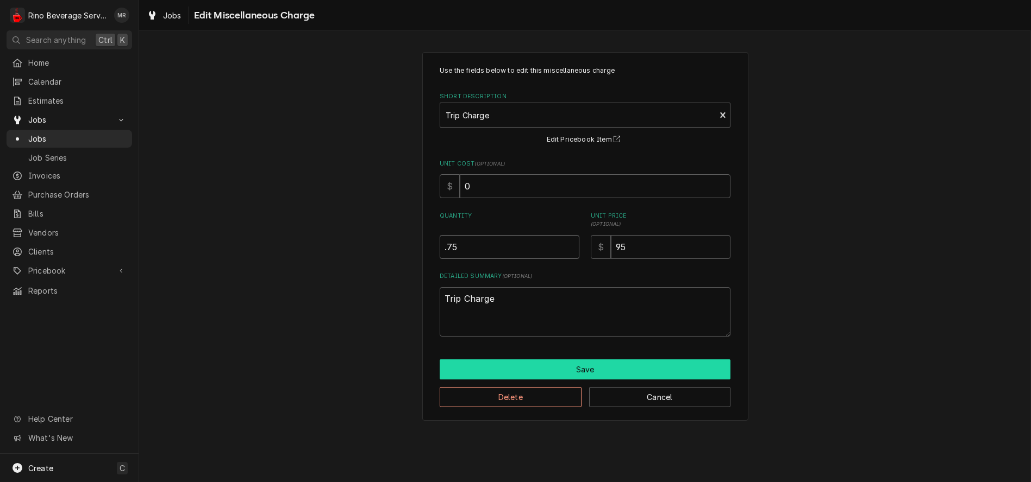
type input ".75"
click at [560, 368] on button "Save" at bounding box center [585, 370] width 291 height 20
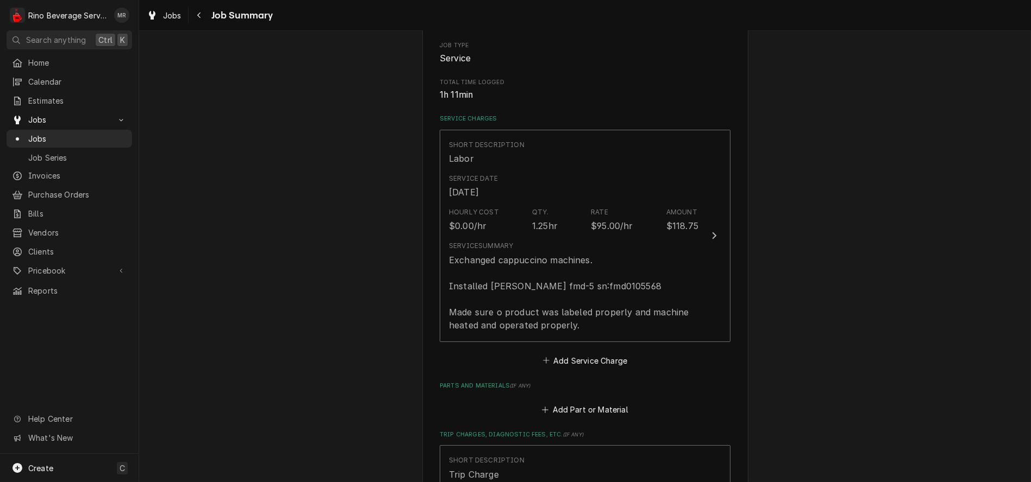
scroll to position [241, 0]
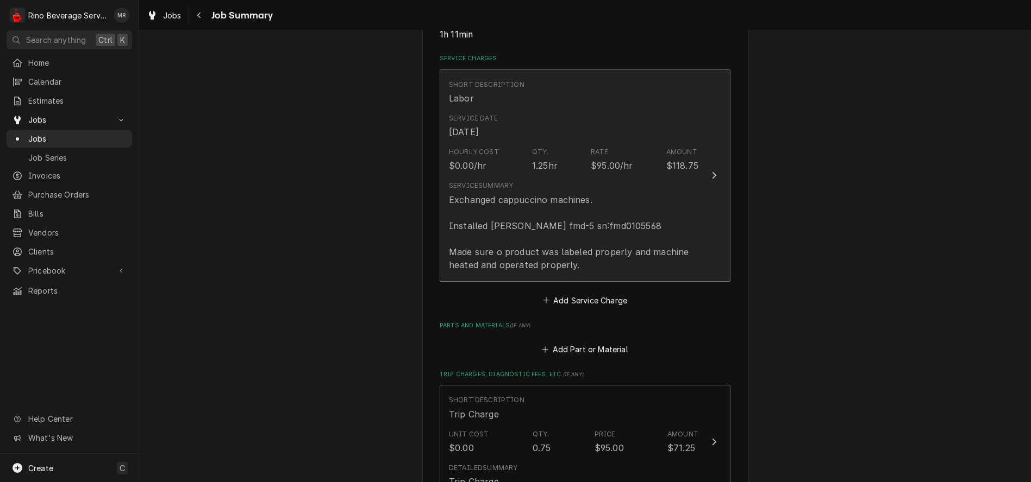
click at [549, 183] on div "Service Summary Exchanged cappuccino machines. Installed Bunn fmd-5 sn:fmd01055…" at bounding box center [573, 226] width 249 height 90
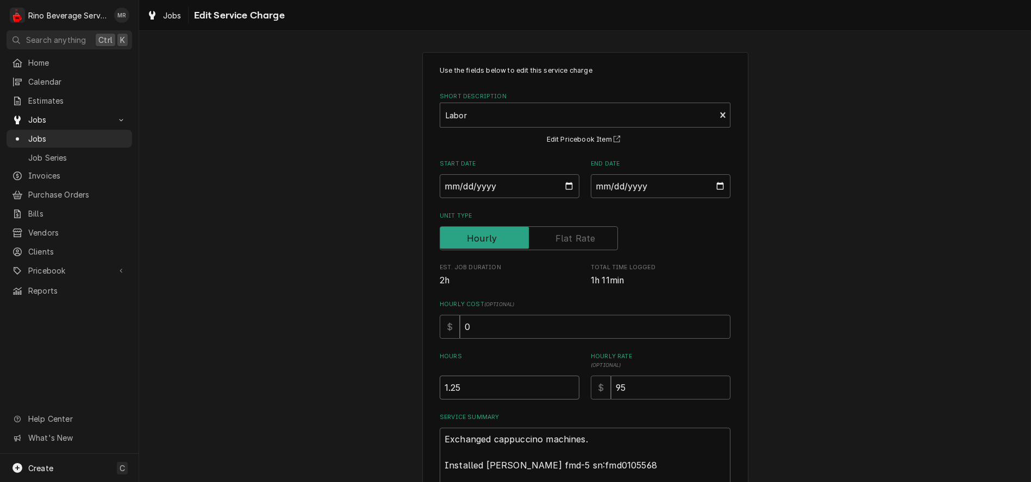
click at [460, 390] on input "1.25" at bounding box center [510, 388] width 140 height 24
type textarea "x"
type input "1.2"
type textarea "x"
type input "1"
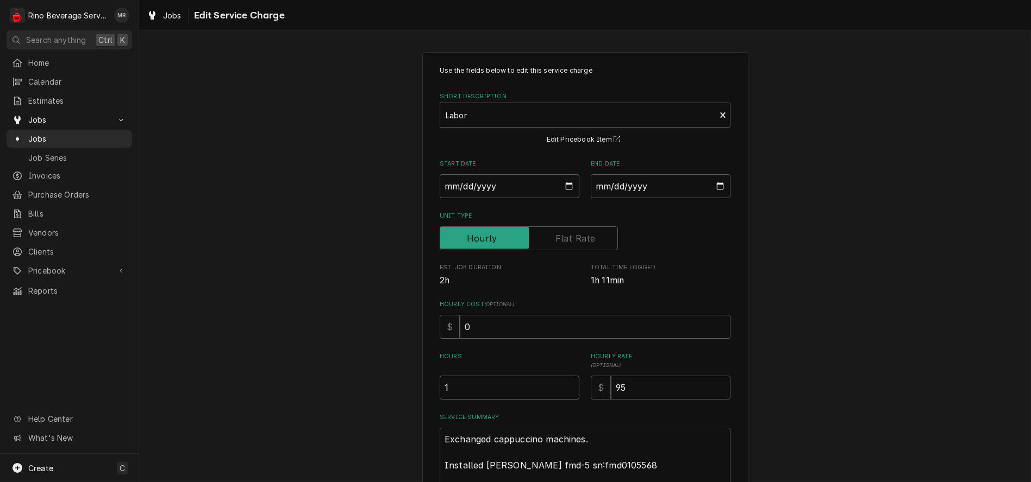
type textarea "x"
type input "1.5"
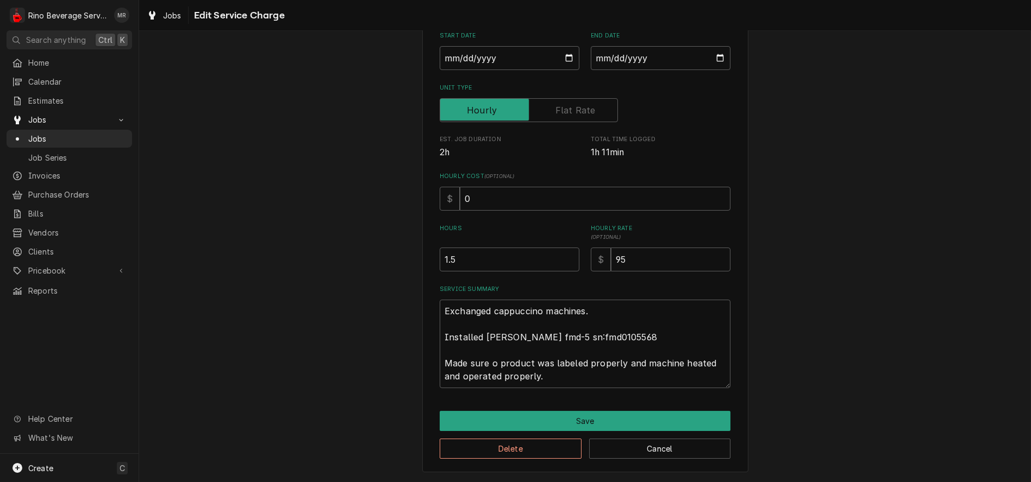
scroll to position [129, 0]
click at [446, 260] on input "1.5" at bounding box center [510, 260] width 140 height 24
type textarea "x"
type input "1.75"
click at [582, 376] on textarea "Exchanged cappuccino machines. Installed Bunn fmd-5 sn:fmd0105568 Made sure o p…" at bounding box center [585, 344] width 291 height 89
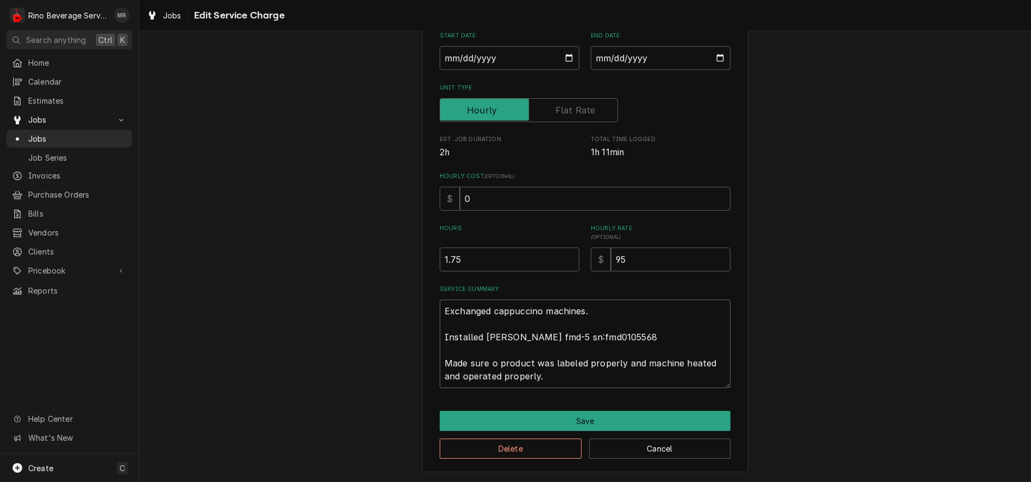
type textarea "x"
type textarea "Exchanged cappuccino machines. Installed Bunn fmd-5 sn:fmd0105568 Made sure o p…"
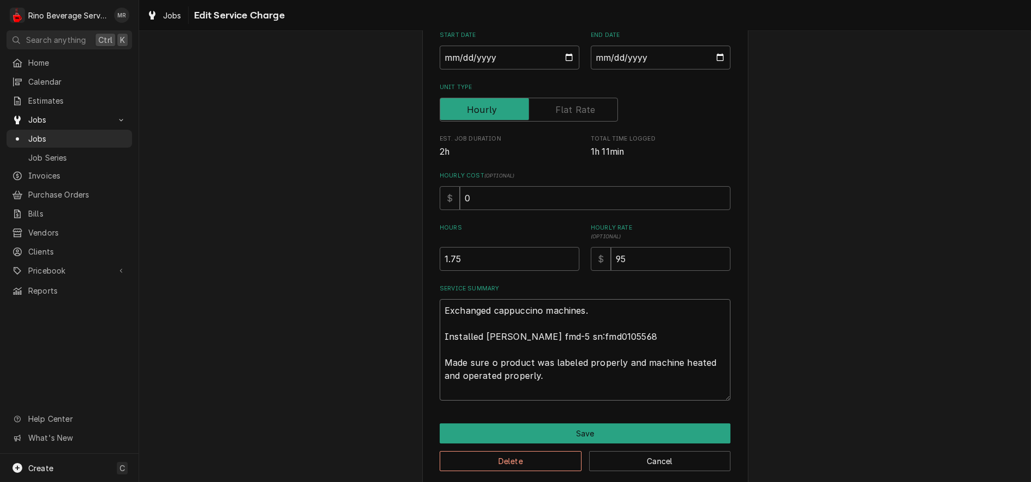
type textarea "x"
type textarea "Exchanged cappuccino machines. Installed Bunn fmd-5 sn:fmd0105568 Made sure o p…"
type textarea "x"
type textarea "Exchanged cappuccino machines. Installed Bunn fmd-5 sn:fmd0105568 Made sure o p…"
type textarea "x"
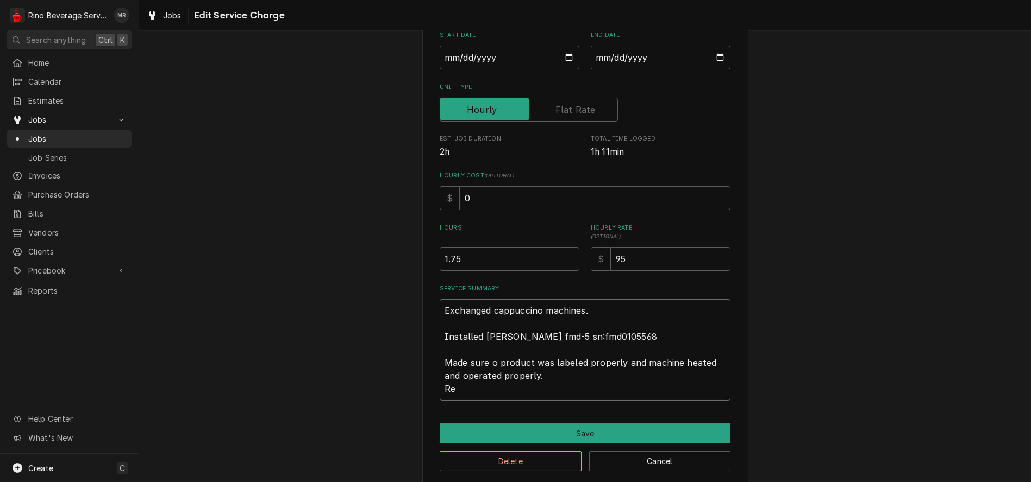
type textarea "Exchanged cappuccino machines. Installed Bunn fmd-5 sn:fmd0105568 Made sure o p…"
type textarea "x"
type textarea "Exchanged cappuccino machines. Installed Bunn fmd-5 sn:fmd0105568 Made sure o p…"
type textarea "x"
type textarea "Exchanged cappuccino machines. Installed Bunn fmd-5 sn:fmd0105568 Made sure o p…"
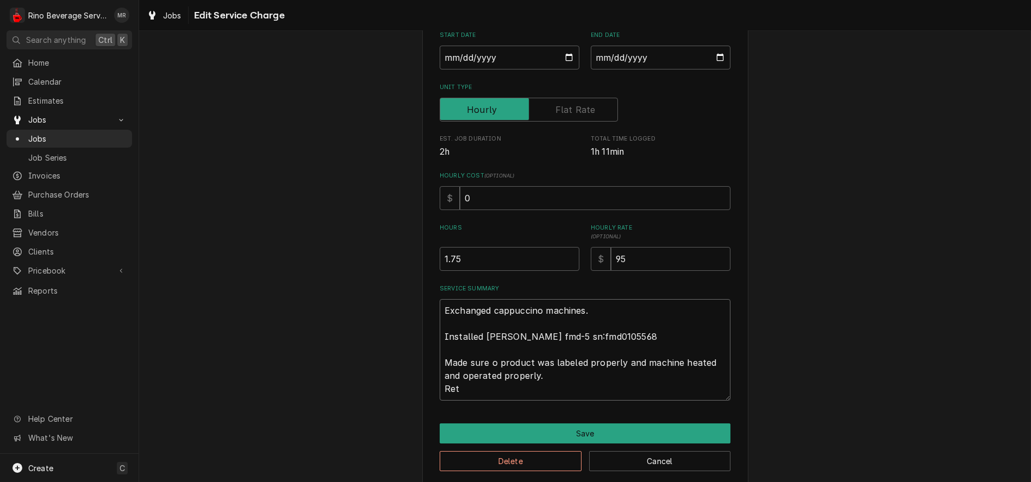
type textarea "x"
type textarea "Exchanged cappuccino machines. Installed Bunn fmd-5 sn:fmd0105568 Made sure o p…"
type textarea "x"
type textarea "Exchanged cappuccino machines. Installed Bunn fmd-5 sn:fmd0105568 Made sure o p…"
type textarea "x"
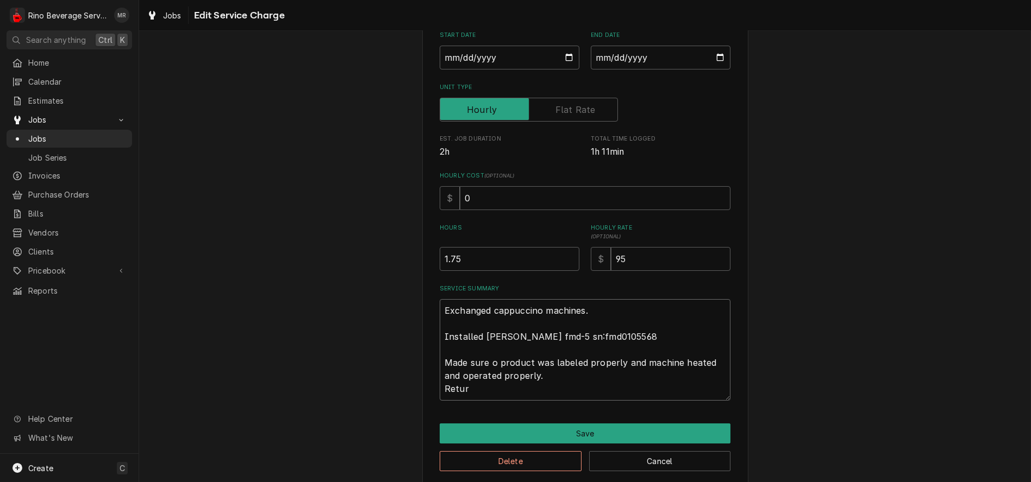
type textarea "Exchanged cappuccino machines. Installed Bunn fmd-5 sn:fmd0105568 Made sure o p…"
type textarea "x"
type textarea "Exchanged cappuccino machines. Installed Bunn fmd-5 sn:fmd0105568 Made sure o p…"
type textarea "x"
type textarea "Exchanged cappuccino machines. Installed Bunn fmd-5 sn:fmd0105568 Made sure o p…"
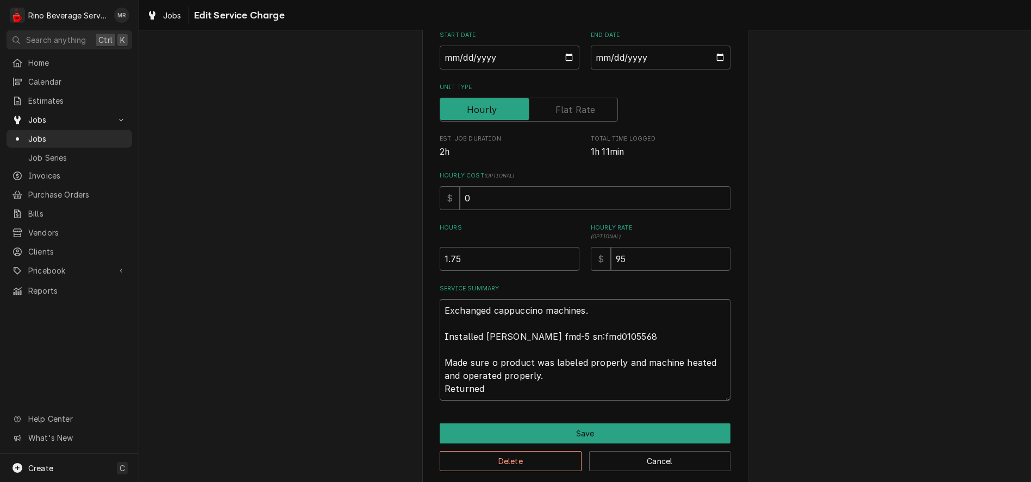
type textarea "x"
type textarea "Exchanged cappuccino machines. Installed Bunn fmd-5 sn:fmd0105568 Made sure o p…"
type textarea "x"
type textarea "Exchanged cappuccino machines. Installed Bunn fmd-5 sn:fmd0105568 Made sure o p…"
type textarea "x"
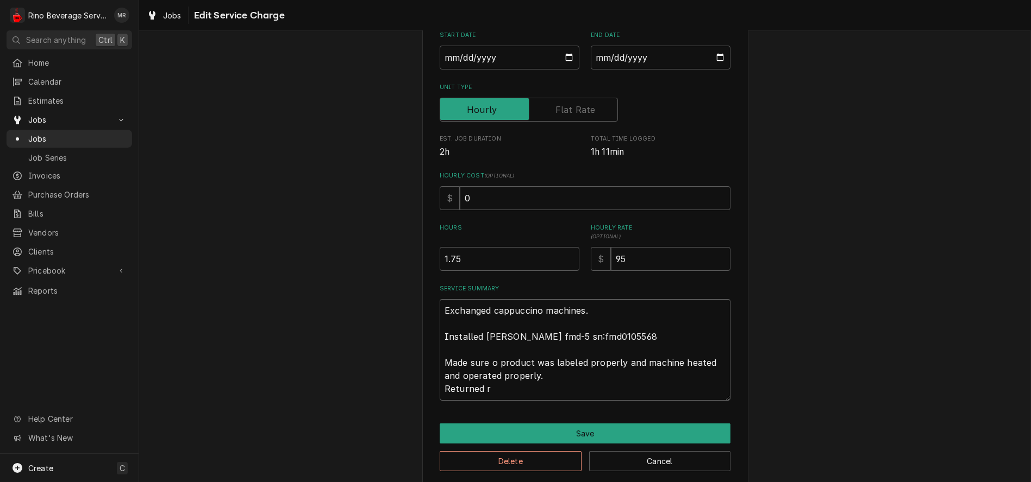
type textarea "Exchanged cappuccino machines. Installed Bunn fmd-5 sn:fmd0105568 Made sure o p…"
type textarea "x"
type textarea "Exchanged cappuccino machines. Installed Bunn fmd-5 sn:fmd0105568 Made sure o p…"
type textarea "x"
type textarea "Exchanged cappuccino machines. Installed Bunn fmd-5 sn:fmd0105568 Made sure o p…"
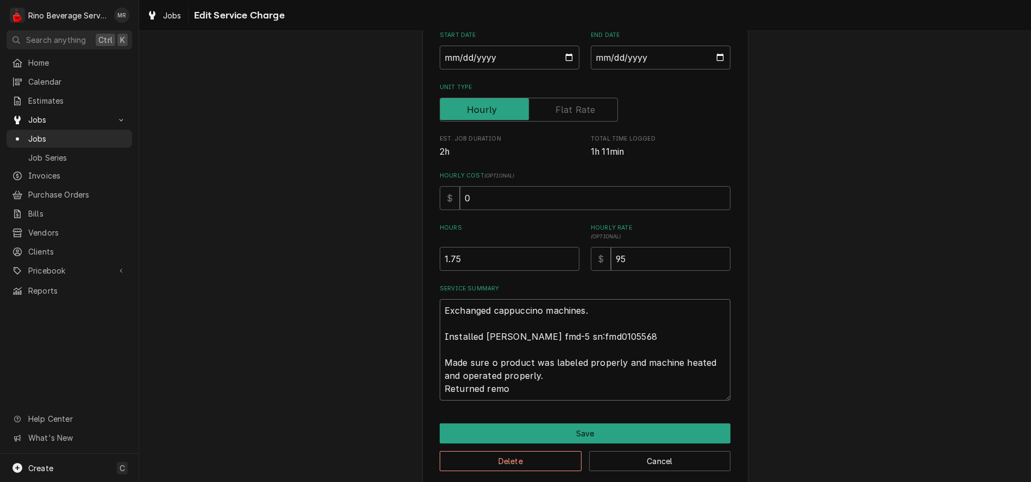
type textarea "x"
type textarea "Exchanged cappuccino machines. Installed Bunn fmd-5 sn:fmd0105568 Made sure o p…"
type textarea "x"
type textarea "Exchanged cappuccino machines. Installed Bunn fmd-5 sn:fmd0105568 Made sure o p…"
type textarea "x"
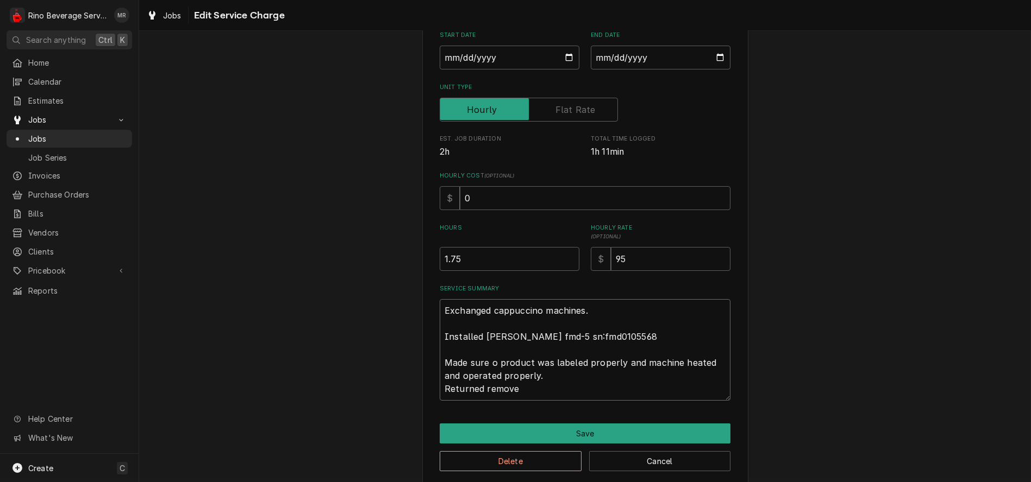
type textarea "Exchanged cappuccino machines. Installed Bunn fmd-5 sn:fmd0105568 Made sure o p…"
type textarea "x"
type textarea "Exchanged cappuccino machines. Installed Bunn fmd-5 sn:fmd0105568 Made sure o p…"
type textarea "x"
type textarea "Exchanged cappuccino machines. Installed Bunn fmd-5 sn:fmd0105568 Made sure o p…"
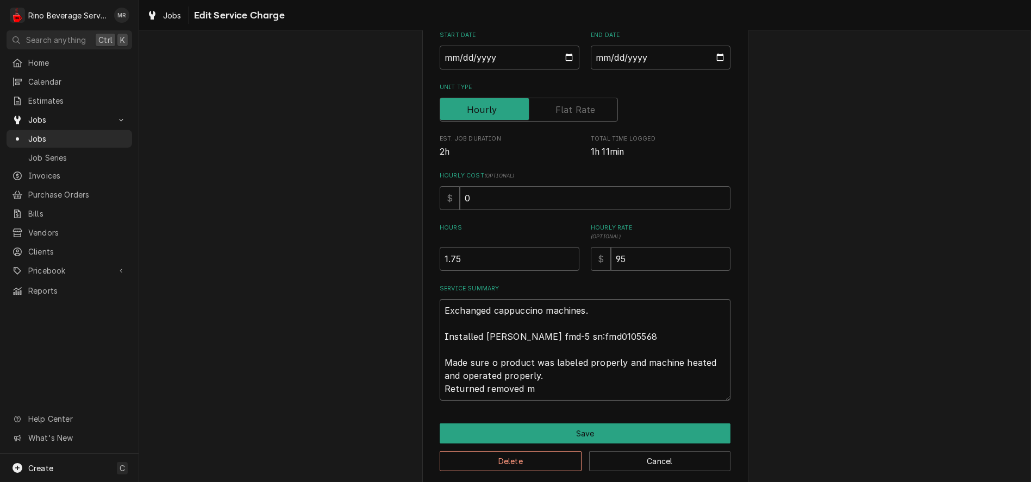
type textarea "x"
type textarea "Exchanged cappuccino machines. Installed Bunn fmd-5 sn:fmd0105568 Made sure o p…"
type textarea "x"
type textarea "Exchanged cappuccino machines. Installed Bunn fmd-5 sn:fmd0105568 Made sure o p…"
type textarea "x"
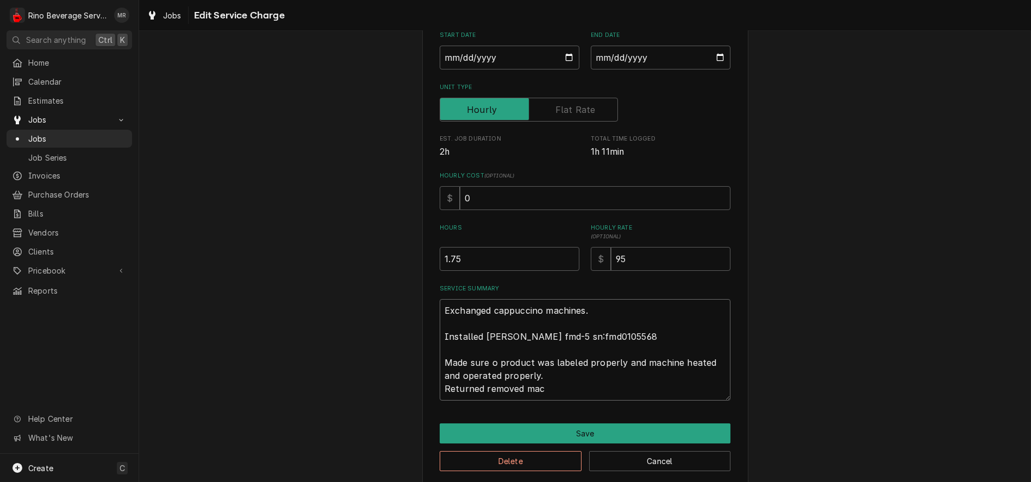
type textarea "Exchanged cappuccino machines. Installed Bunn fmd-5 sn:fmd0105568 Made sure o p…"
type textarea "x"
type textarea "Exchanged cappuccino machines. Installed Bunn fmd-5 sn:fmd0105568 Made sure o p…"
type textarea "x"
type textarea "Exchanged cappuccino machines. Installed Bunn fmd-5 sn:fmd0105568 Made sure o p…"
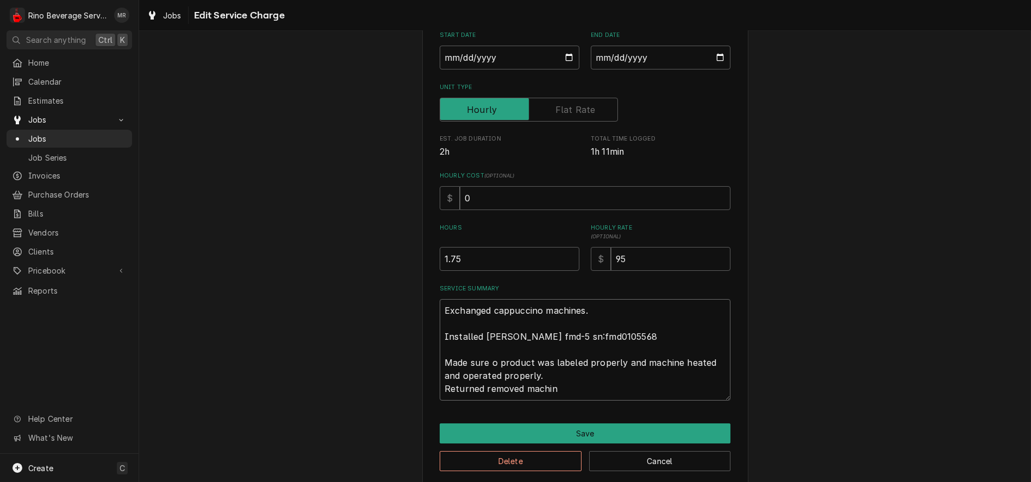
type textarea "x"
type textarea "Exchanged cappuccino machines. Installed Bunn fmd-5 sn:fmd0105568 Made sure o p…"
type textarea "x"
type textarea "Exchanged cappuccino machines. Installed Bunn fmd-5 sn:fmd0105568 Made sure o p…"
type textarea "x"
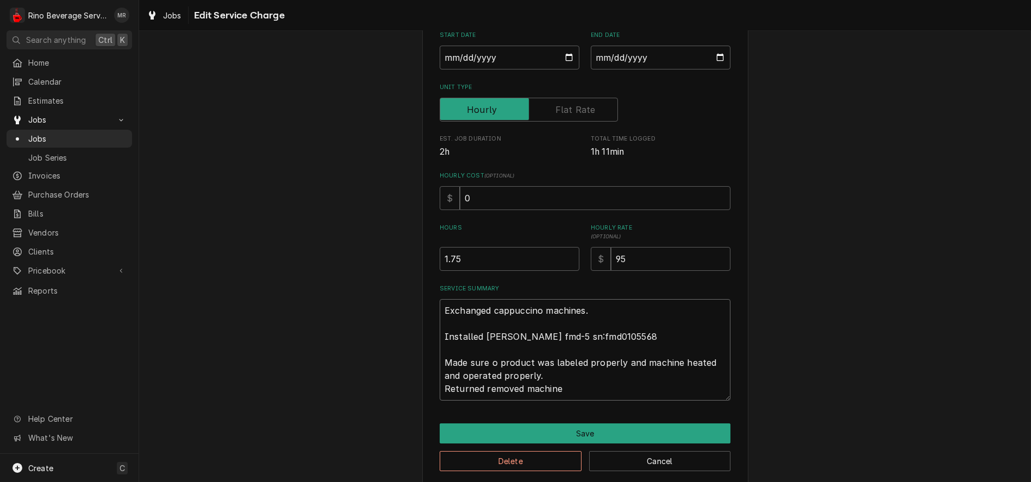
type textarea "Exchanged cappuccino machines. Installed Bunn fmd-5 sn:fmd0105568 Made sure o p…"
type textarea "x"
type textarea "Exchanged cappuccino machines. Installed Bunn fmd-5 sn:fmd0105568 Made sure o p…"
type textarea "x"
type textarea "Exchanged cappuccino machines. Installed Bunn fmd-5 sn:fmd0105568 Made sure o p…"
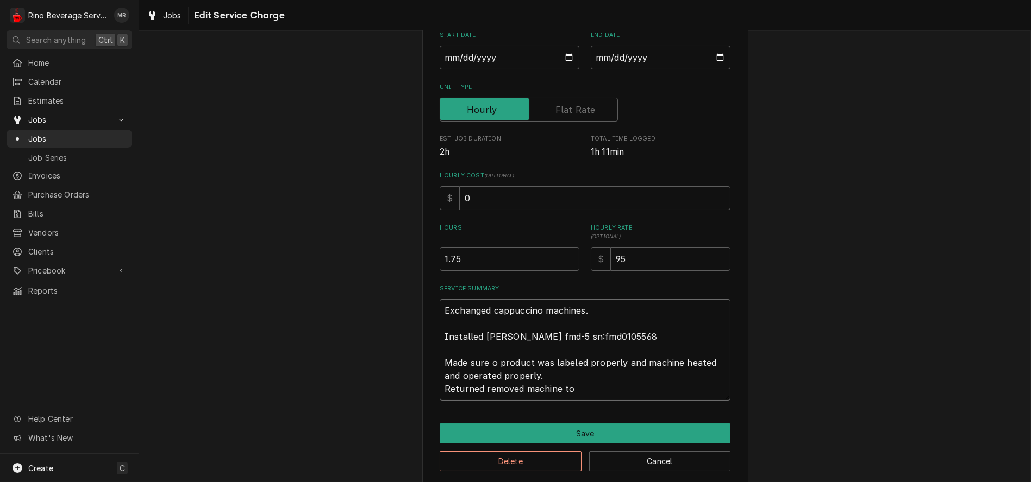
type textarea "x"
type textarea "Exchanged cappuccino machines. Installed Bunn fmd-5 sn:fmd0105568 Made sure o p…"
type textarea "x"
type textarea "Exchanged cappuccino machines. Installed Bunn fmd-5 sn:fmd0105568 Made sure o p…"
type textarea "x"
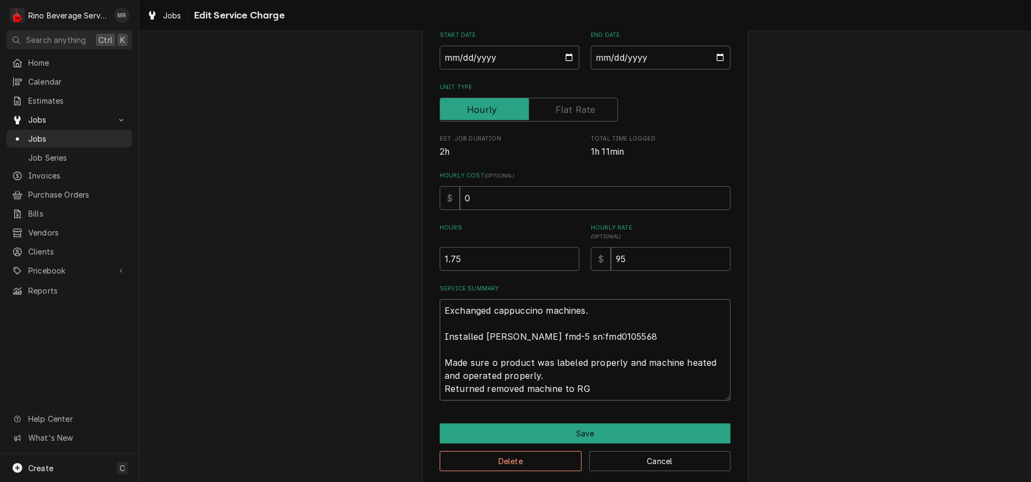
type textarea "Exchanged cappuccino machines. Installed Bunn fmd-5 sn:fmd0105568 Made sure o p…"
click at [490, 362] on textarea "Exchanged cappuccino machines. Installed Bunn fmd-5 sn:fmd0105568 Made sure o p…" at bounding box center [585, 350] width 291 height 102
type textarea "x"
type textarea "Exchanged cappuccino machines. Installed Bunn fmd-5 sn:fmd0105568 Made sure pro…"
type textarea "x"
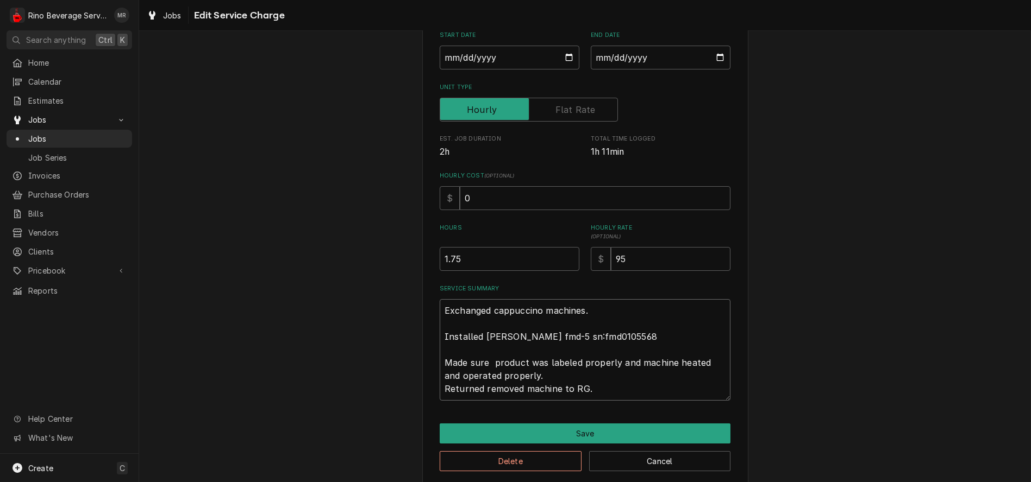
type textarea "Exchanged cappuccino machines. Installed Bunn fmd-5 sn:fmd0105568 Made sure a p…"
type textarea "x"
type textarea "Exchanged cappuccino machines. Installed Bunn fmd-5 sn:fmd0105568 Made sure al …"
type textarea "x"
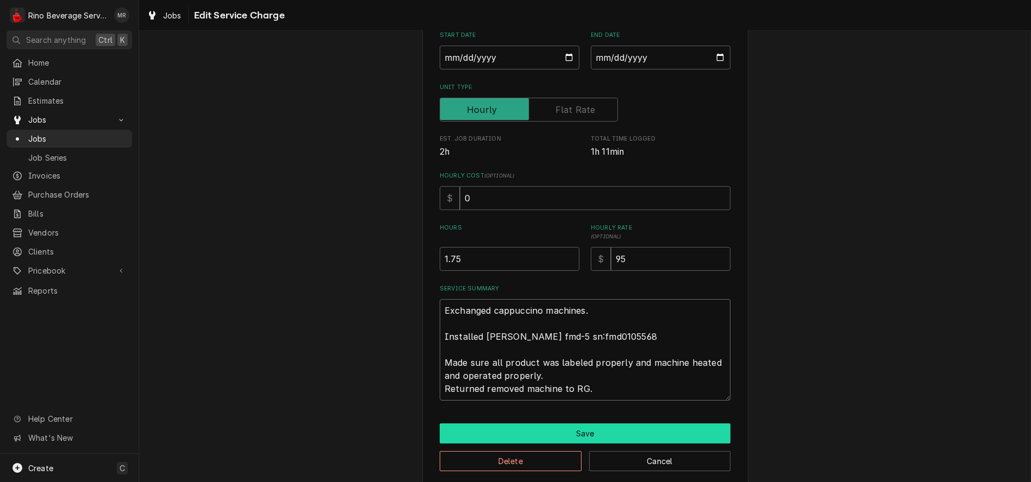
type textarea "Exchanged cappuccino machines. Installed Bunn fmd-5 sn:fmd0105568 Made sure all…"
click at [587, 434] on button "Save" at bounding box center [585, 434] width 291 height 20
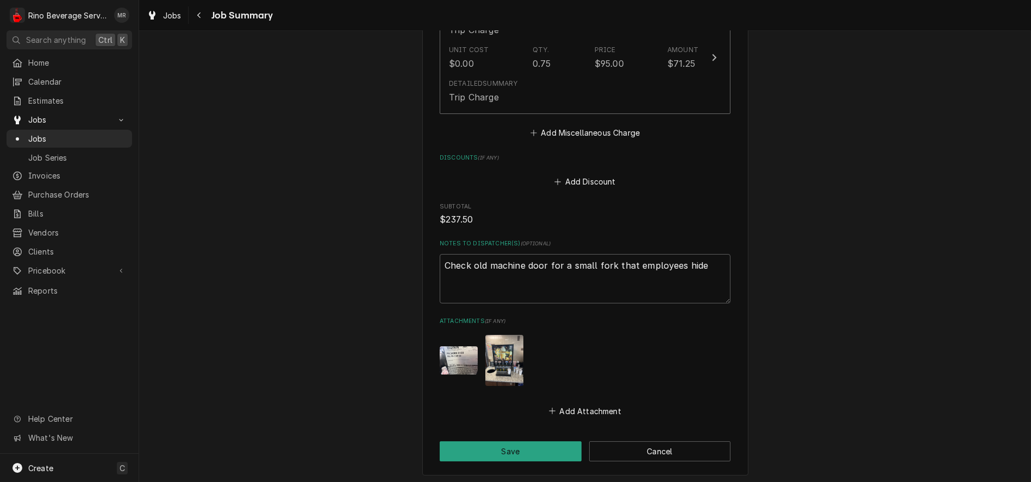
scroll to position [694, 0]
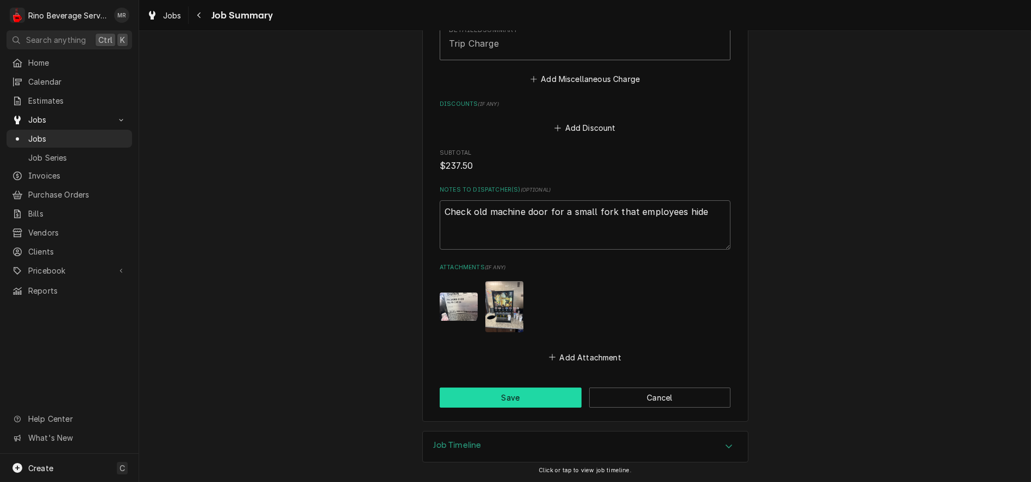
click at [543, 397] on button "Save" at bounding box center [511, 398] width 142 height 20
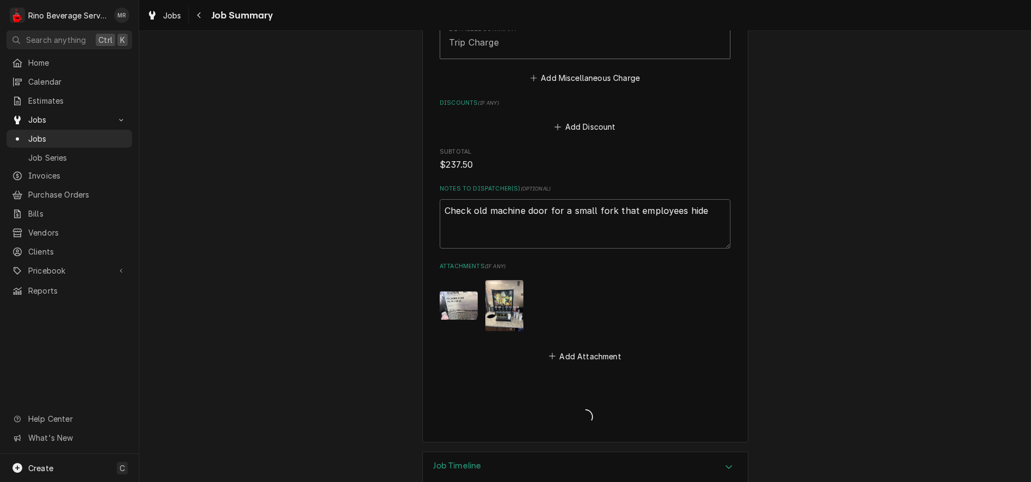
type textarea "x"
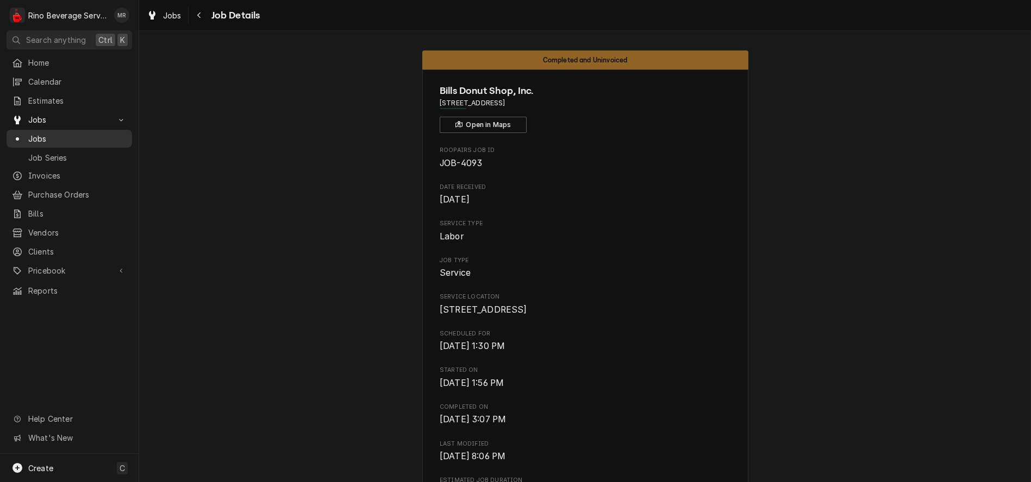
click at [99, 133] on span "Jobs" at bounding box center [77, 138] width 98 height 11
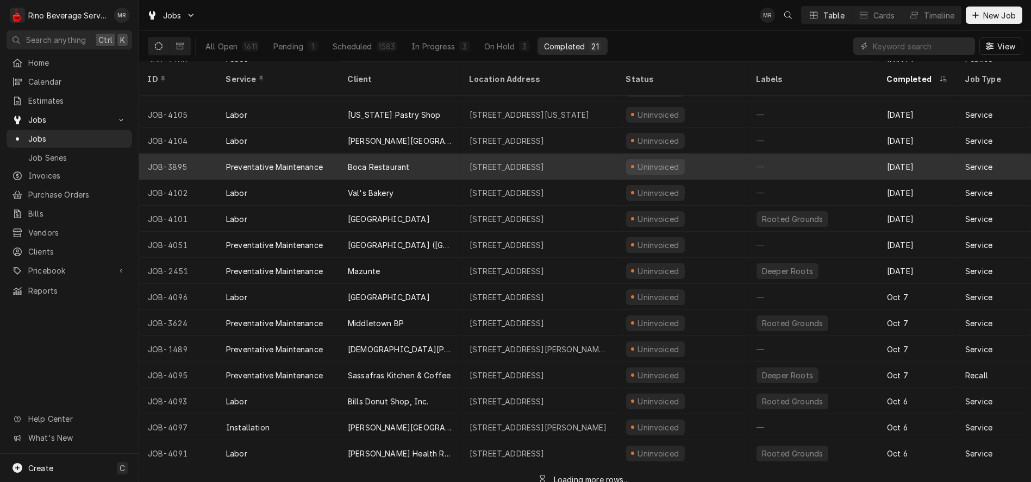
scroll to position [156, 0]
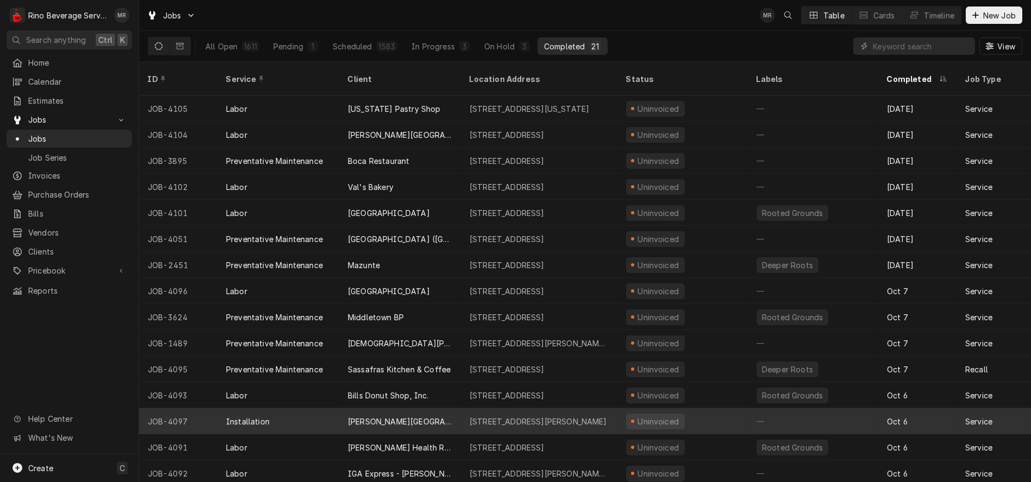
click at [450, 409] on div "[PERSON_NAME][GEOGRAPHIC_DATA]" at bounding box center [400, 422] width 122 height 26
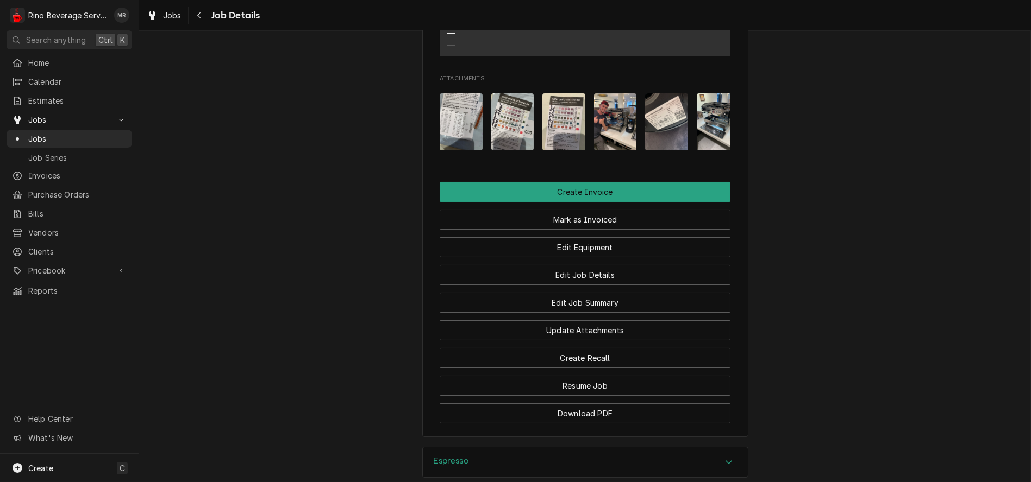
scroll to position [718, 0]
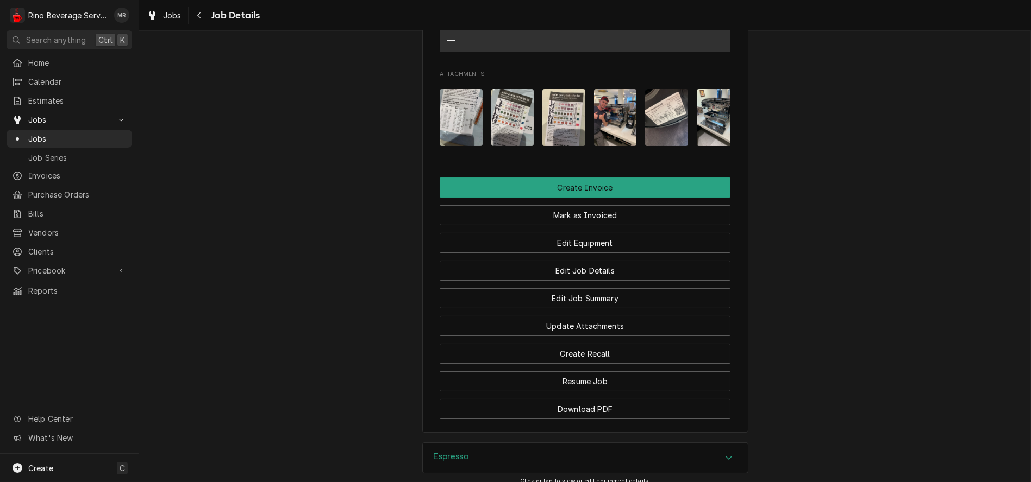
click at [507, 131] on img "Attachments" at bounding box center [512, 117] width 43 height 57
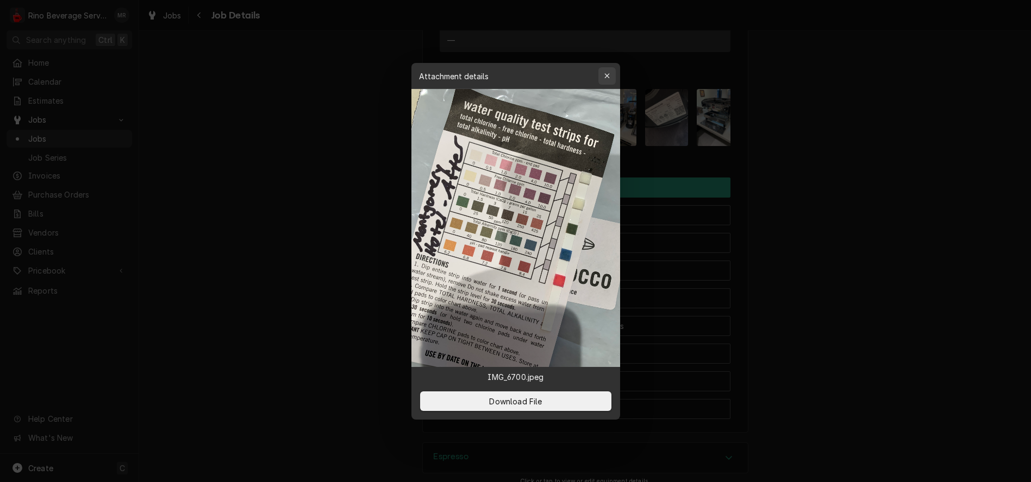
click at [607, 78] on icon "button" at bounding box center [607, 76] width 6 height 8
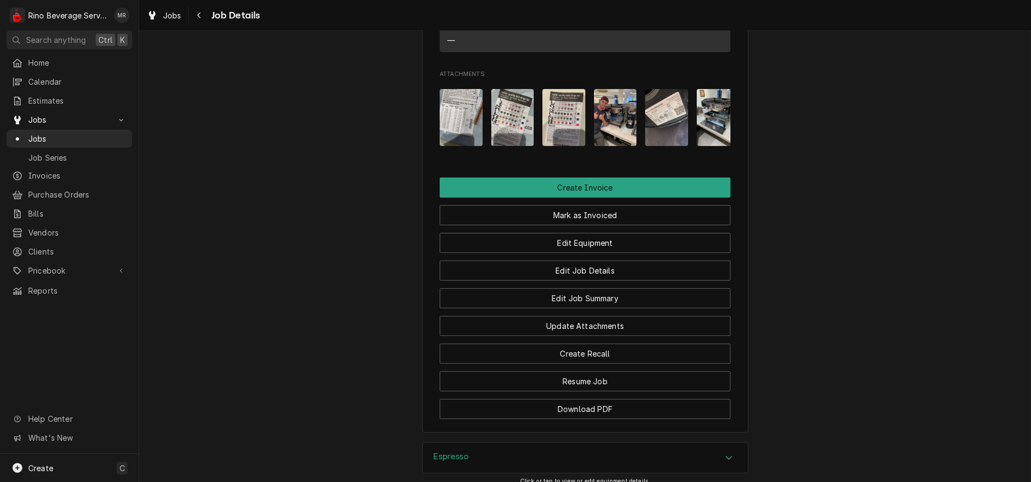
click at [562, 127] on img "Attachments" at bounding box center [563, 117] width 43 height 57
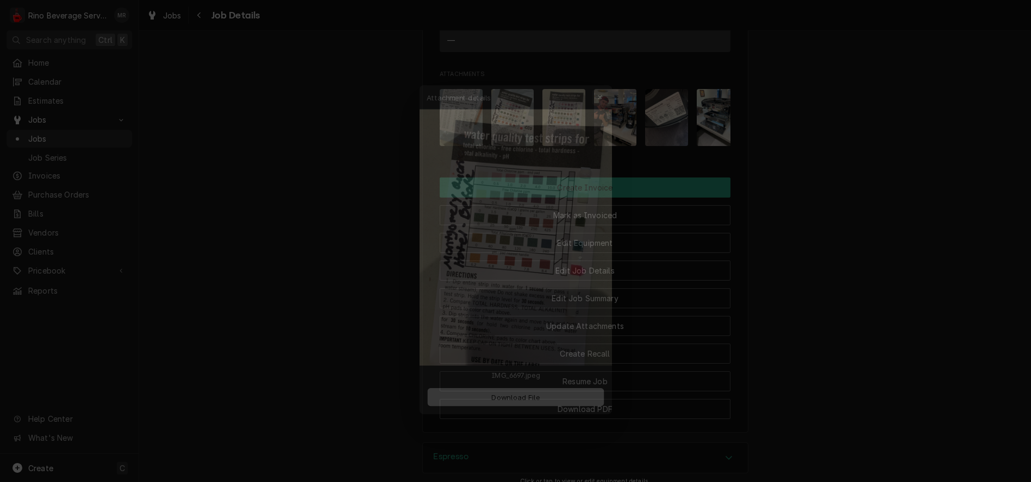
click at [611, 71] on div "button" at bounding box center [606, 76] width 11 height 11
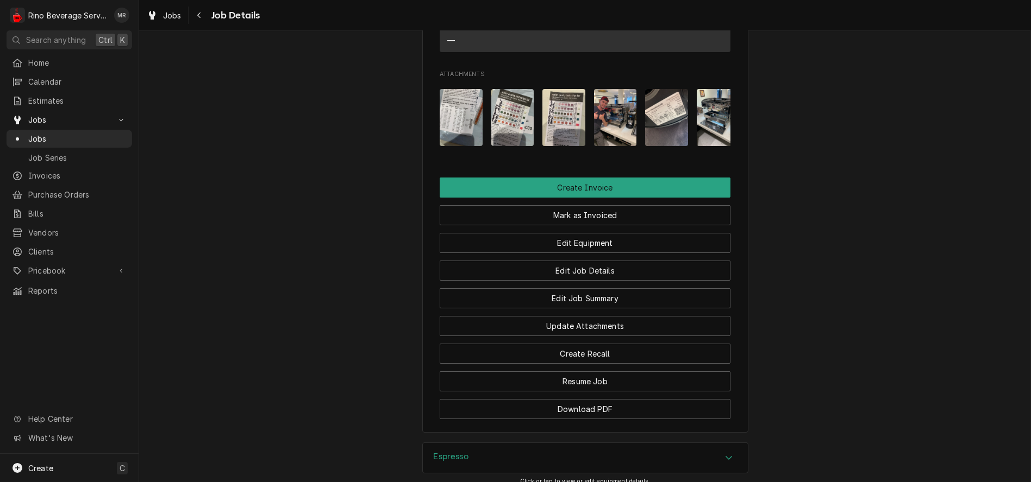
click at [471, 128] on img "Attachments" at bounding box center [461, 117] width 43 height 57
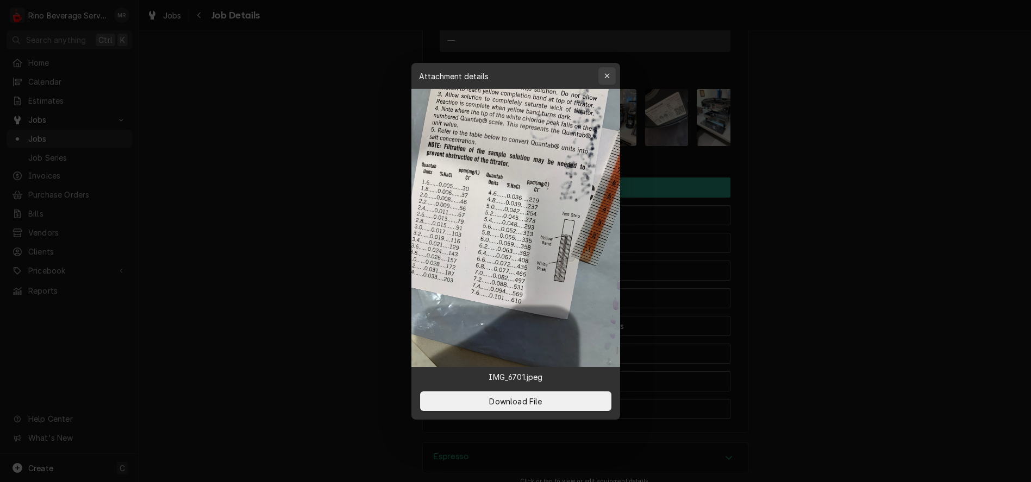
click at [604, 78] on icon "button" at bounding box center [607, 76] width 6 height 8
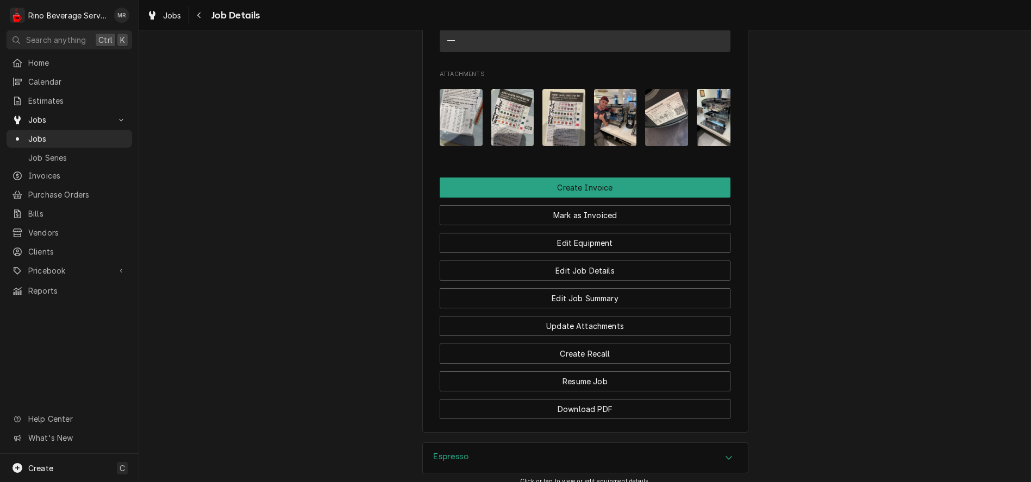
click at [605, 133] on img "Attachments" at bounding box center [615, 117] width 43 height 57
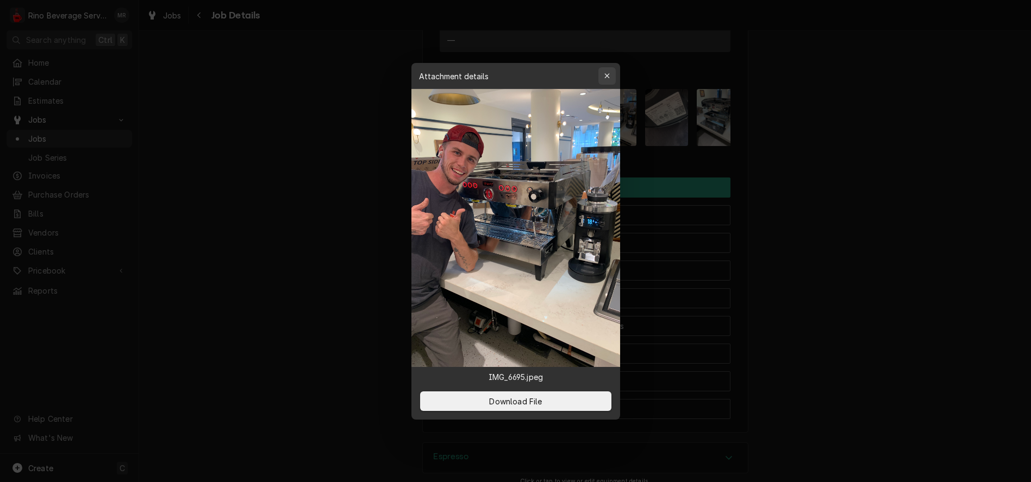
click at [608, 79] on icon "button" at bounding box center [607, 76] width 6 height 8
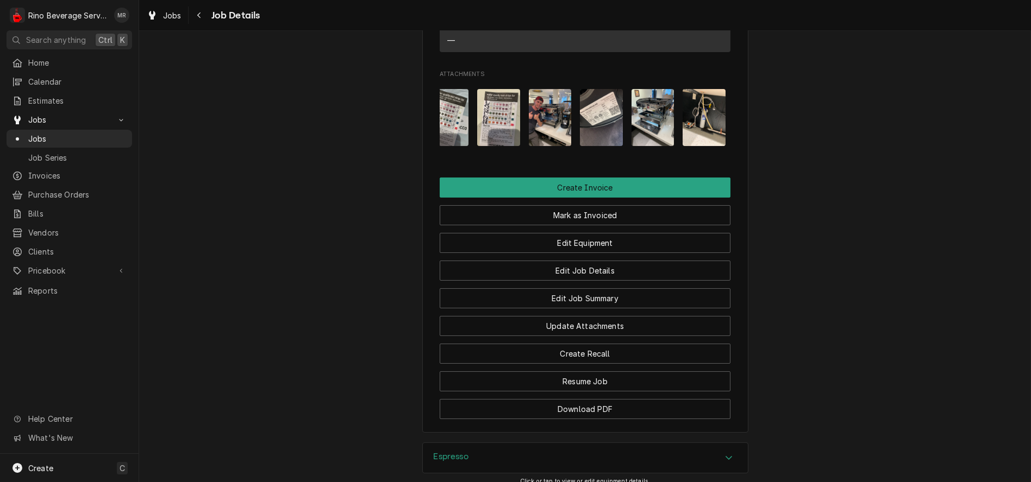
scroll to position [0, 68]
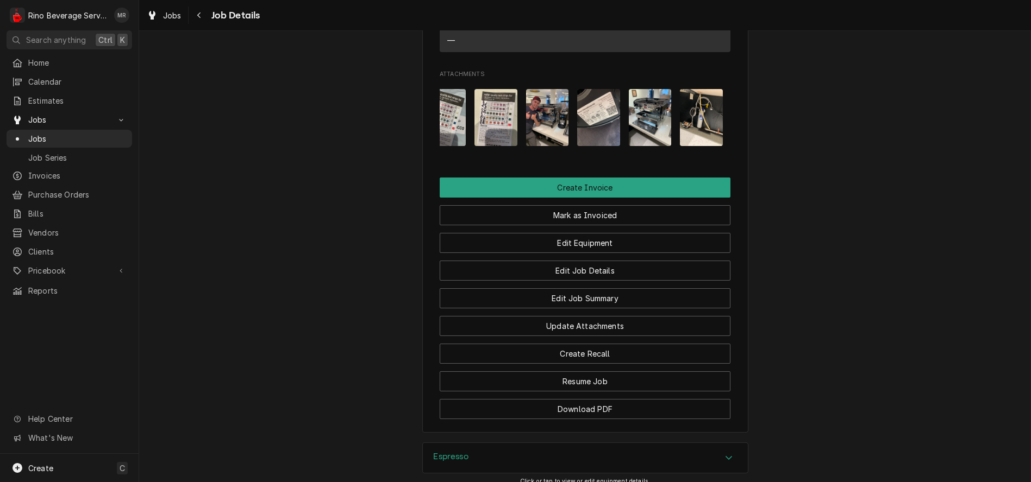
click at [693, 133] on img "Attachments" at bounding box center [701, 117] width 43 height 57
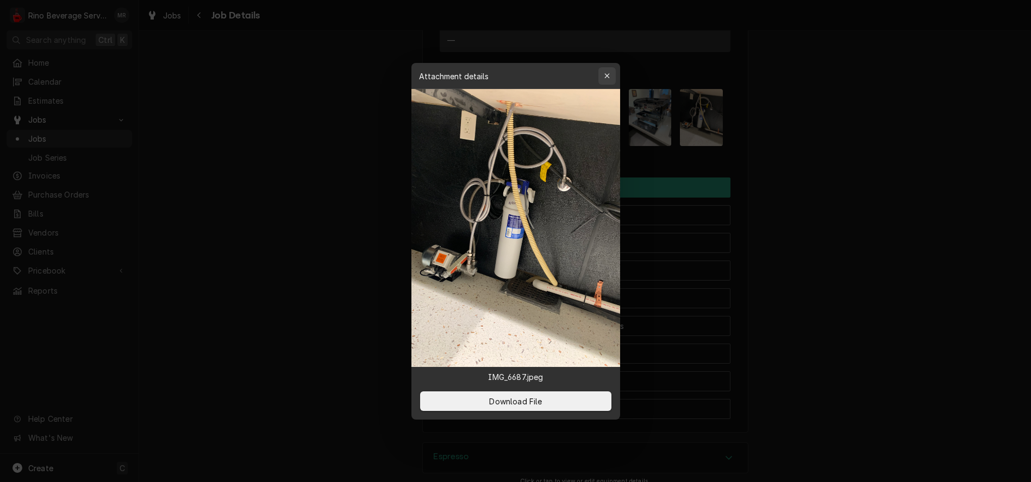
click at [607, 76] on icon "button" at bounding box center [607, 76] width 6 height 8
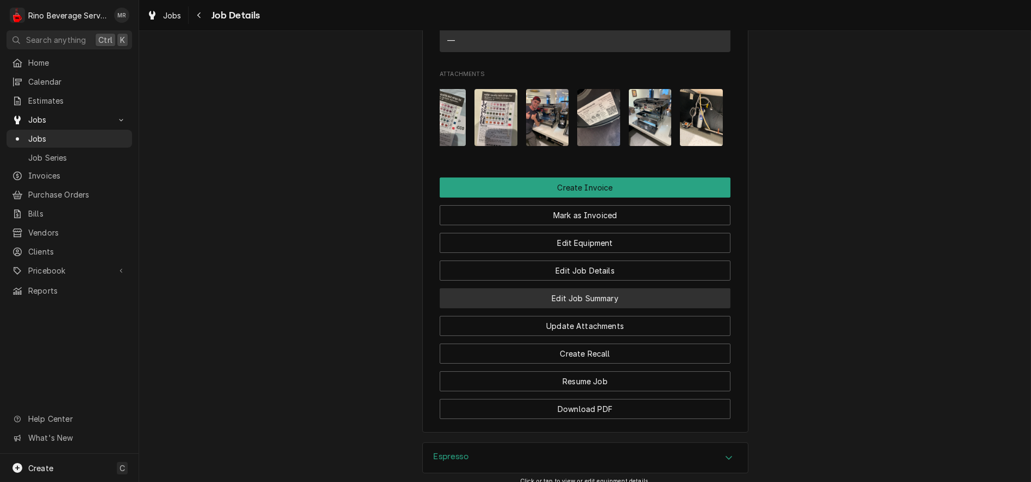
click at [493, 309] on button "Edit Job Summary" at bounding box center [585, 298] width 291 height 20
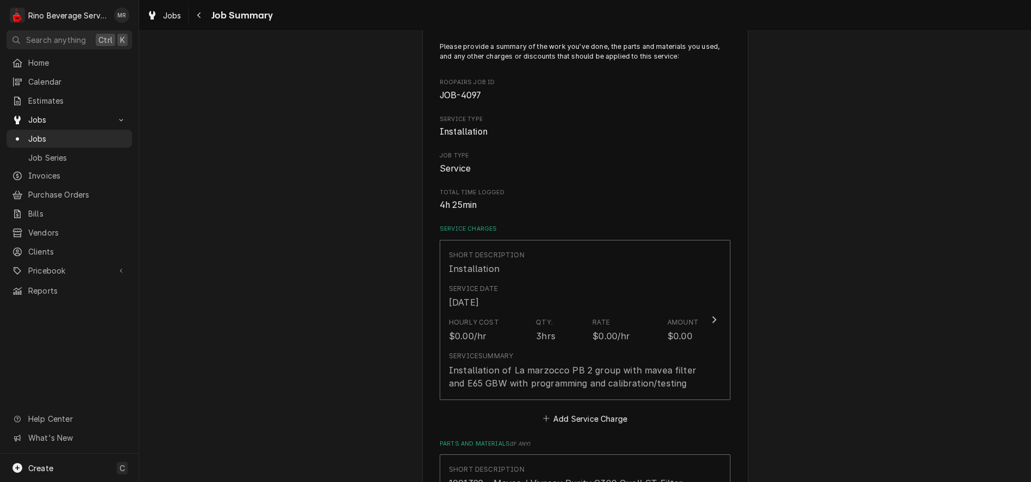
scroll to position [121, 0]
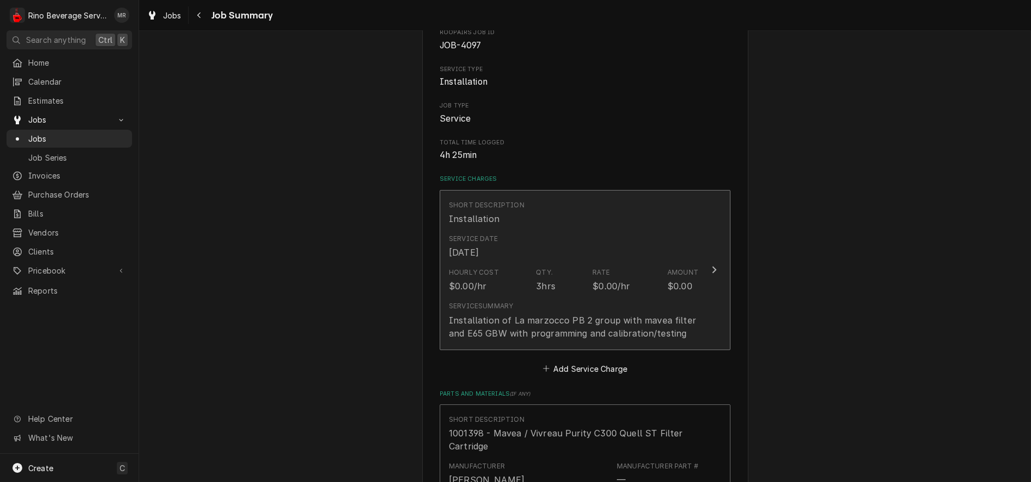
click at [560, 291] on div "Hourly Cost $0.00/hr Qty. 3hrs Rate $0.00/hr Amount $0.00" at bounding box center [573, 280] width 249 height 34
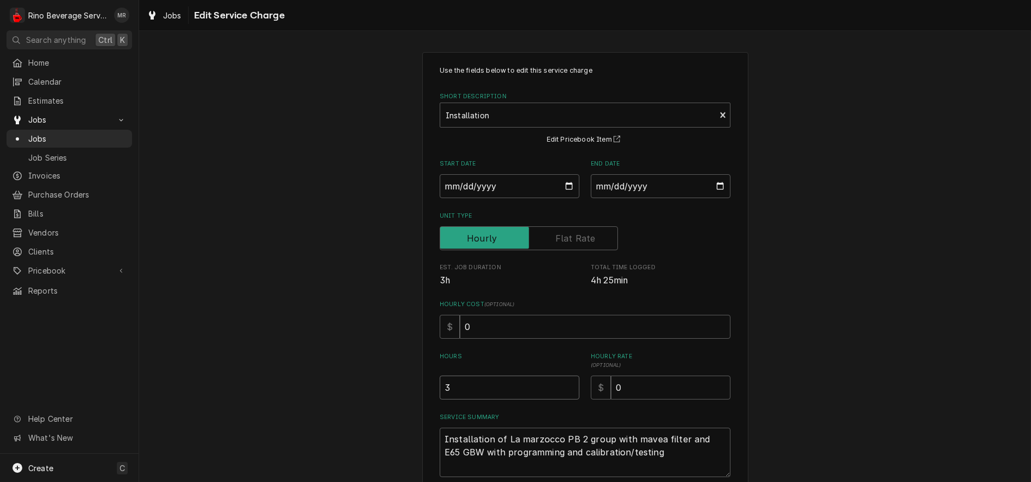
type textarea "x"
type input "3.5"
click at [563, 386] on input "3.5" at bounding box center [510, 388] width 140 height 24
type textarea "x"
type input "4"
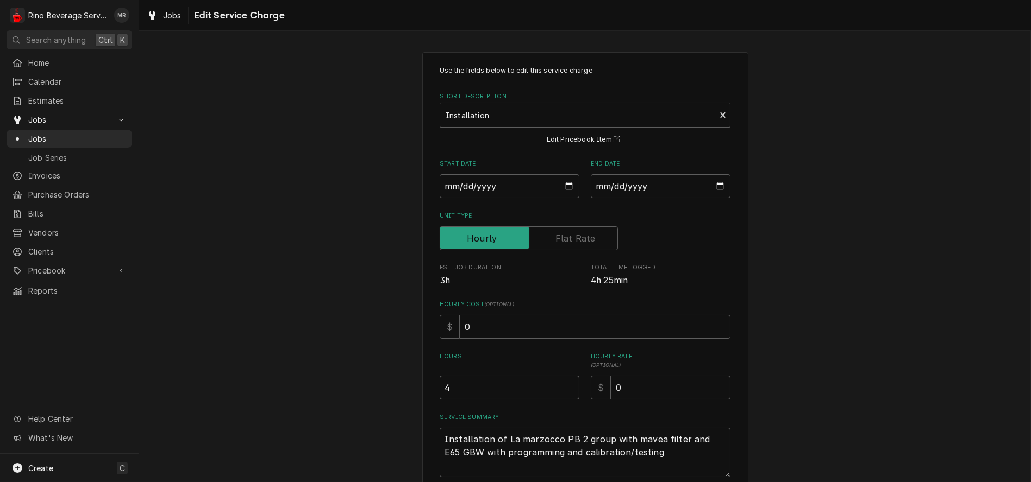
click at [563, 386] on input "4" at bounding box center [510, 388] width 140 height 24
type textarea "x"
type input "4.5"
click at [563, 386] on input "4.5" at bounding box center [510, 388] width 140 height 24
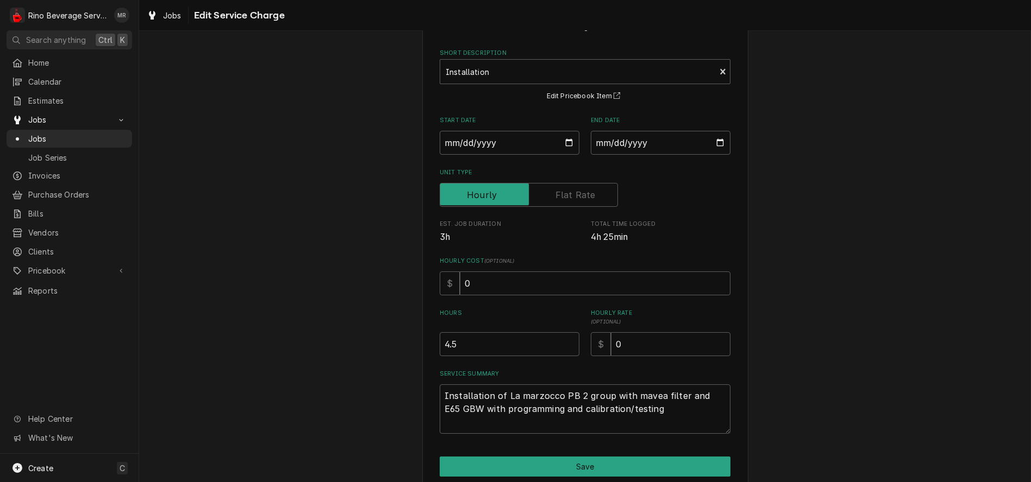
scroll to position [90, 0]
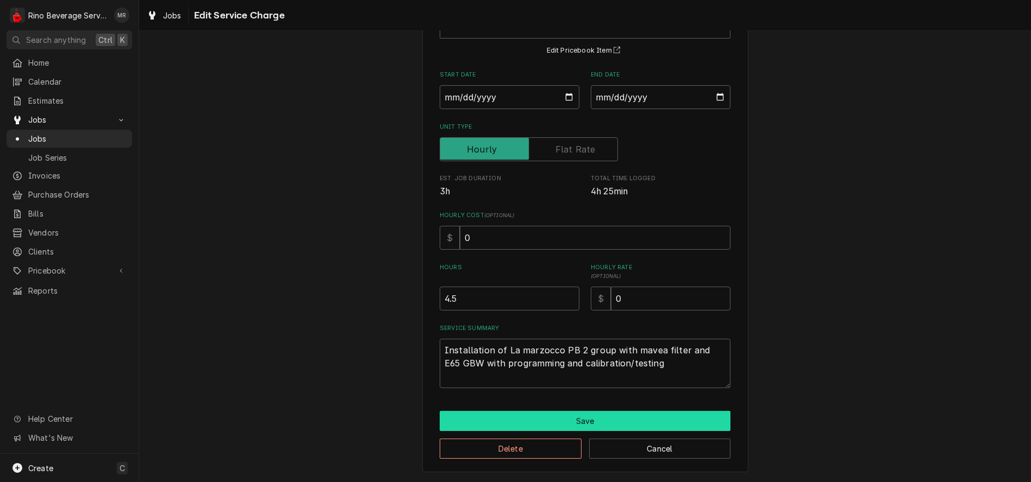
click at [575, 415] on button "Save" at bounding box center [585, 421] width 291 height 20
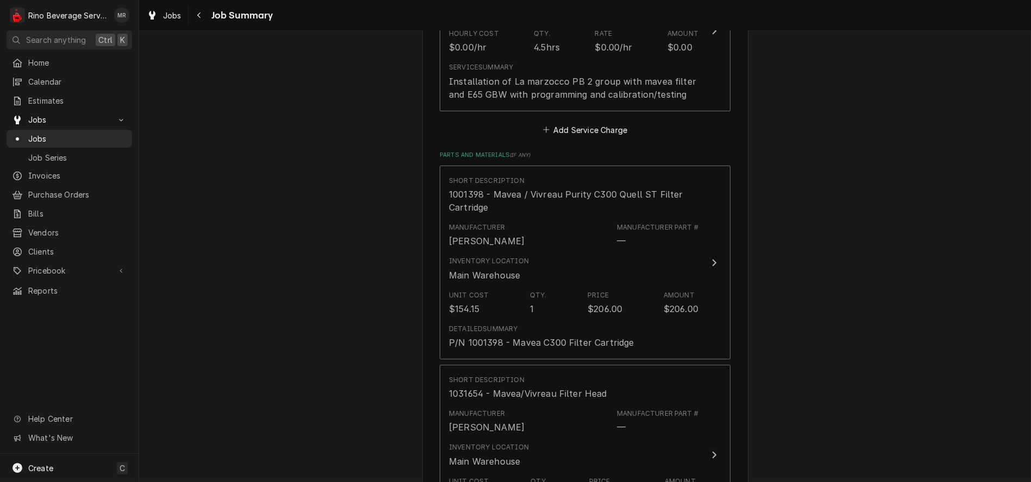
scroll to position [362, 0]
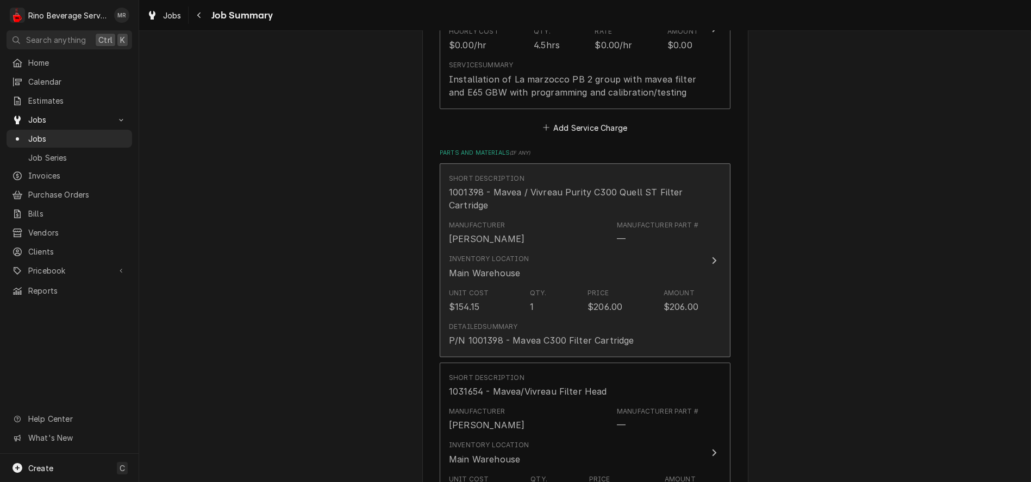
click at [639, 305] on div "Unit Cost $154.15 Qty. 1 Price $206.00 Amount $206.00" at bounding box center [573, 301] width 249 height 34
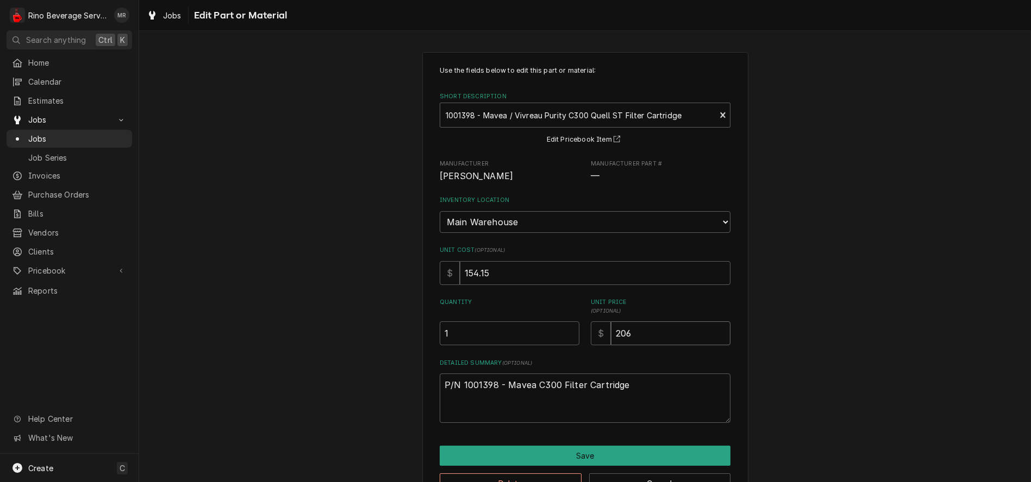
click at [636, 336] on input "206" at bounding box center [671, 334] width 120 height 24
type textarea "x"
type input "20"
type textarea "x"
type input "2"
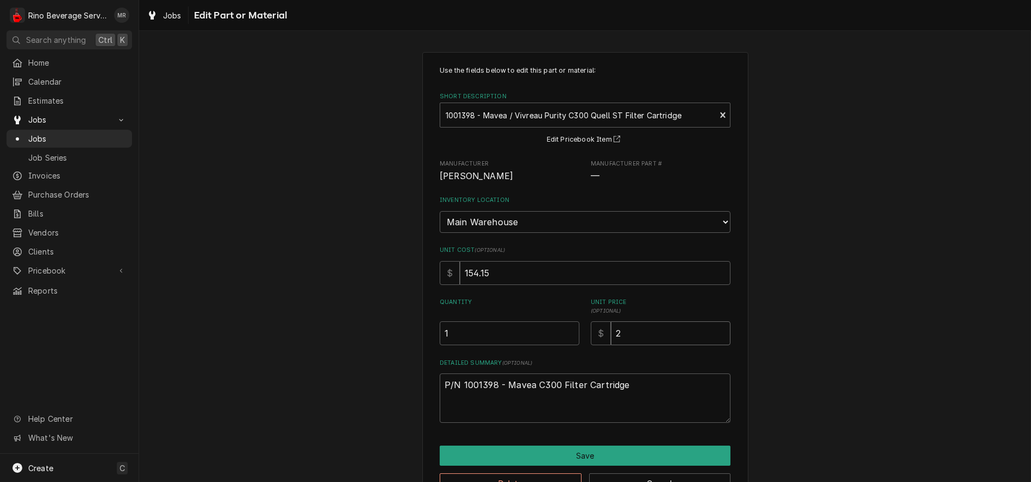
type textarea "x"
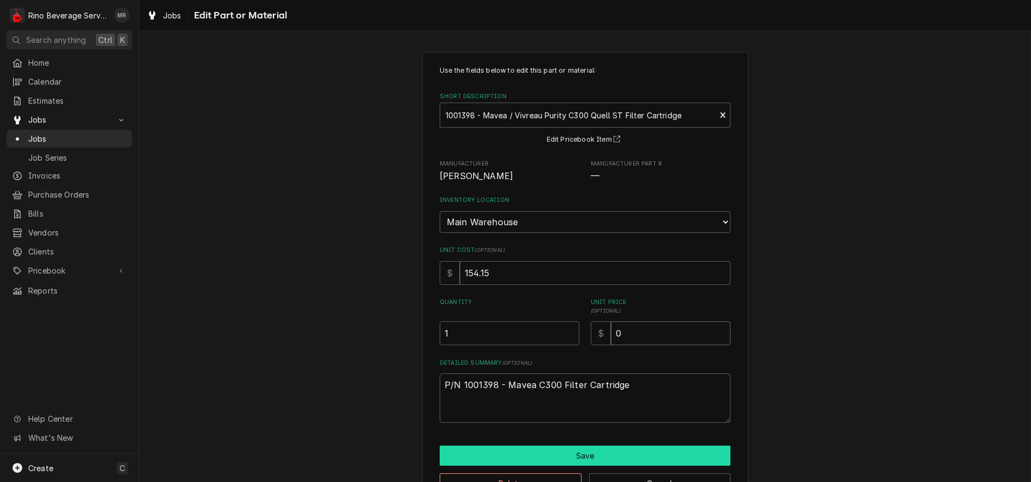
type input "0"
click at [586, 454] on button "Save" at bounding box center [585, 456] width 291 height 20
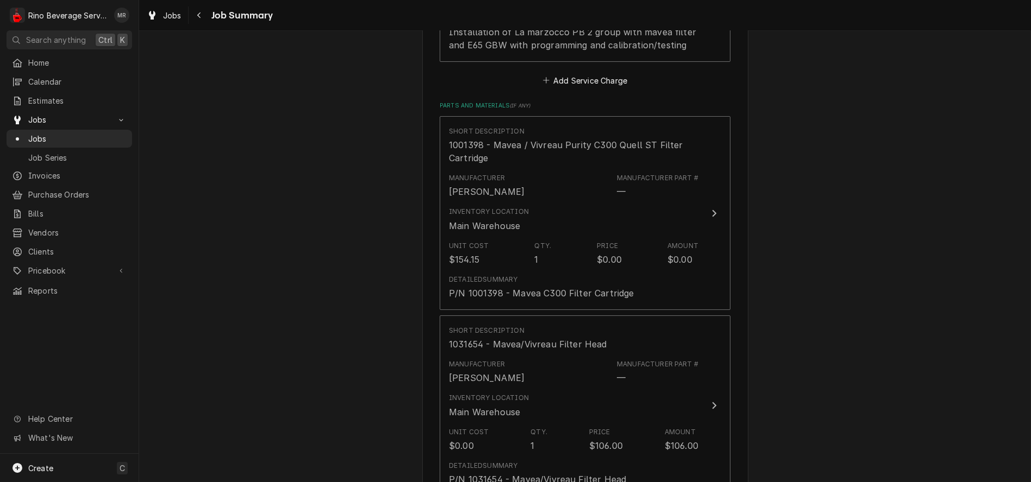
scroll to position [482, 0]
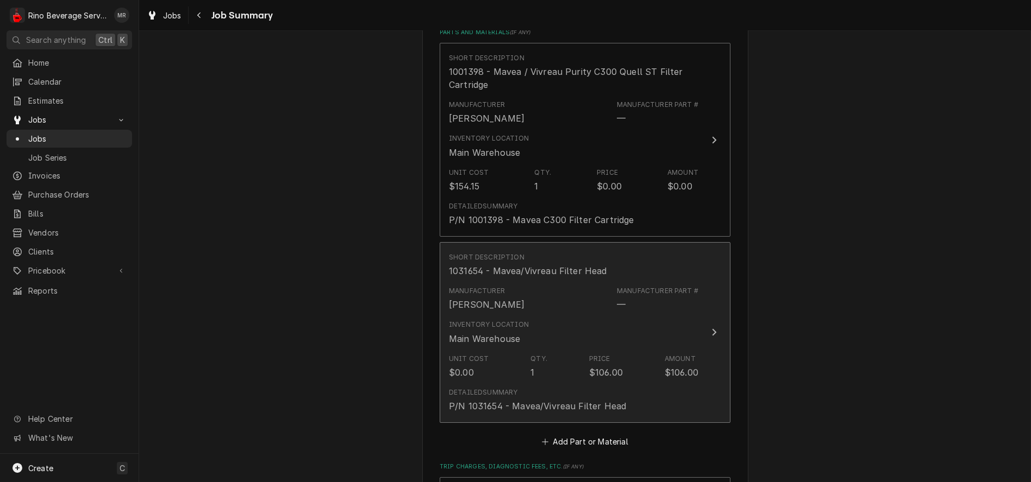
click at [556, 351] on div "Unit Cost $0.00 Qty. 1 Price $106.00 Amount $106.00" at bounding box center [573, 367] width 249 height 34
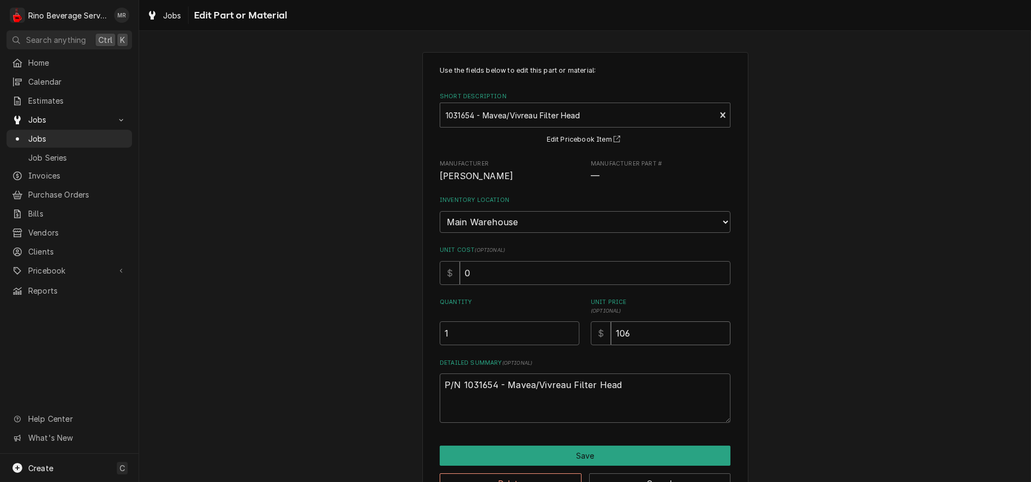
click at [629, 334] on input "106" at bounding box center [671, 334] width 120 height 24
type textarea "x"
type input "10"
type textarea "x"
type input "1"
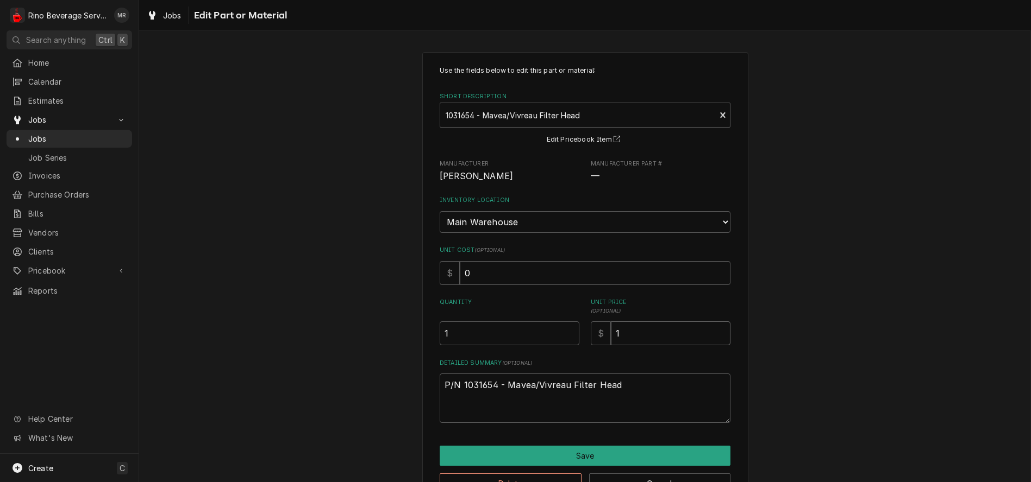
type textarea "x"
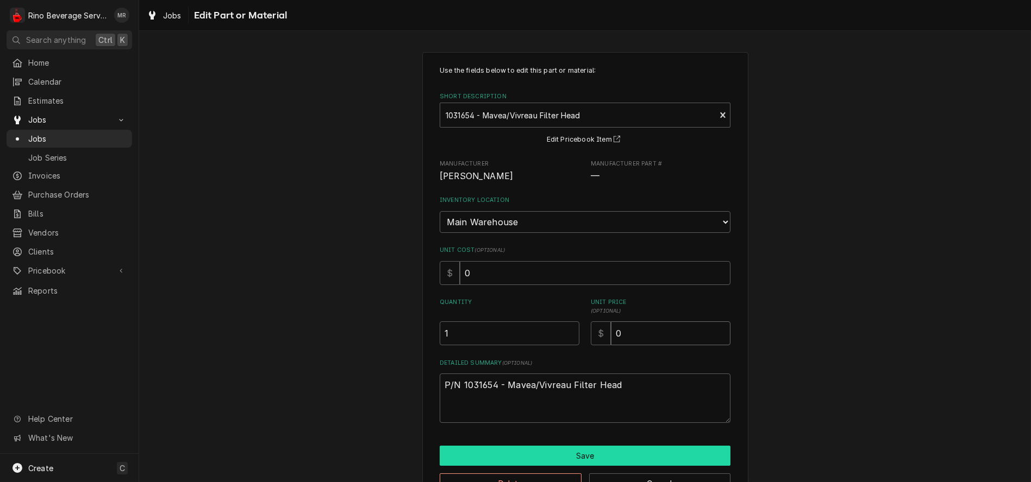
type input "0"
click at [571, 454] on button "Save" at bounding box center [585, 456] width 291 height 20
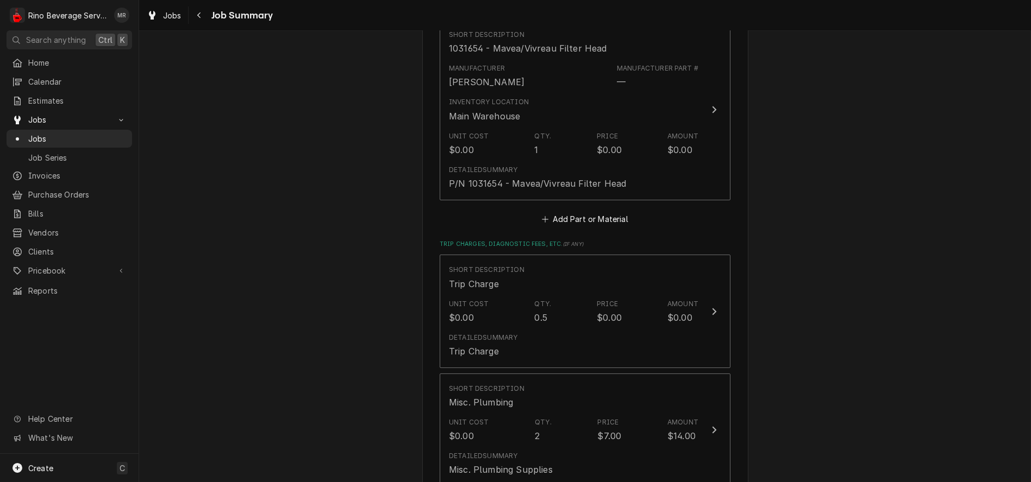
scroll to position [724, 0]
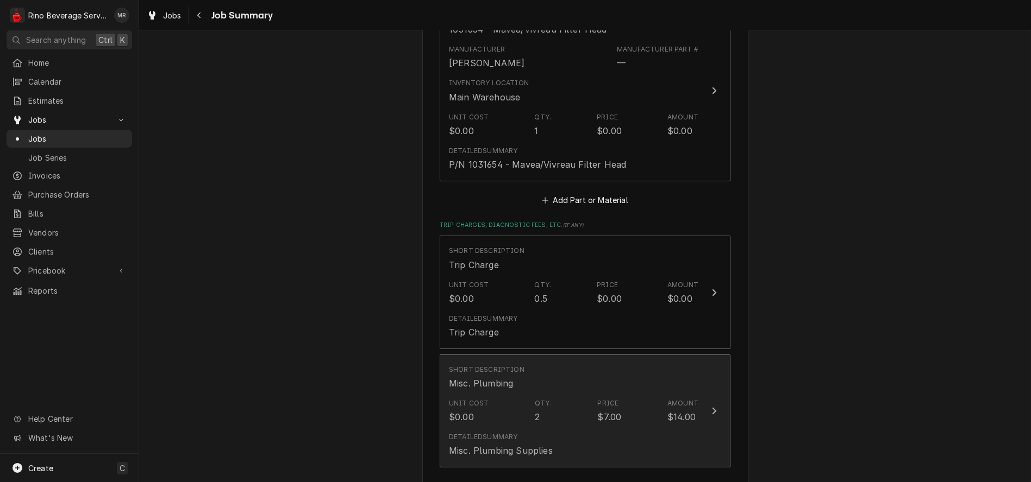
click at [640, 403] on div "Unit Cost $0.00 Qty. 2 Price $7.00 Amount $14.00" at bounding box center [573, 411] width 249 height 34
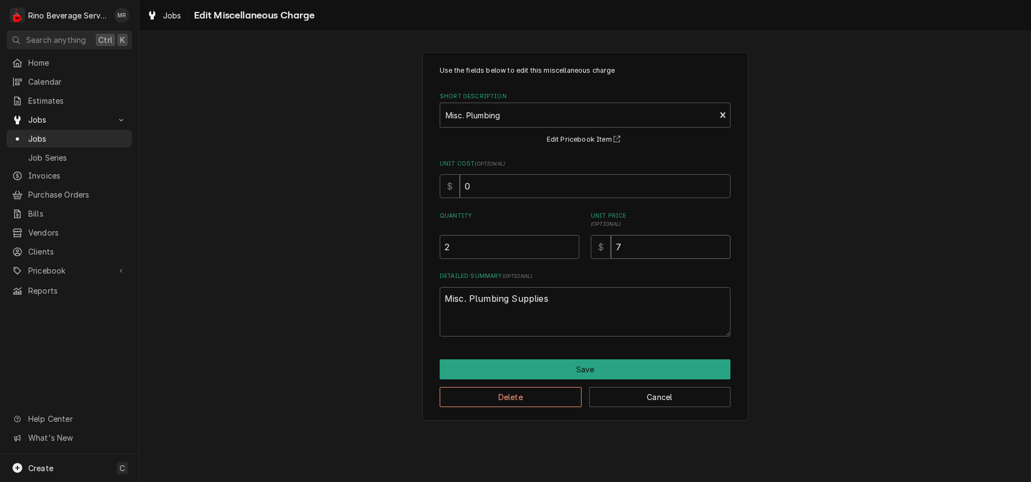
click at [629, 248] on input "7" at bounding box center [671, 247] width 120 height 24
type textarea "x"
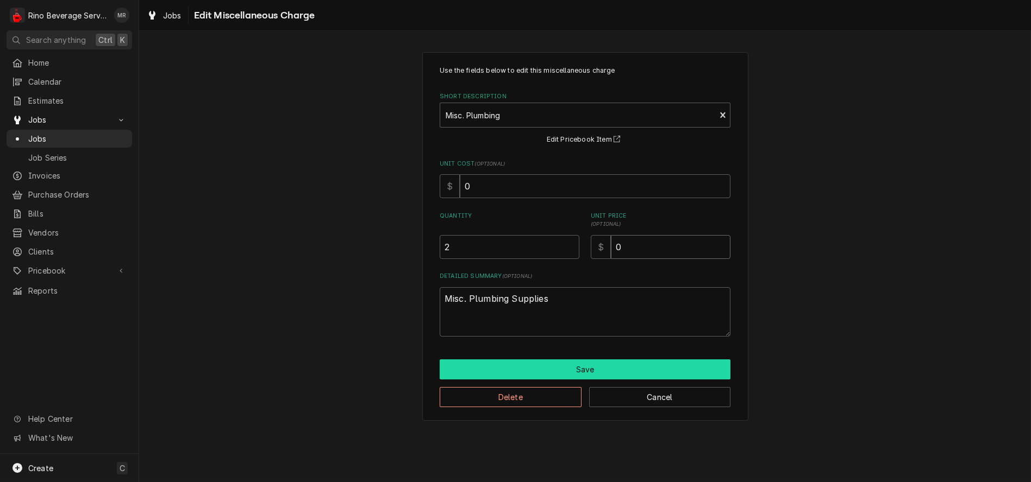
type input "0"
click at [585, 369] on button "Save" at bounding box center [585, 370] width 291 height 20
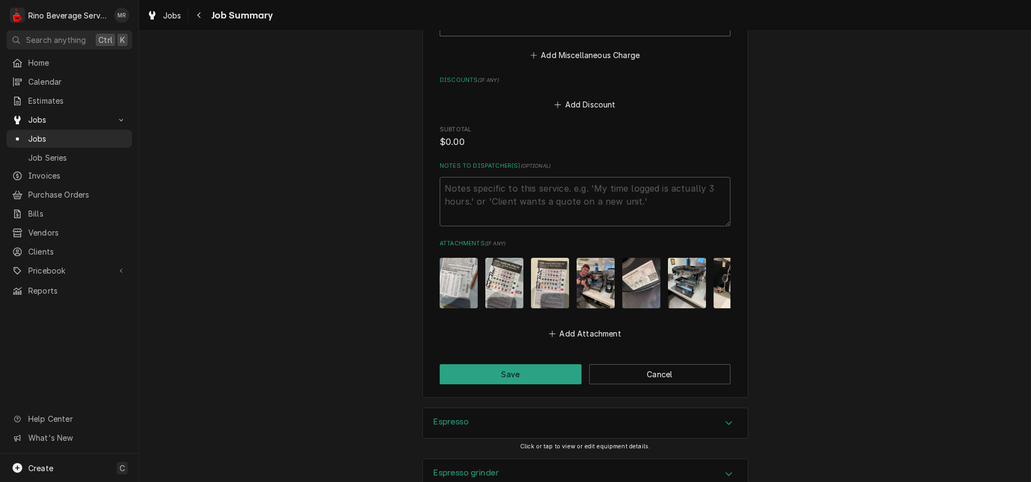
scroll to position [1246, 0]
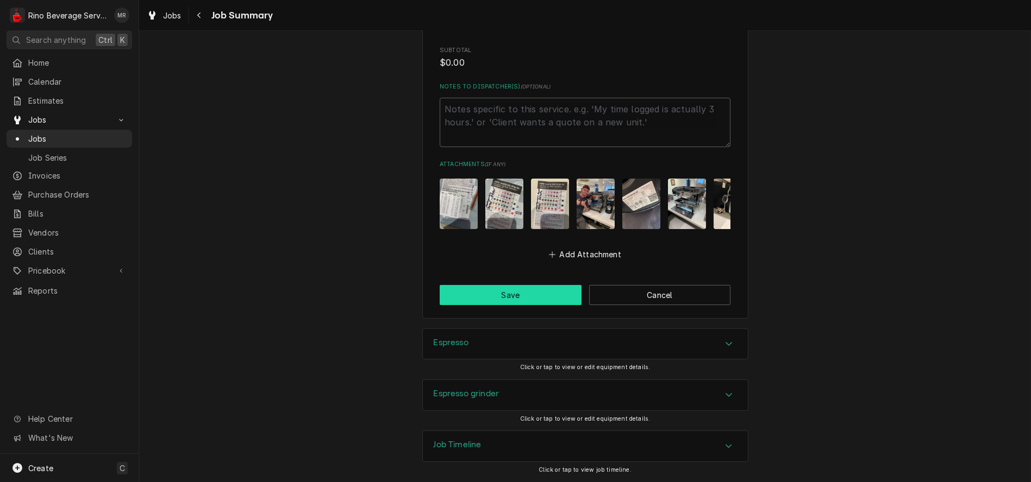
click at [512, 294] on button "Save" at bounding box center [511, 295] width 142 height 20
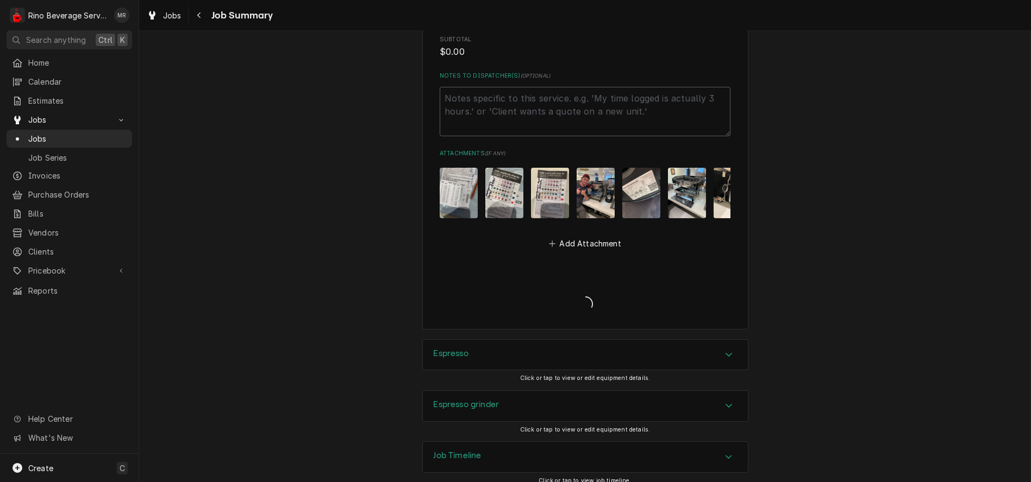
type textarea "x"
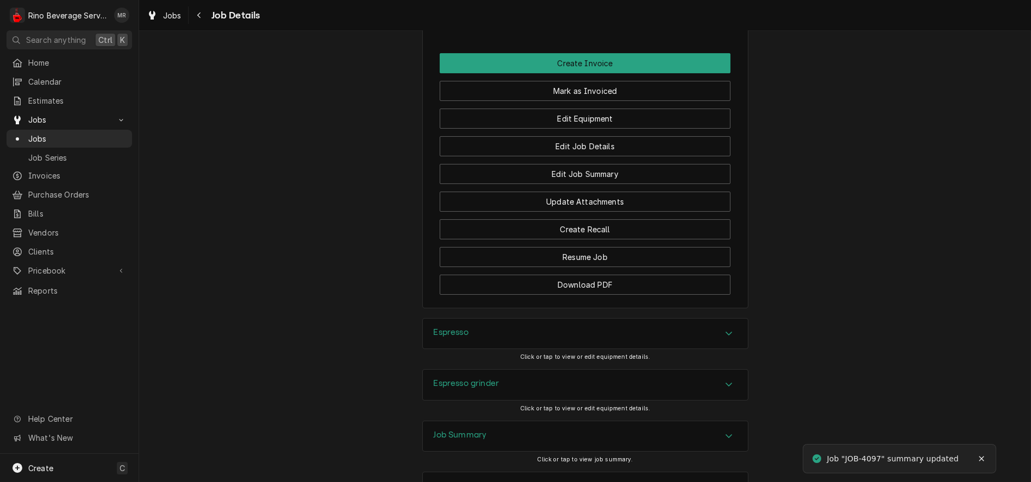
scroll to position [845, 0]
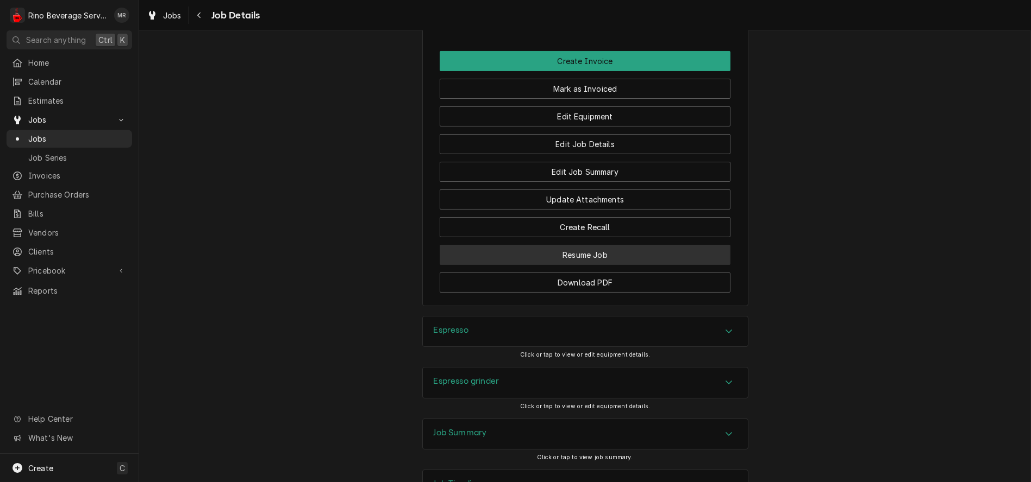
click at [542, 265] on button "Resume Job" at bounding box center [585, 255] width 291 height 20
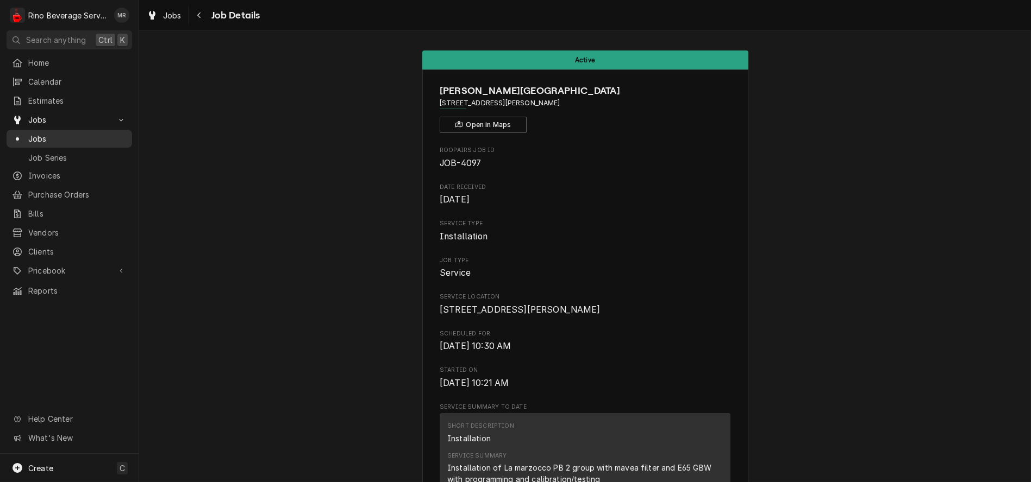
click at [58, 133] on span "Jobs" at bounding box center [77, 138] width 98 height 11
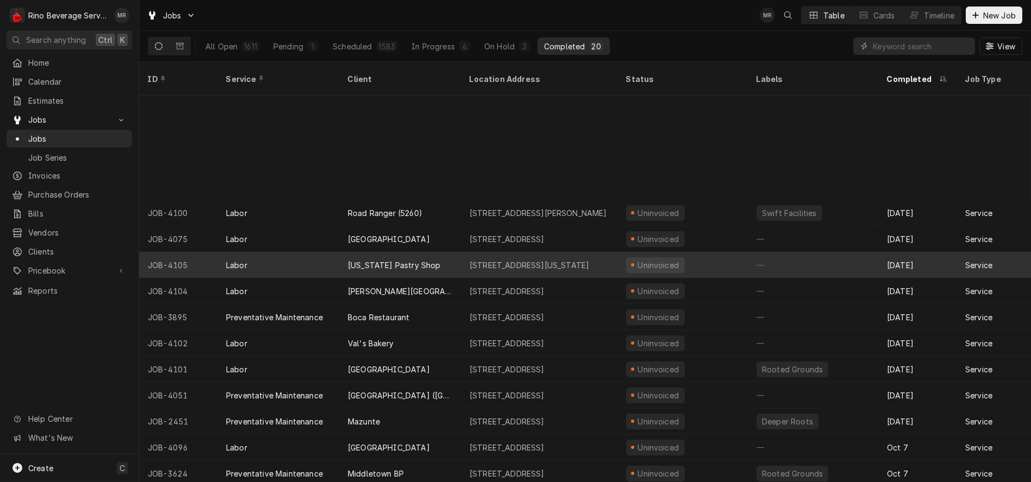
scroll to position [130, 0]
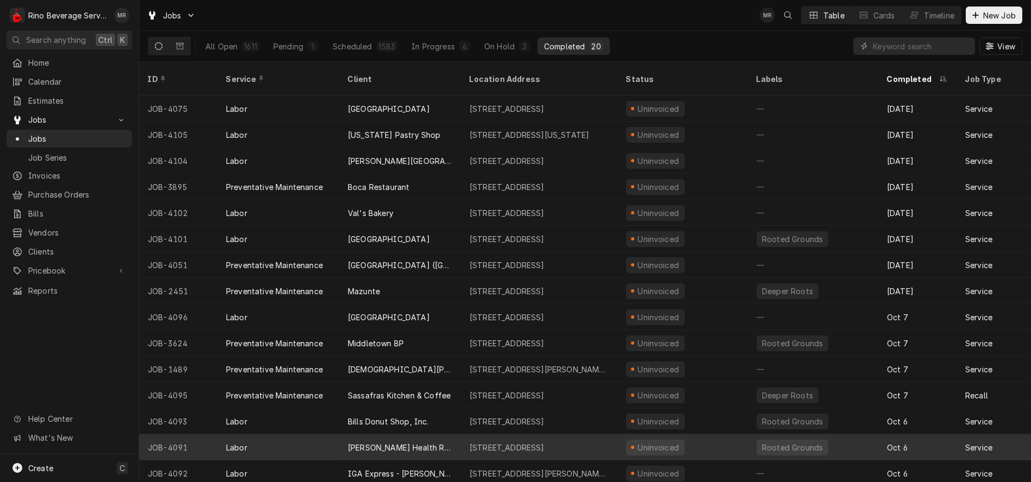
click at [450, 442] on div "[PERSON_NAME] Health Rehab. [GEOGRAPHIC_DATA]" at bounding box center [400, 447] width 104 height 11
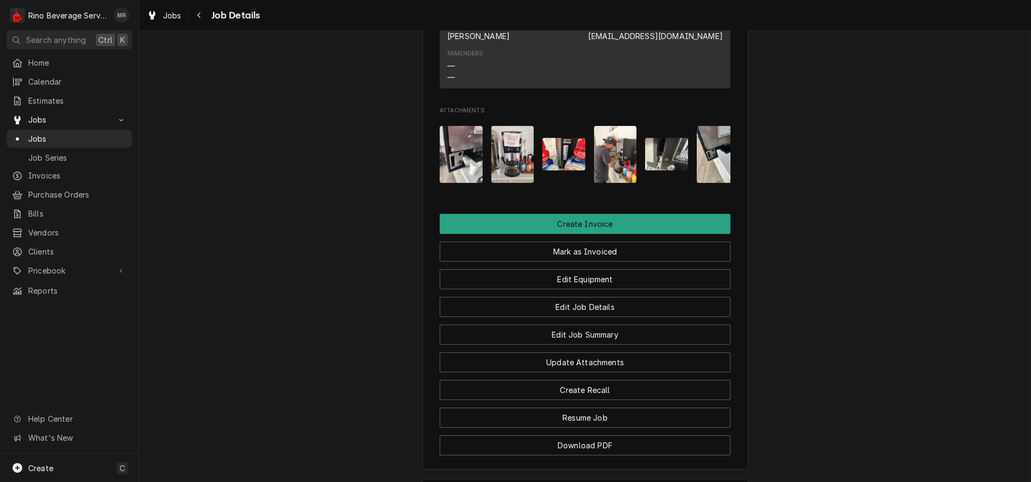
scroll to position [965, 0]
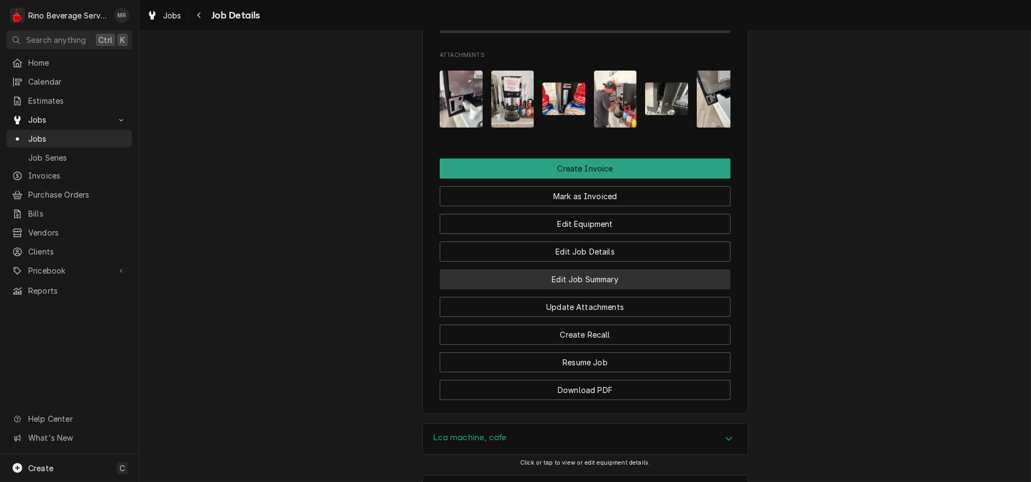
click at [515, 290] on button "Edit Job Summary" at bounding box center [585, 279] width 291 height 20
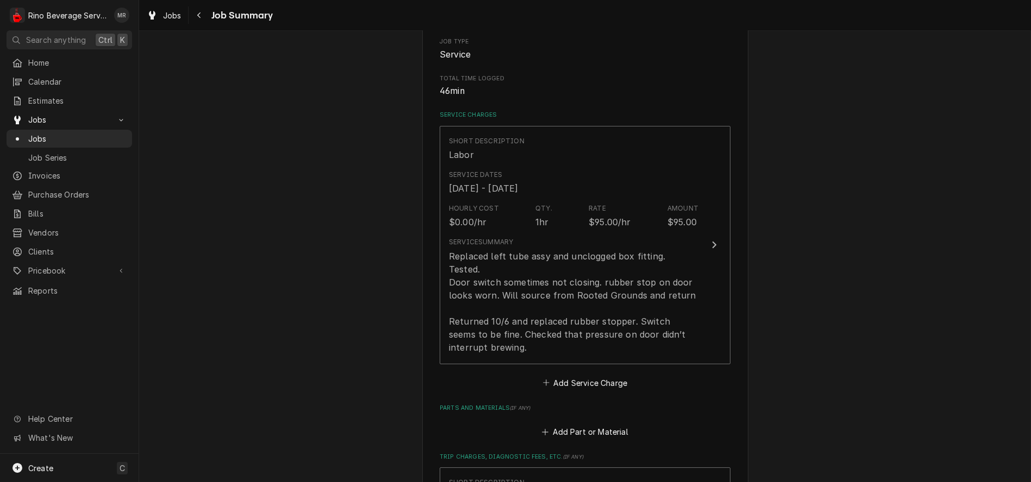
scroll to position [121, 0]
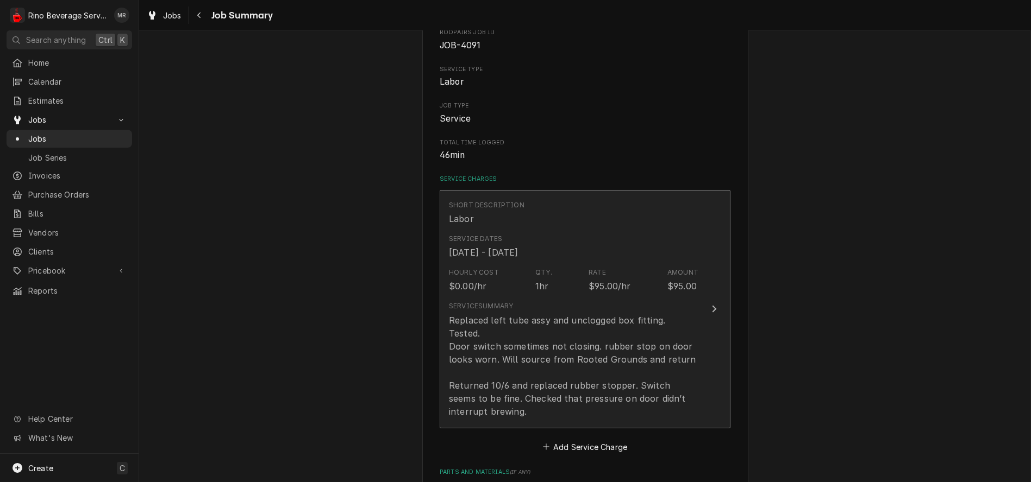
click at [579, 289] on div "Hourly Cost $0.00/hr Qty. 1hr Rate $95.00/hr Amount $95.00" at bounding box center [573, 280] width 249 height 34
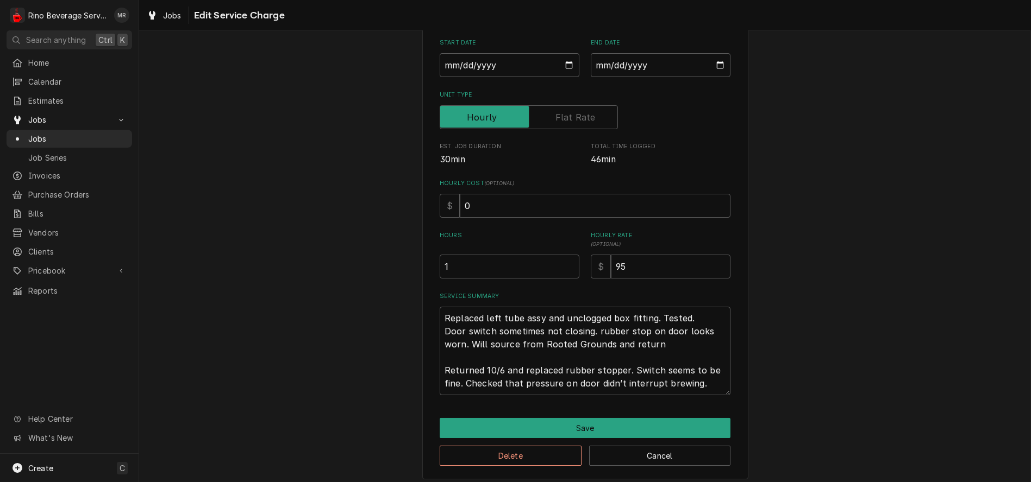
scroll to position [129, 0]
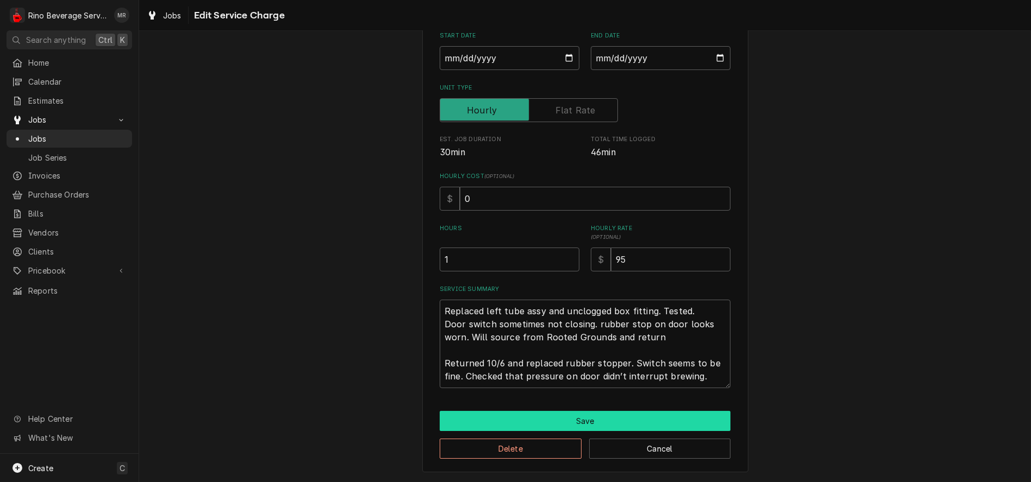
click at [582, 418] on button "Save" at bounding box center [585, 421] width 291 height 20
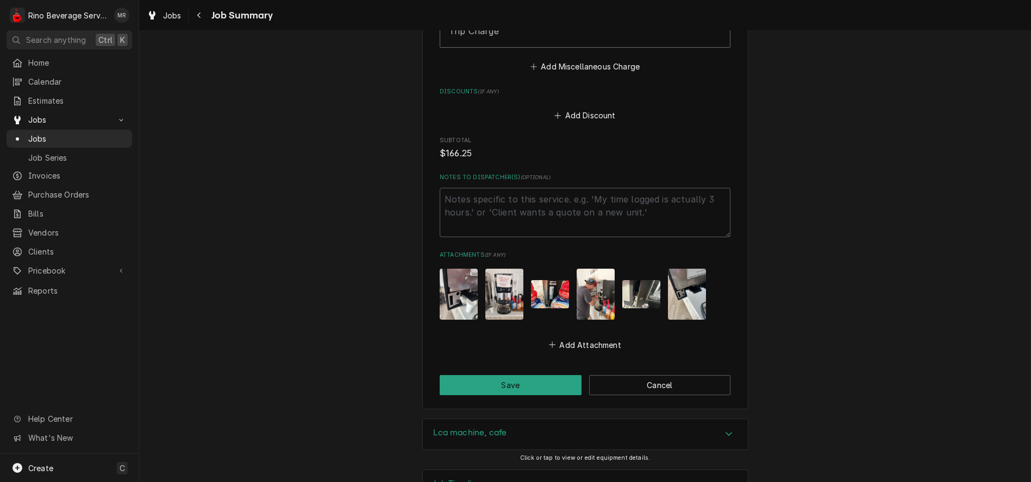
scroll to position [724, 0]
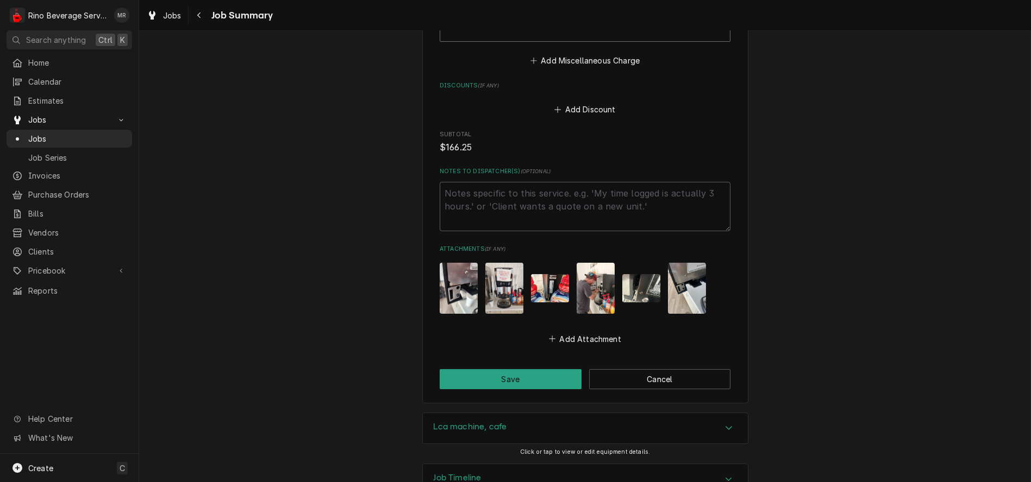
click at [588, 272] on img "Attachments" at bounding box center [595, 288] width 38 height 51
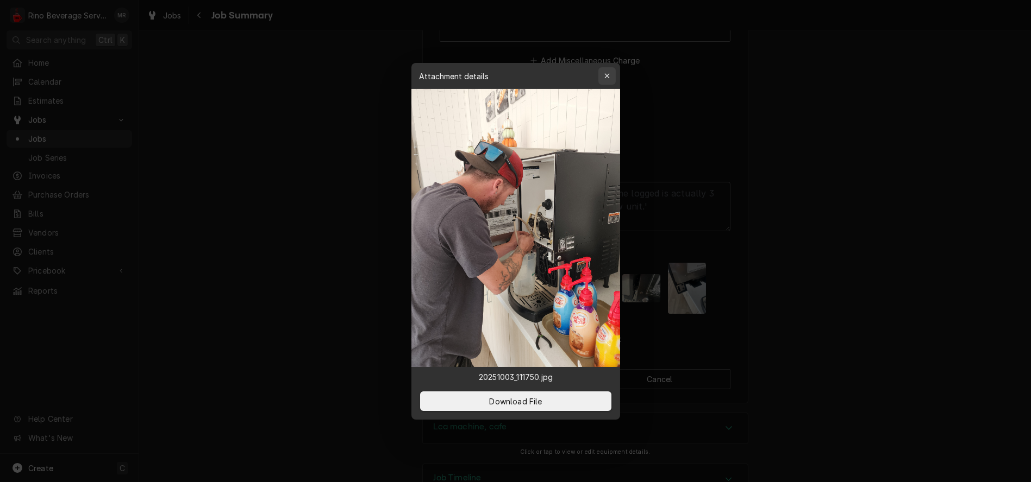
click at [602, 77] on div "button" at bounding box center [606, 76] width 11 height 11
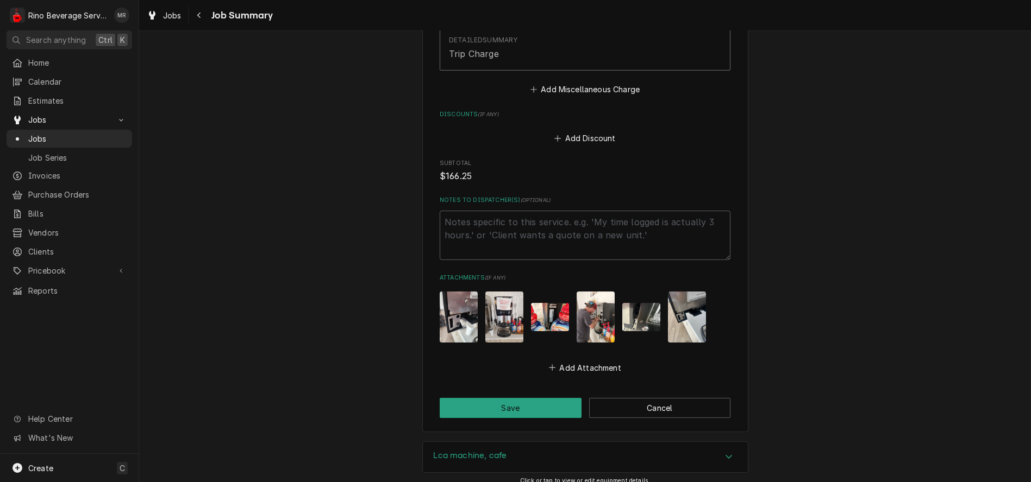
scroll to position [745, 0]
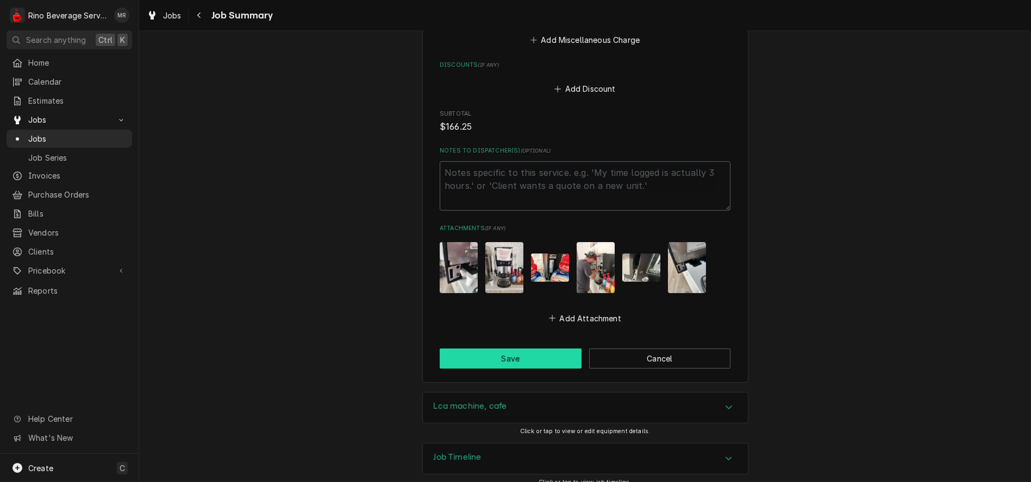
click at [484, 349] on button "Save" at bounding box center [511, 359] width 142 height 20
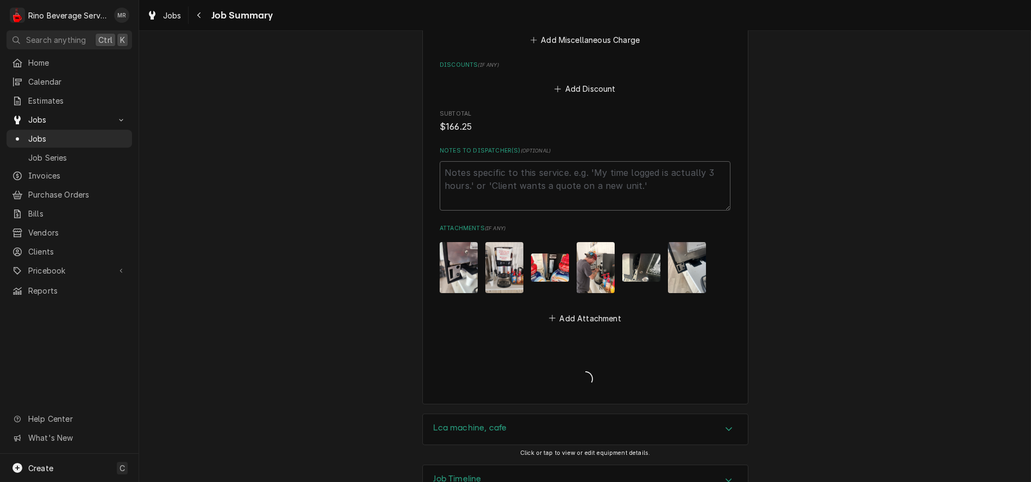
type textarea "x"
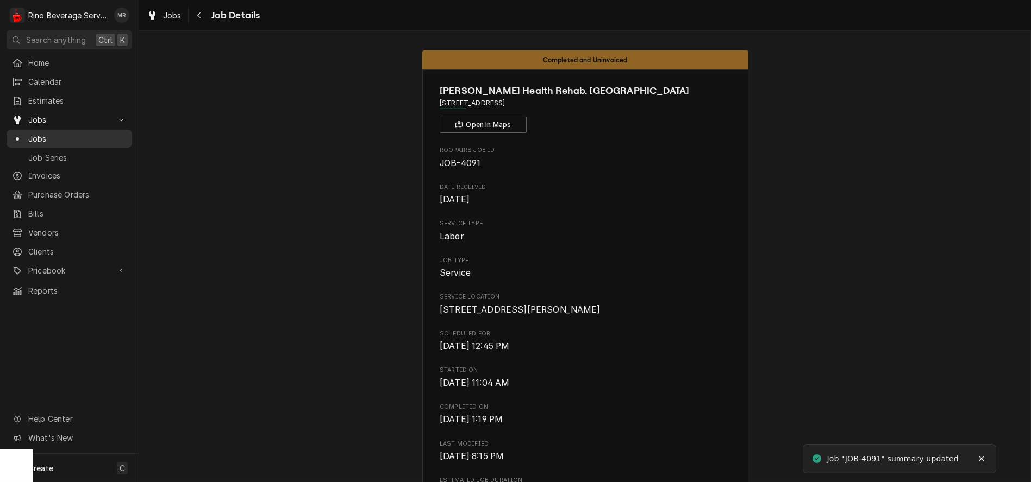
click at [53, 133] on span "Jobs" at bounding box center [77, 138] width 98 height 11
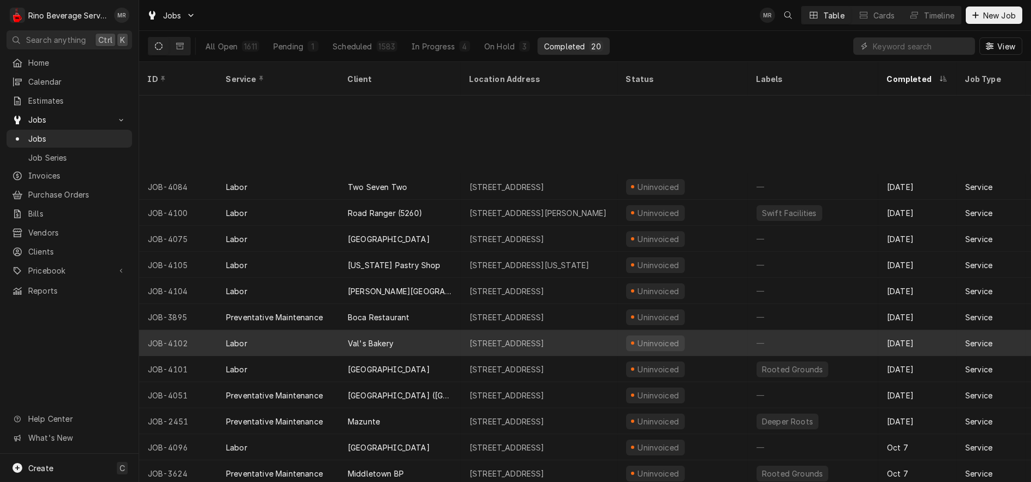
scroll to position [130, 0]
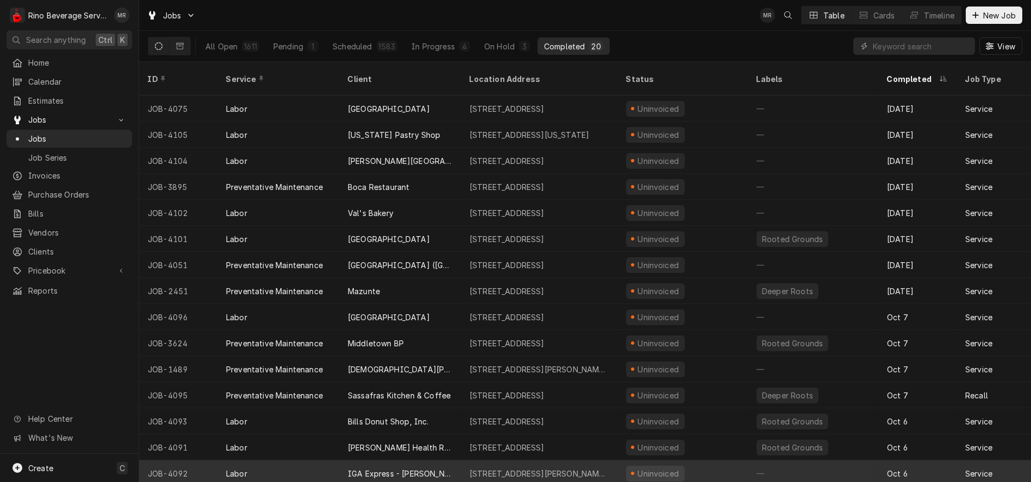
click at [448, 461] on div "IGA Express - [PERSON_NAME]" at bounding box center [400, 474] width 122 height 26
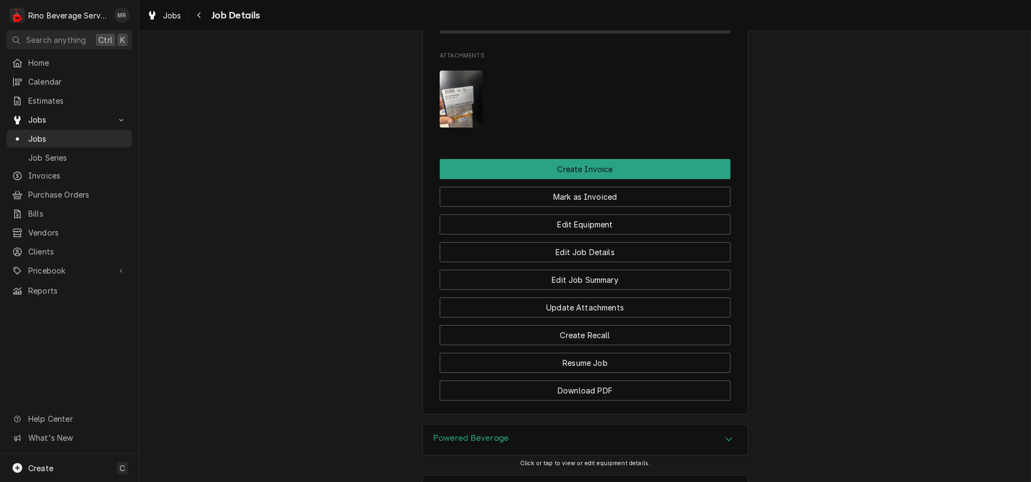
scroll to position [845, 0]
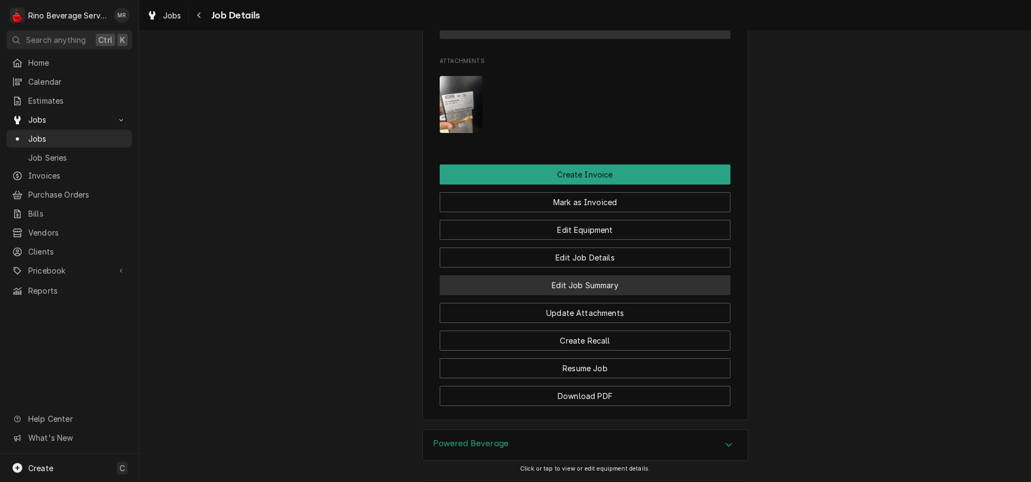
click at [520, 296] on button "Edit Job Summary" at bounding box center [585, 285] width 291 height 20
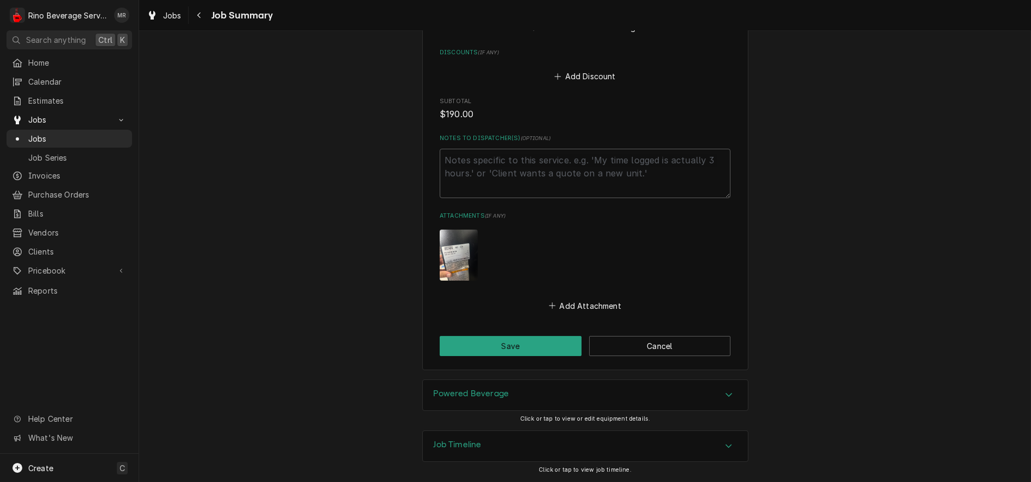
scroll to position [693, 0]
click at [512, 347] on button "Save" at bounding box center [511, 346] width 142 height 20
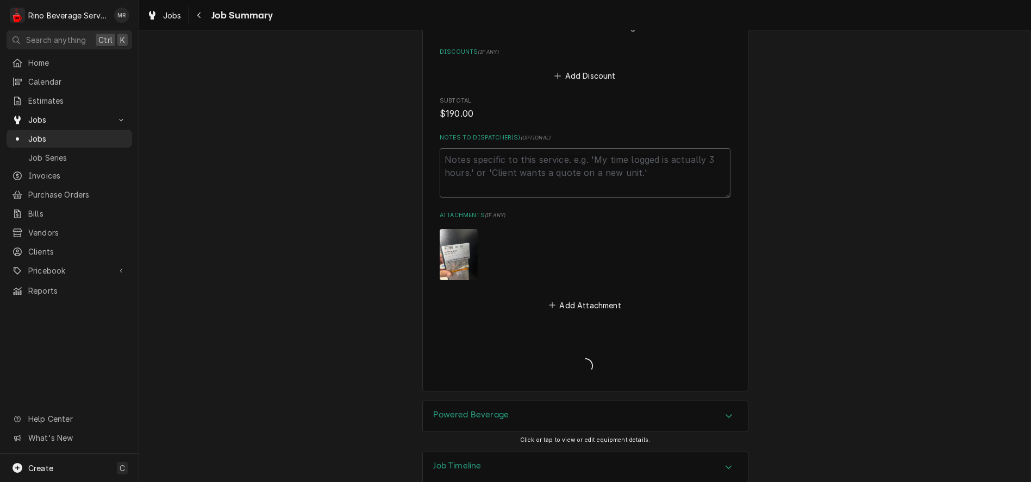
type textarea "x"
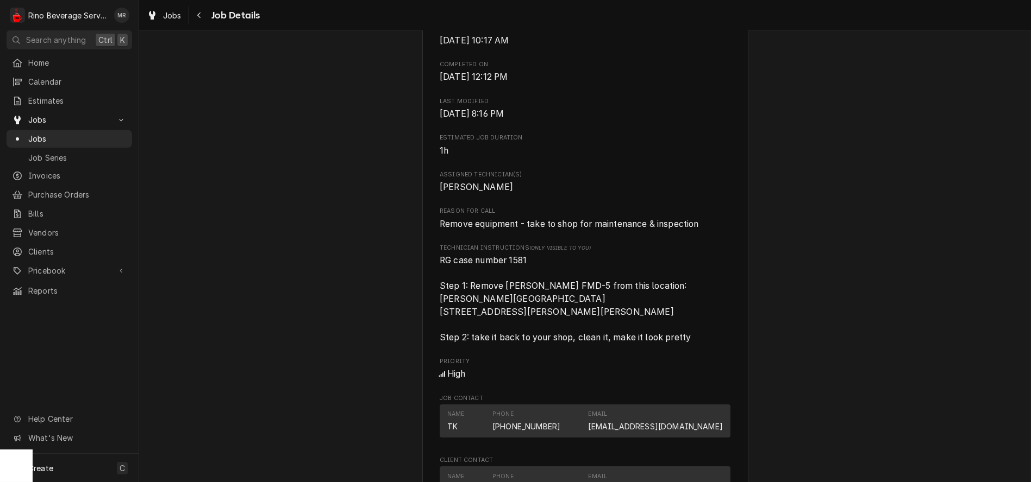
scroll to position [362, 0]
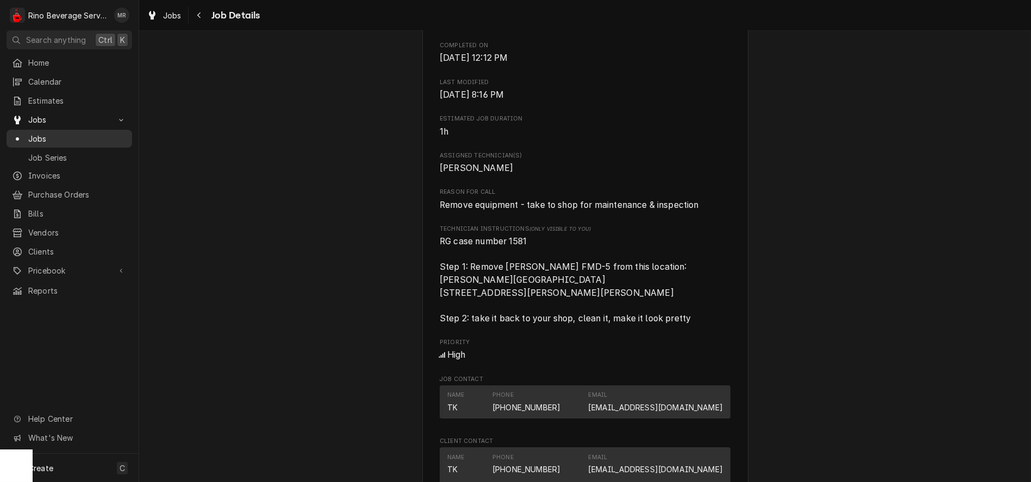
click at [62, 136] on span "Jobs" at bounding box center [77, 138] width 98 height 11
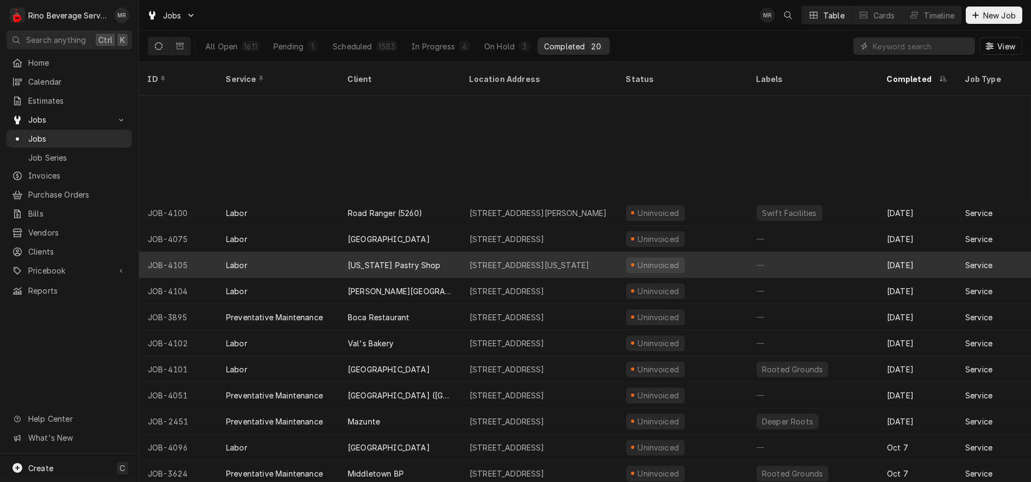
scroll to position [130, 0]
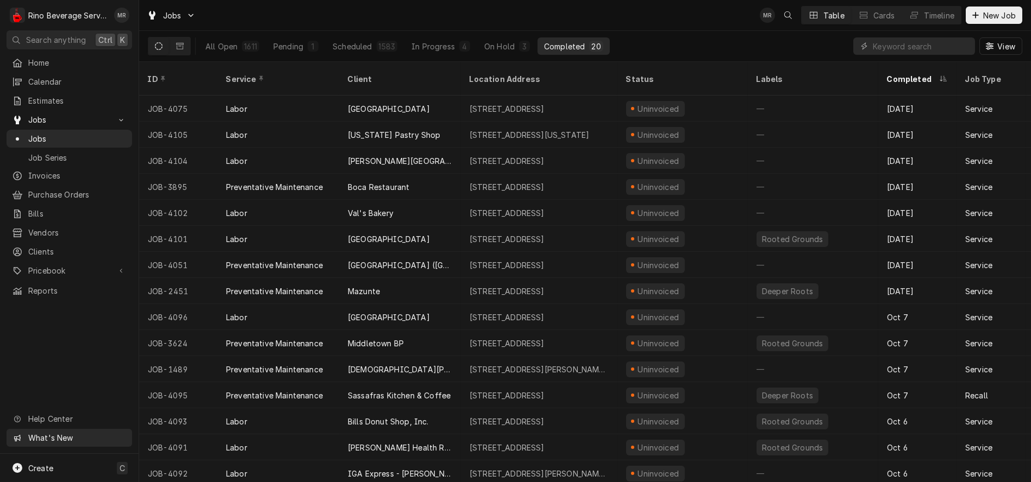
click at [55, 441] on span "What's New" at bounding box center [76, 437] width 97 height 11
